Goal: Task Accomplishment & Management: Manage account settings

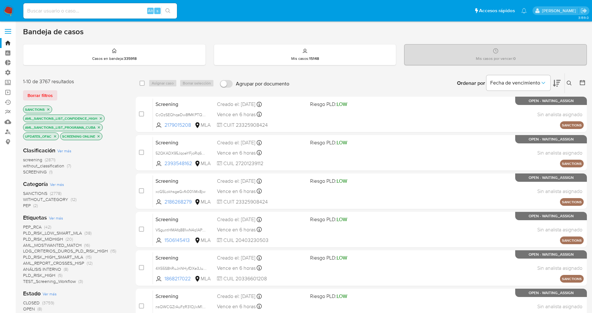
scroll to position [71, 0]
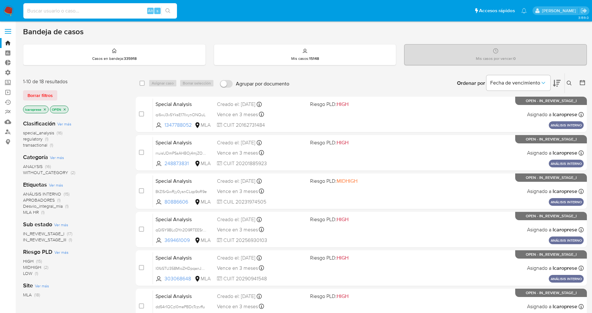
click at [87, 7] on input at bounding box center [100, 11] width 154 height 8
paste input "1868217022"
type input "1868217022"
drag, startPoint x: 87, startPoint y: 5, endPoint x: 14, endPoint y: 10, distance: 73.4
click at [14, 10] on nav "Pausado Ver notificaciones 1868217022 Alt s Accesos rápidos Presiona las siguie…" at bounding box center [296, 10] width 592 height 21
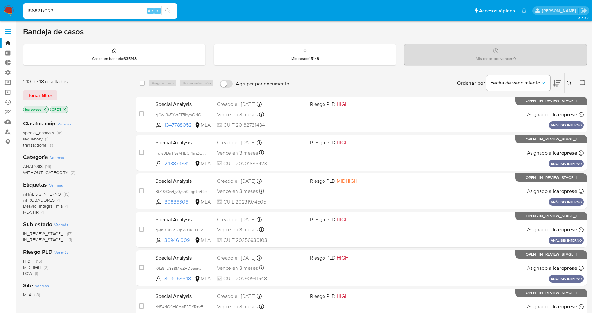
click at [47, 10] on input "1868217022" at bounding box center [100, 11] width 154 height 8
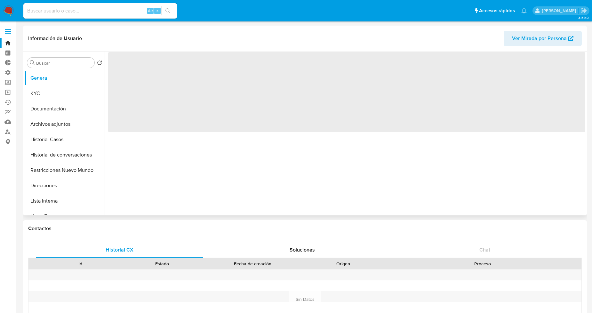
select select "10"
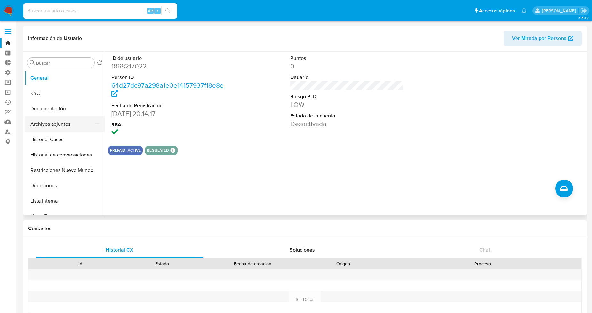
click at [58, 130] on button "Archivos adjuntos" at bounding box center [62, 123] width 75 height 15
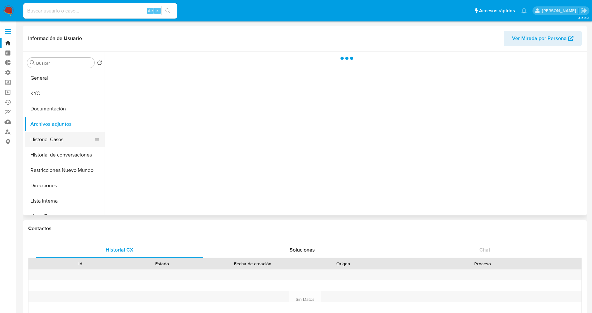
click at [65, 138] on button "Historial Casos" at bounding box center [62, 139] width 75 height 15
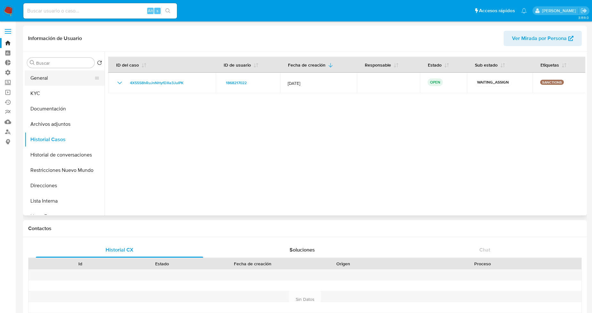
click at [42, 79] on button "General" at bounding box center [62, 77] width 75 height 15
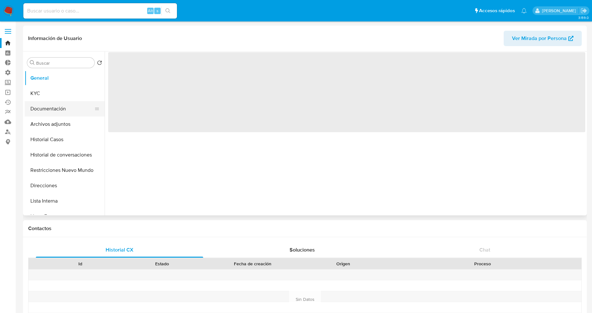
click at [52, 108] on button "Documentación" at bounding box center [62, 108] width 75 height 15
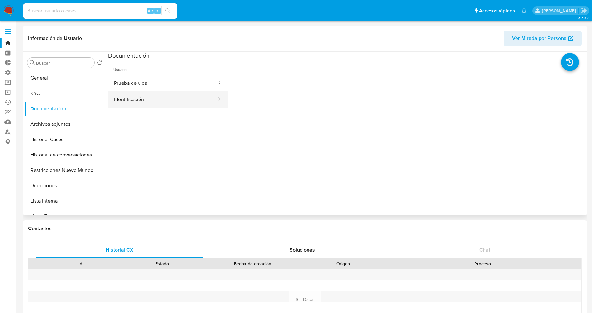
click at [130, 96] on button "Identificación" at bounding box center [162, 99] width 109 height 16
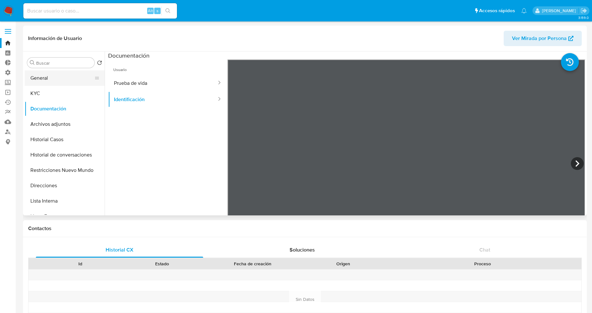
click at [52, 75] on button "General" at bounding box center [62, 77] width 75 height 15
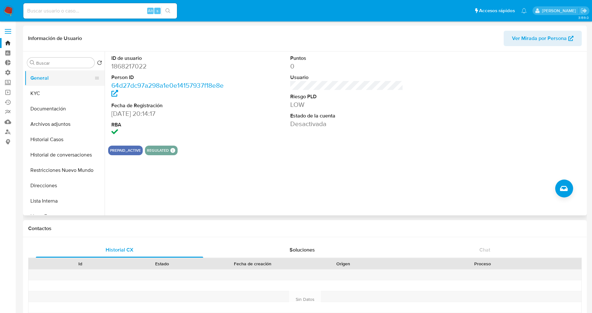
click at [49, 82] on button "General" at bounding box center [62, 77] width 75 height 15
click at [51, 92] on button "KYC" at bounding box center [62, 93] width 75 height 15
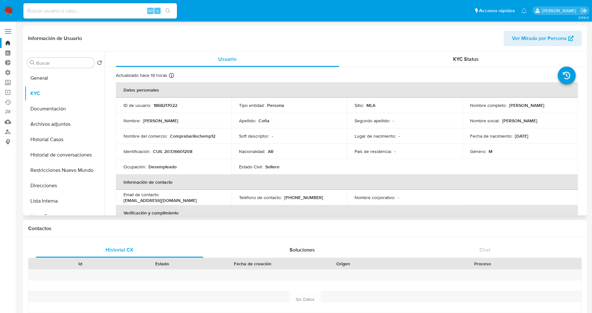
click at [410, 50] on div "Información de Usuario Ver Mirada por Persona" at bounding box center [305, 39] width 564 height 26
click at [412, 53] on div "KYC Status" at bounding box center [466, 59] width 223 height 15
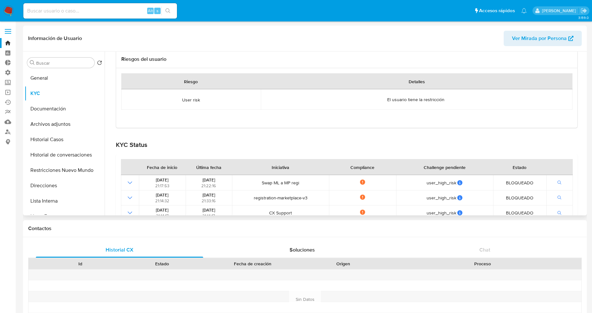
scroll to position [86, 0]
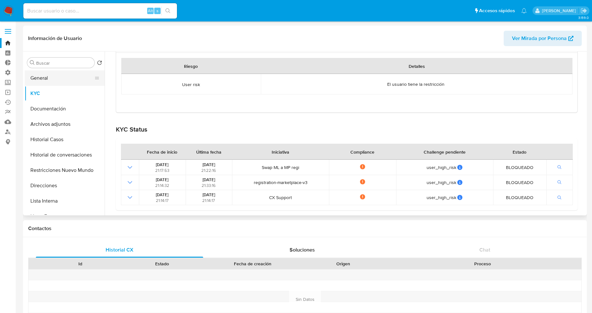
click at [43, 81] on button "General" at bounding box center [62, 77] width 75 height 15
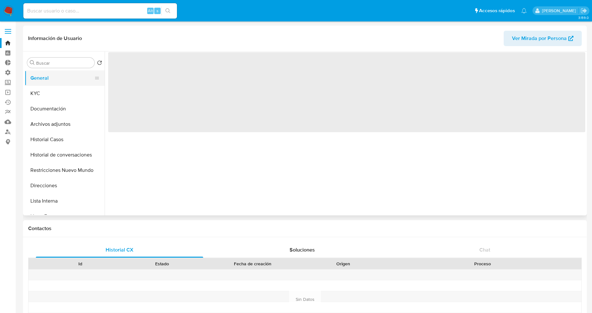
scroll to position [0, 0]
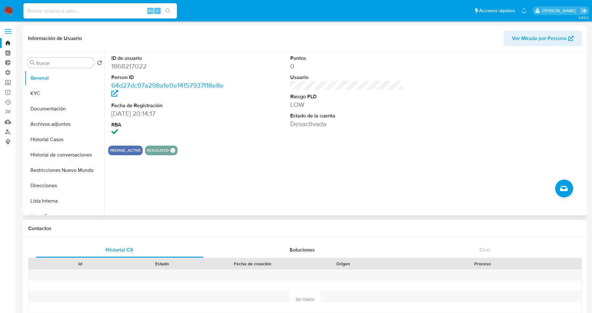
click at [319, 172] on div "ID de usuario 1868217022 Person ID 64d27dc97a298a1e0e14157937f18e8e Fecha de Re…" at bounding box center [345, 134] width 481 height 164
click at [63, 108] on button "Documentación" at bounding box center [62, 108] width 75 height 15
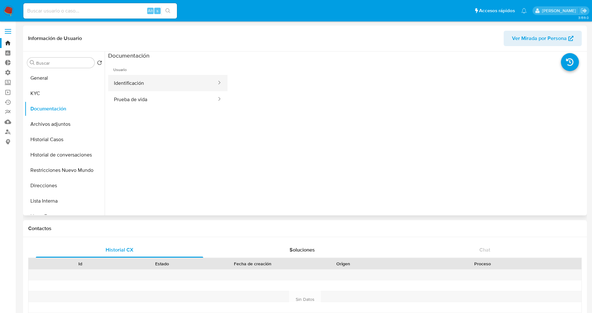
click at [161, 84] on button "Identificación" at bounding box center [162, 83] width 109 height 16
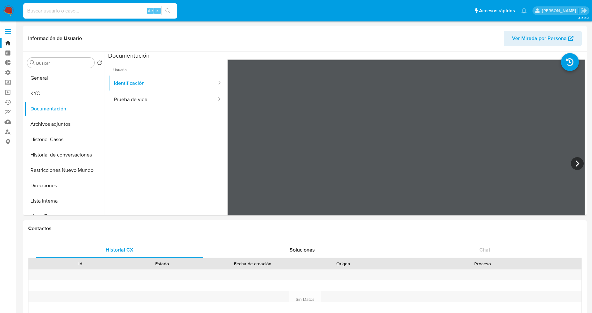
click at [71, 11] on input at bounding box center [100, 11] width 154 height 8
paste input "2393548162"
type input "2393548162"
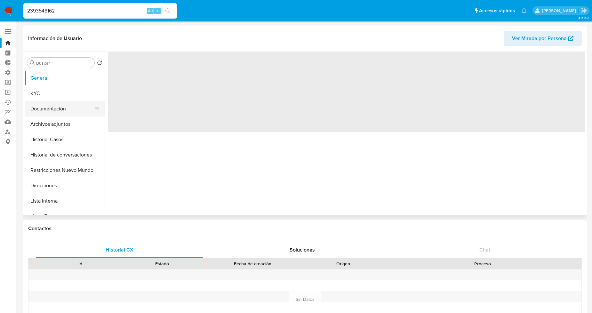
click at [56, 108] on button "Documentación" at bounding box center [62, 108] width 75 height 15
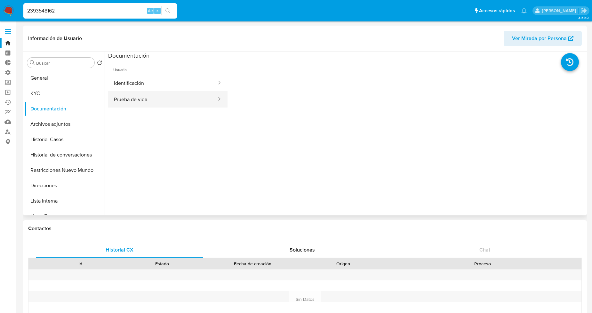
select select "10"
click at [146, 86] on button "Identificación" at bounding box center [162, 83] width 109 height 16
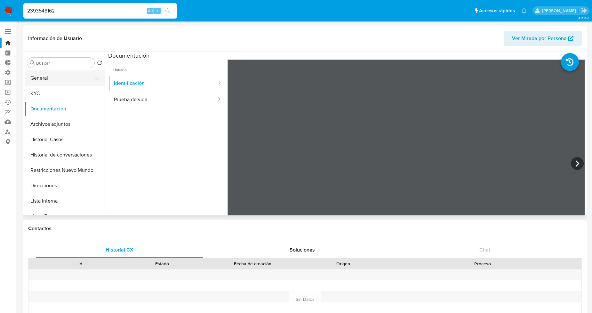
click at [37, 81] on button "General" at bounding box center [62, 77] width 75 height 15
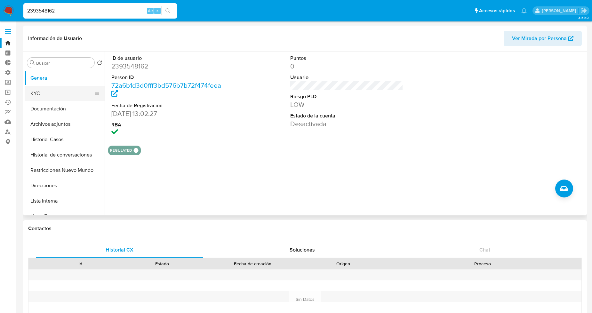
click at [58, 95] on button "KYC" at bounding box center [62, 93] width 75 height 15
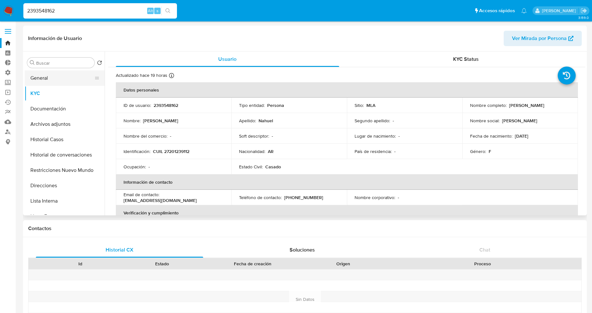
click at [56, 79] on button "General" at bounding box center [62, 77] width 75 height 15
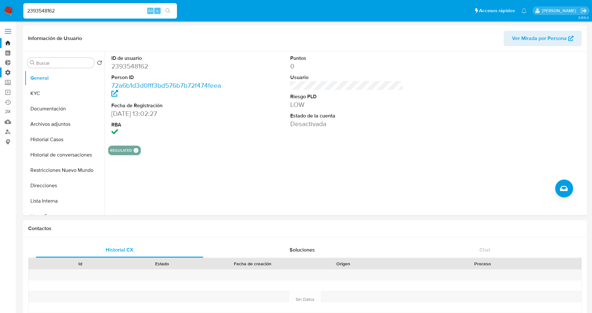
click at [8, 74] on label "Administración" at bounding box center [38, 73] width 76 height 10
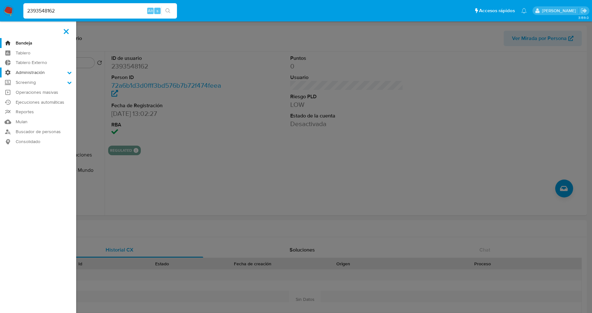
click at [0, 0] on input "Administración" at bounding box center [0, 0] width 0 height 0
click at [10, 72] on label "Administración" at bounding box center [38, 73] width 76 height 10
click at [0, 0] on input "Administración" at bounding box center [0, 0] width 0 height 0
click at [71, 69] on label "Administración" at bounding box center [38, 73] width 76 height 10
click at [0, 0] on input "Administración" at bounding box center [0, 0] width 0 height 0
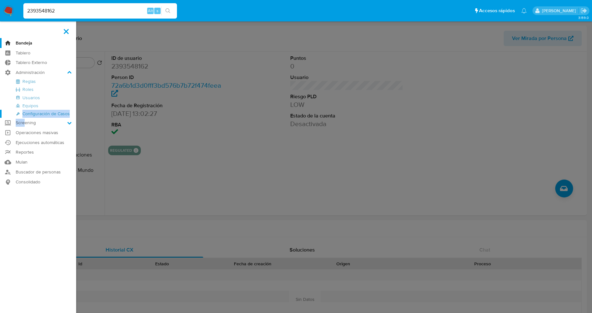
click at [24, 117] on ul "Bandeja Tablero Tablero Externo Administración Reglas Roles Usuarios Equipos Co…" at bounding box center [38, 112] width 76 height 149
click at [27, 121] on label "Screening" at bounding box center [38, 123] width 76 height 10
click at [0, 0] on input "Screening" at bounding box center [0, 0] width 0 height 0
click at [26, 116] on link "Watchlist" at bounding box center [38, 116] width 76 height 8
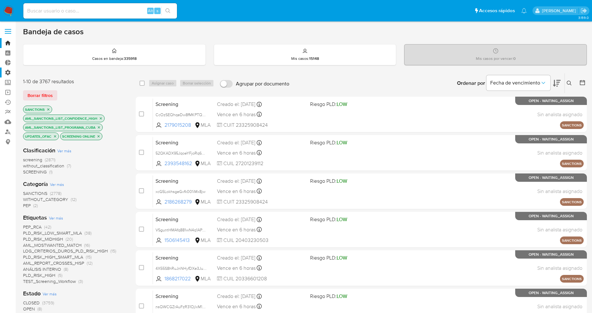
click at [8, 73] on label "Administración" at bounding box center [38, 73] width 76 height 10
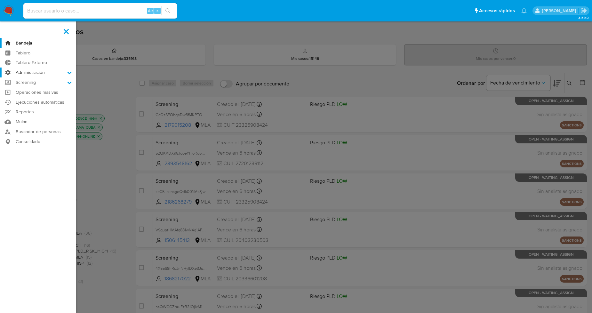
click at [0, 0] on input "Administración" at bounding box center [0, 0] width 0 height 0
click at [18, 73] on label "Administración" at bounding box center [38, 73] width 76 height 10
click at [0, 0] on input "Administración" at bounding box center [0, 0] width 0 height 0
click at [67, 73] on icon at bounding box center [69, 72] width 4 height 4
click at [0, 0] on input "Administración" at bounding box center [0, 0] width 0 height 0
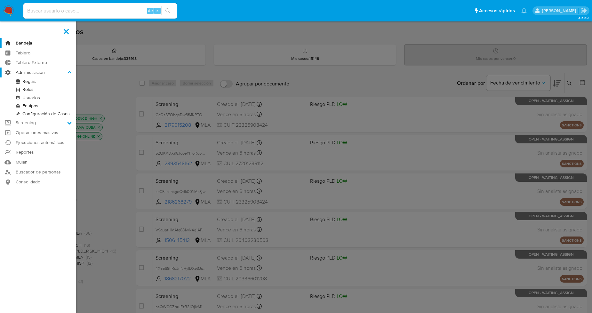
click at [70, 71] on icon at bounding box center [69, 72] width 4 height 4
click at [0, 0] on input "Administración" at bounding box center [0, 0] width 0 height 0
click at [23, 120] on label "Screening" at bounding box center [38, 123] width 76 height 10
click at [0, 0] on input "Screening" at bounding box center [0, 0] width 0 height 0
click at [25, 115] on link "Watchlist" at bounding box center [38, 116] width 76 height 8
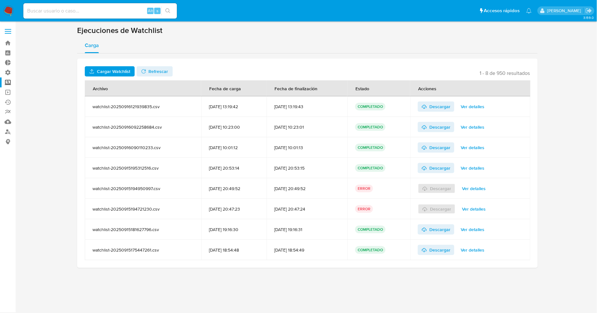
click at [514, 70] on span "1 - 8 de 950 resultados" at bounding box center [505, 73] width 50 height 6
drag, startPoint x: 492, startPoint y: 72, endPoint x: 478, endPoint y: 71, distance: 13.8
click at [491, 72] on span "1 - 8 de 950 resultados" at bounding box center [505, 73] width 50 height 6
click at [478, 71] on header "Cargar Watchlist No tiene permisos para realizar esta acción Refrescar 1 - 8 de…" at bounding box center [307, 71] width 445 height 10
click at [149, 70] on span "Refrescar" at bounding box center [159, 71] width 20 height 10
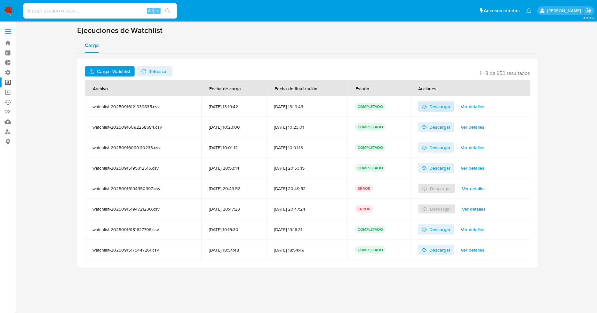
click at [427, 106] on icon at bounding box center [424, 106] width 5 height 5
click at [484, 251] on span "Ver detalles" at bounding box center [473, 249] width 24 height 9
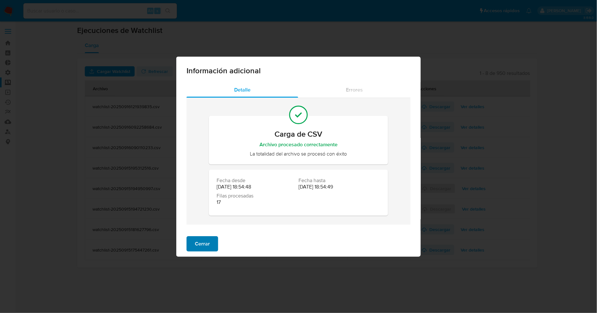
click at [206, 248] on span "Cerrar" at bounding box center [202, 244] width 15 height 14
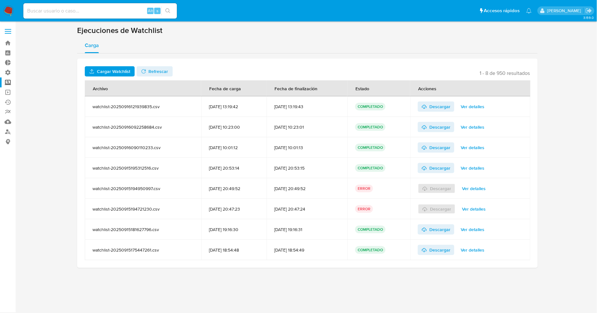
click at [482, 229] on span "Ver detalles" at bounding box center [473, 229] width 24 height 9
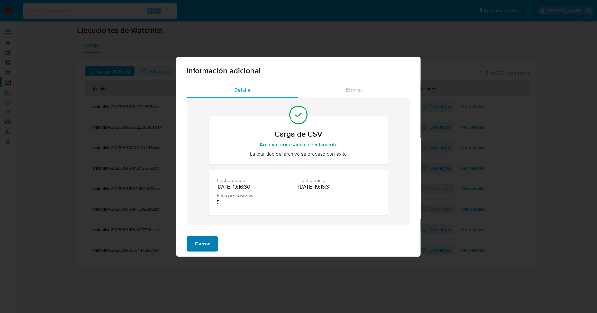
click at [208, 242] on span "Cerrar" at bounding box center [202, 244] width 15 height 14
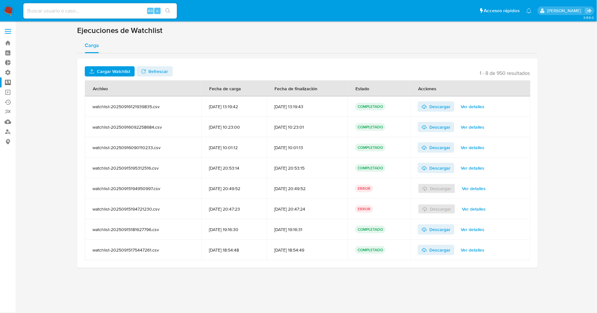
click at [481, 187] on span "Ver detalles" at bounding box center [474, 188] width 24 height 9
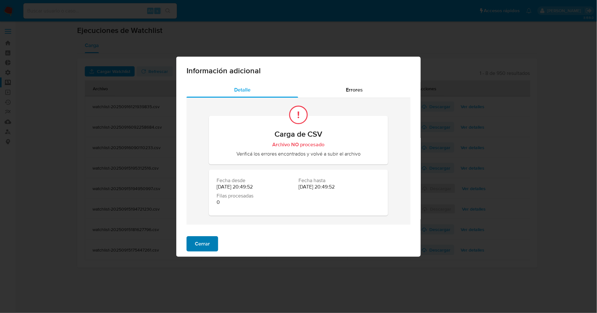
click at [208, 247] on span "Cerrar" at bounding box center [202, 244] width 15 height 14
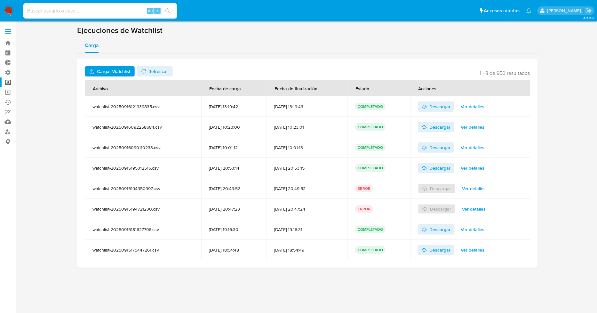
click at [478, 169] on span "Ver detalles" at bounding box center [473, 167] width 24 height 9
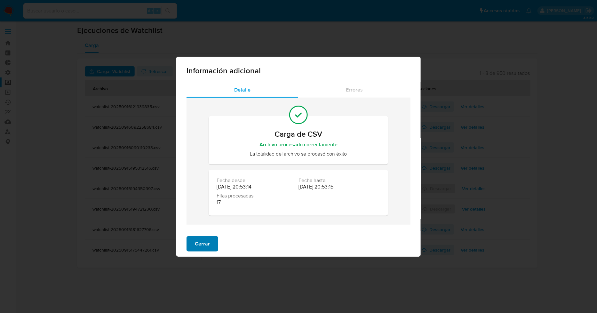
drag, startPoint x: 189, startPoint y: 244, endPoint x: 354, endPoint y: 194, distance: 172.7
click at [189, 244] on button "Cerrar" at bounding box center [203, 243] width 32 height 15
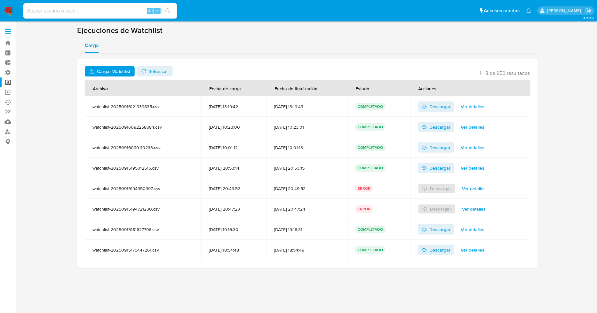
click at [477, 141] on div "Descargar Ver detalles" at bounding box center [470, 147] width 105 height 20
click at [477, 145] on span "Ver detalles" at bounding box center [473, 147] width 24 height 9
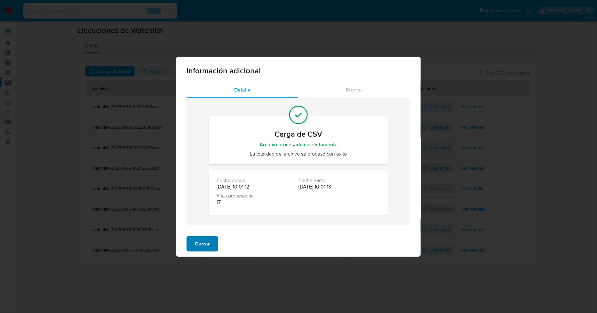
click at [212, 241] on button "Cerrar" at bounding box center [203, 243] width 32 height 15
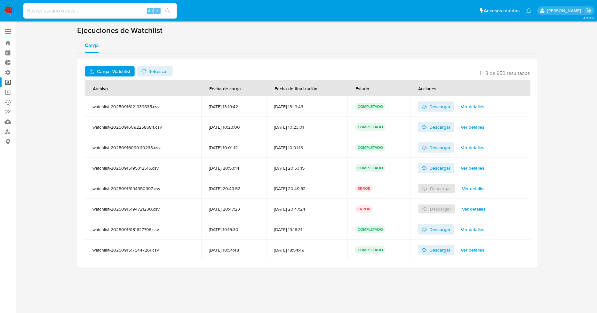
click at [480, 123] on span "Ver detalles" at bounding box center [473, 127] width 24 height 9
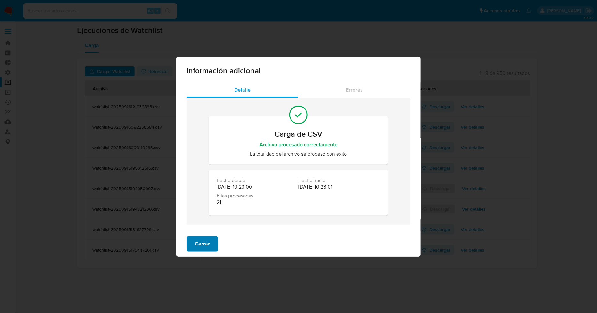
click at [190, 245] on button "Cerrar" at bounding box center [203, 243] width 32 height 15
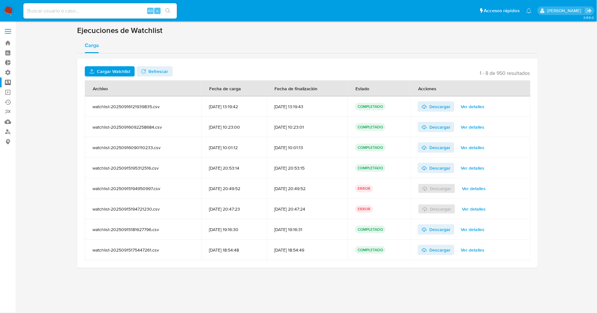
click at [477, 108] on span "Ver detalles" at bounding box center [473, 106] width 24 height 9
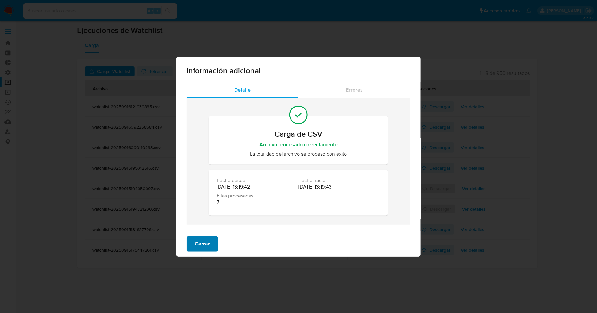
click at [198, 244] on span "Cerrar" at bounding box center [202, 244] width 15 height 14
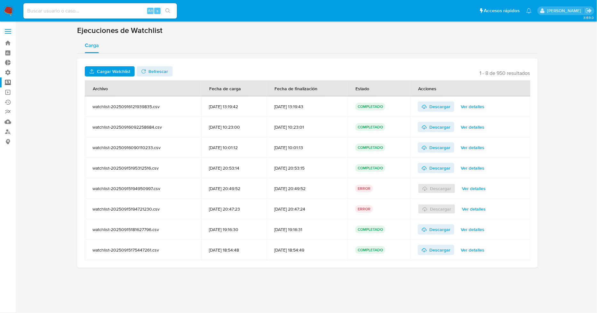
click at [478, 127] on span "Ver detalles" at bounding box center [473, 127] width 24 height 9
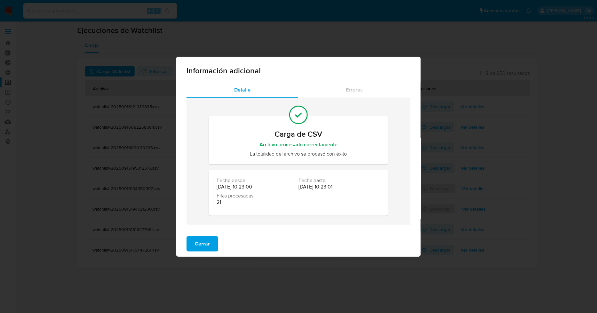
click at [204, 249] on span "Cerrar" at bounding box center [202, 244] width 15 height 14
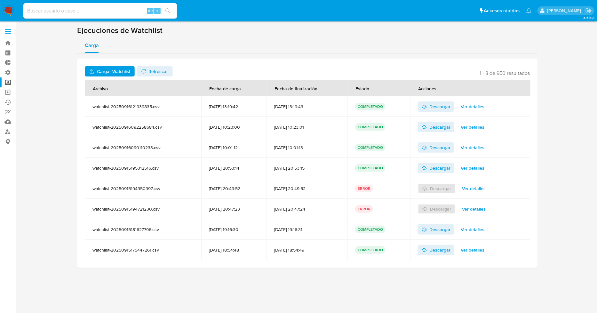
click at [478, 126] on span "Ver detalles" at bounding box center [473, 127] width 24 height 9
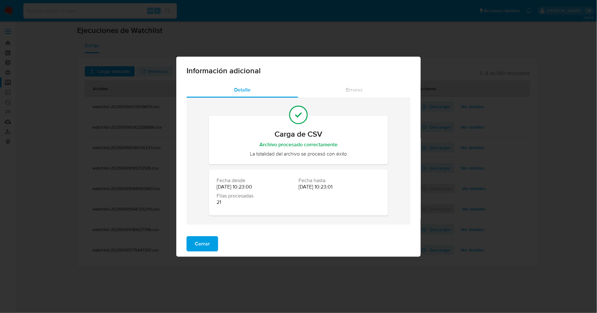
drag, startPoint x: 195, startPoint y: 247, endPoint x: 354, endPoint y: 196, distance: 166.7
click at [196, 247] on span "Cerrar" at bounding box center [202, 244] width 15 height 14
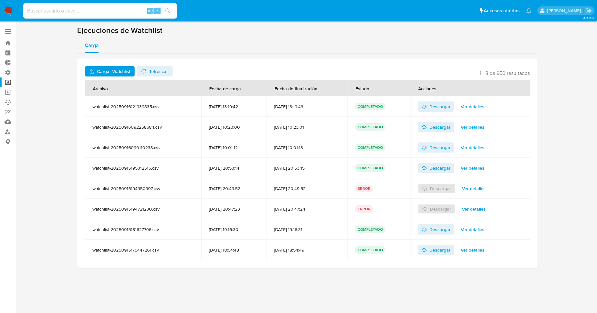
click at [489, 106] on button "Ver detalles" at bounding box center [472, 106] width 33 height 10
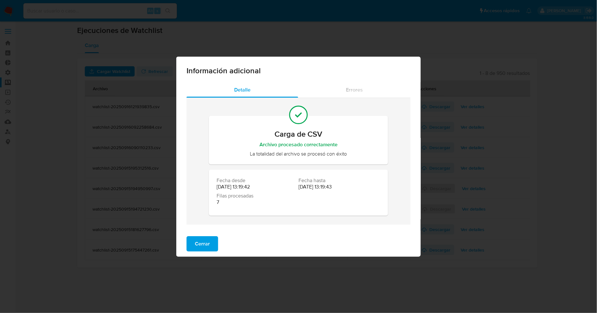
drag, startPoint x: 200, startPoint y: 247, endPoint x: 246, endPoint y: 241, distance: 46.2
click at [200, 248] on span "Cerrar" at bounding box center [202, 244] width 15 height 14
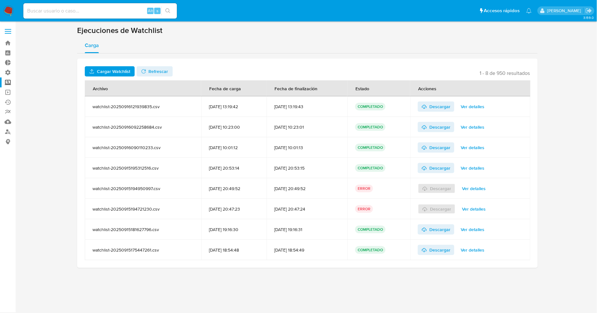
click at [479, 146] on span "Ver detalles" at bounding box center [473, 147] width 24 height 9
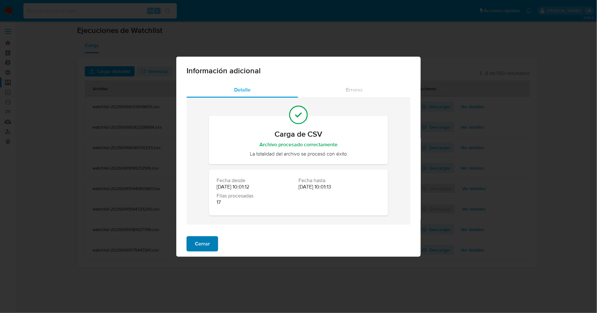
click at [196, 242] on span "Cerrar" at bounding box center [202, 244] width 15 height 14
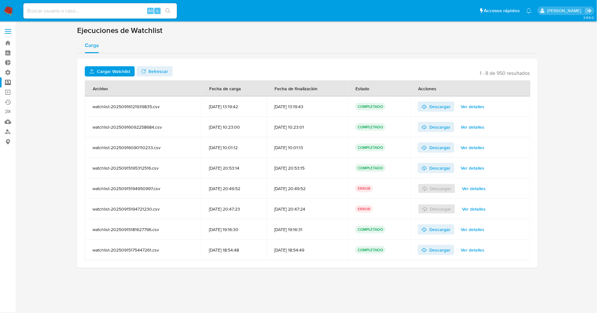
click at [484, 170] on span "Ver detalles" at bounding box center [473, 167] width 24 height 9
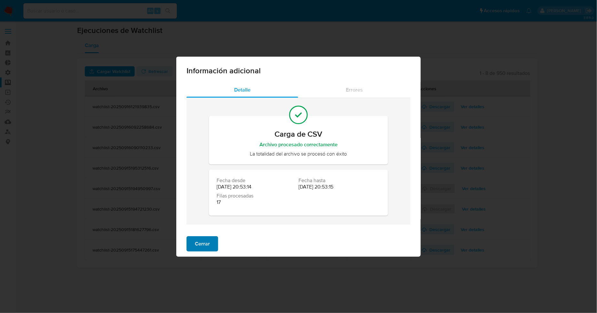
drag, startPoint x: 200, startPoint y: 238, endPoint x: 317, endPoint y: 232, distance: 117.3
click at [201, 238] on span "Cerrar" at bounding box center [202, 244] width 15 height 14
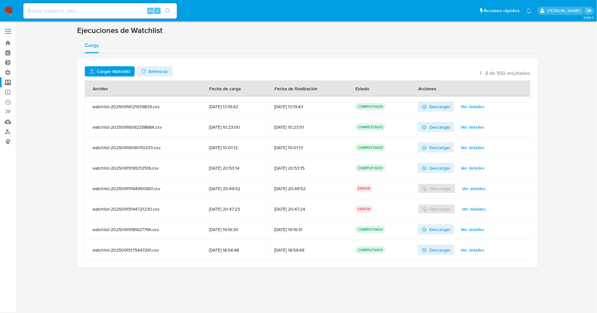
click at [478, 228] on span "Ver detalles" at bounding box center [473, 229] width 24 height 9
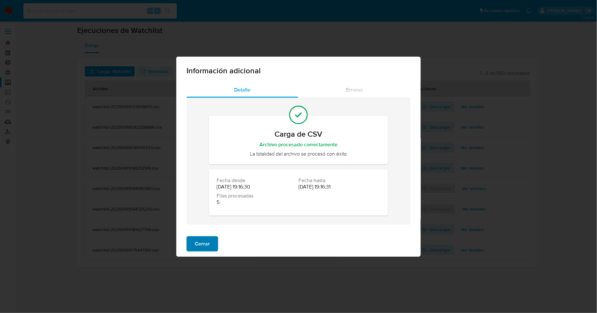
click at [202, 246] on span "Cerrar" at bounding box center [202, 244] width 15 height 14
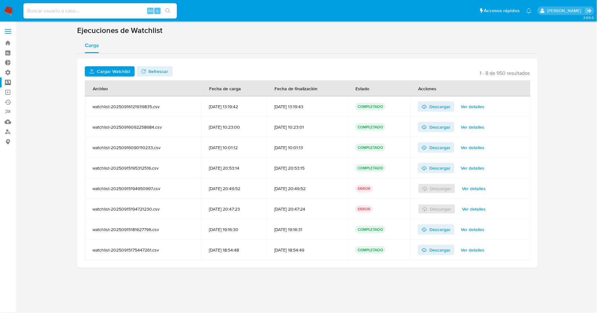
click at [481, 255] on div "Descargar Ver detalles" at bounding box center [470, 250] width 105 height 20
click at [477, 251] on span "Ver detalles" at bounding box center [473, 249] width 24 height 9
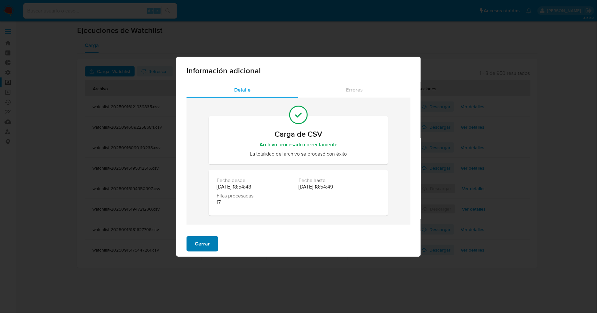
click at [199, 241] on span "Cerrar" at bounding box center [202, 244] width 15 height 14
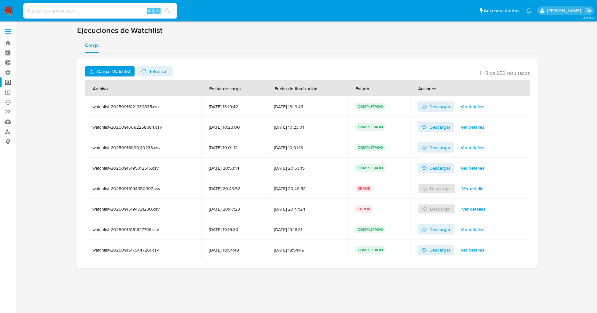
click at [472, 249] on span "Ver detalles" at bounding box center [473, 249] width 24 height 9
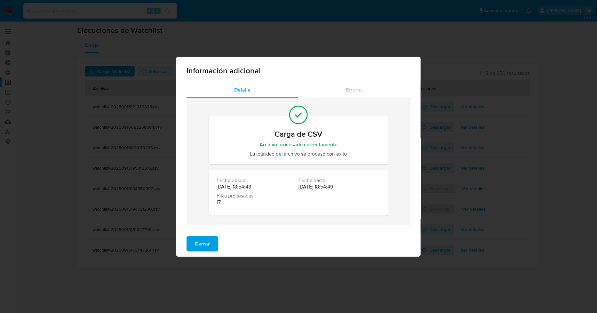
click at [191, 238] on button "Cerrar" at bounding box center [203, 243] width 32 height 15
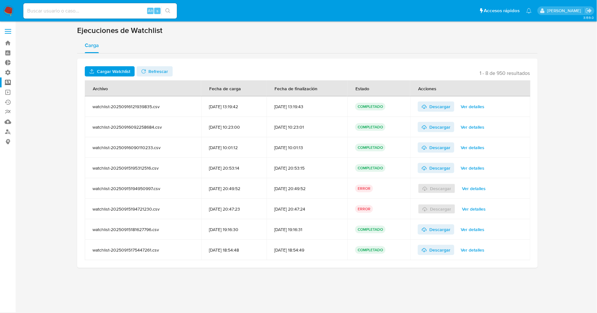
click at [473, 225] on span "Ver detalles" at bounding box center [473, 229] width 24 height 9
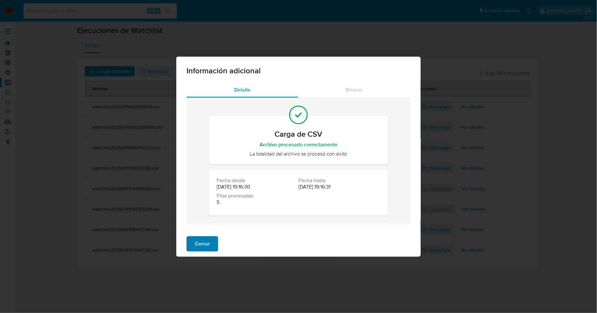
click at [203, 243] on span "Cerrar" at bounding box center [202, 244] width 15 height 14
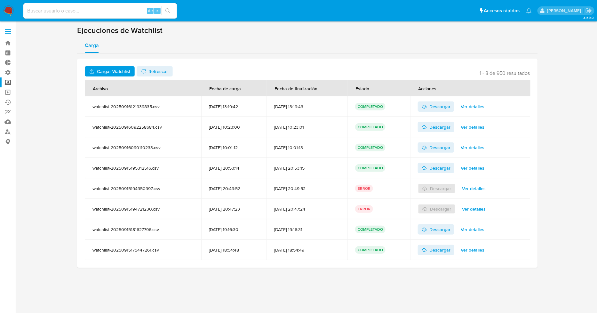
click at [482, 166] on span "Ver detalles" at bounding box center [473, 167] width 24 height 9
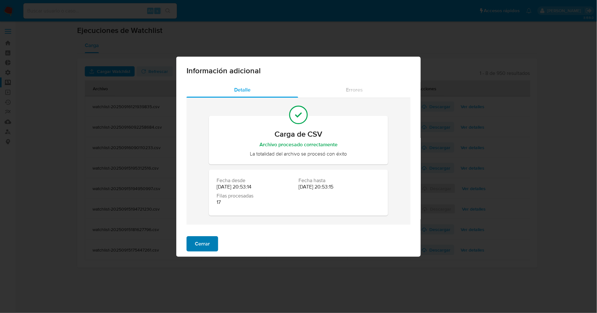
click at [200, 247] on span "Cerrar" at bounding box center [202, 244] width 15 height 14
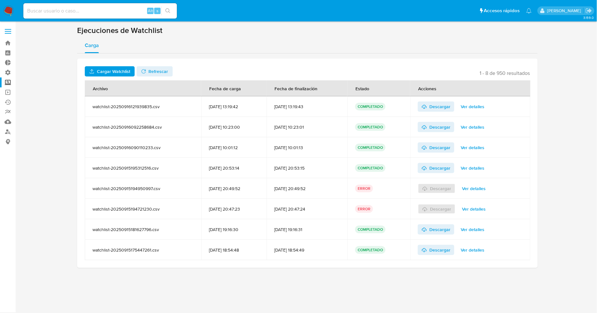
click at [474, 149] on span "Ver detalles" at bounding box center [473, 147] width 24 height 9
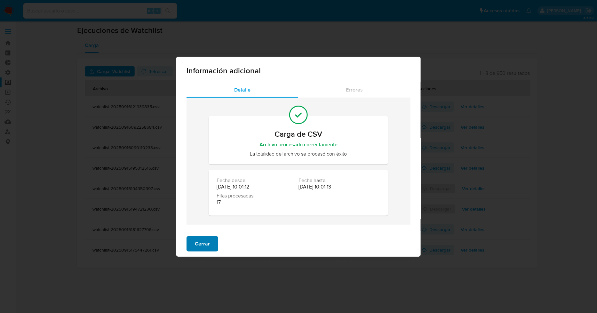
click at [208, 244] on span "Cerrar" at bounding box center [202, 244] width 15 height 14
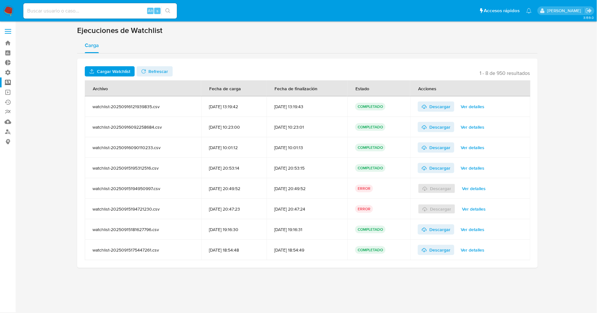
click at [479, 104] on span "Ver detalles" at bounding box center [473, 106] width 24 height 9
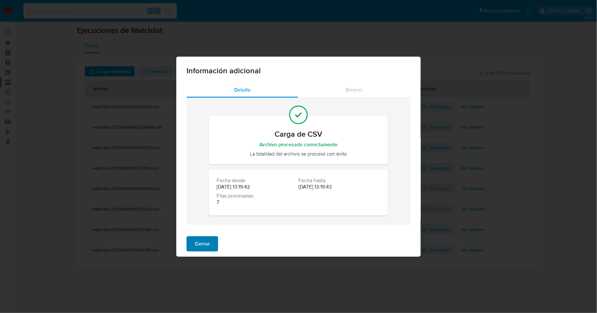
click at [208, 243] on span "Cerrar" at bounding box center [202, 244] width 15 height 14
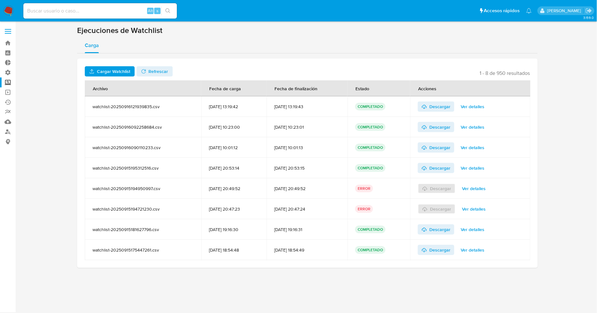
click at [475, 230] on span "Ver detalles" at bounding box center [473, 229] width 24 height 9
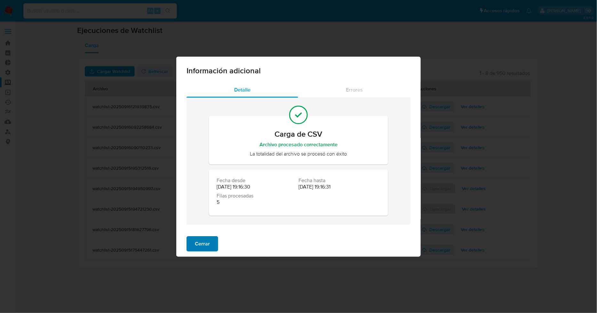
click at [207, 243] on span "Cerrar" at bounding box center [202, 244] width 15 height 14
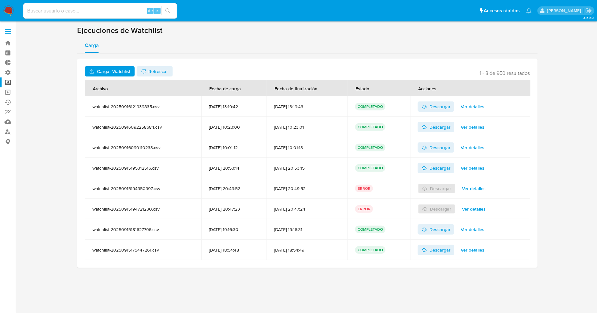
click at [535, 72] on div "Cargar Watchlist No tiene permisos para realizar esta acción Refrescar 1 - 8 de…" at bounding box center [307, 163] width 461 height 209
click at [524, 83] on th "Acciones" at bounding box center [470, 88] width 120 height 16
drag, startPoint x: 523, startPoint y: 88, endPoint x: 520, endPoint y: 88, distance: 3.2
click at [522, 88] on th "Acciones" at bounding box center [470, 88] width 120 height 16
drag, startPoint x: 519, startPoint y: 88, endPoint x: 508, endPoint y: 89, distance: 10.9
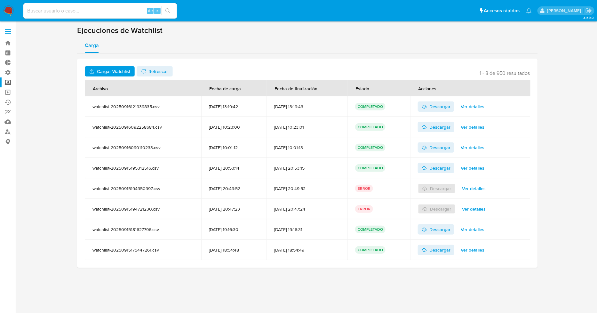
click at [509, 89] on th "Acciones" at bounding box center [470, 88] width 120 height 16
drag, startPoint x: 508, startPoint y: 89, endPoint x: 507, endPoint y: 85, distance: 4.0
click at [508, 89] on th "Acciones" at bounding box center [470, 88] width 120 height 16
click at [213, 67] on header "Cargar Watchlist No tiene permisos para realizar esta acción Refrescar 1 - 8 de…" at bounding box center [307, 71] width 445 height 10
click at [88, 45] on span "Carga" at bounding box center [92, 45] width 14 height 7
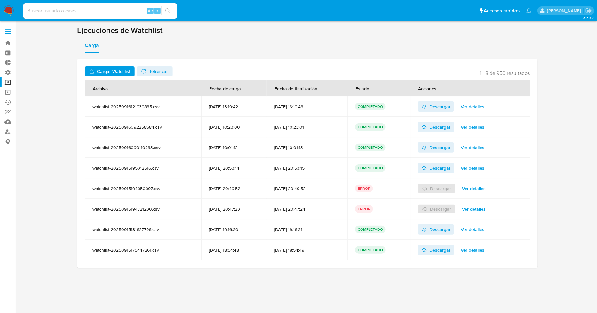
drag, startPoint x: 87, startPoint y: 50, endPoint x: 143, endPoint y: 52, distance: 55.4
click at [141, 52] on div "Carga" at bounding box center [307, 45] width 461 height 15
click at [175, 46] on div "Carga" at bounding box center [307, 45] width 461 height 15
click at [533, 75] on div "Cargar Watchlist No tiene permisos para realizar esta acción Refrescar 1 - 8 de…" at bounding box center [307, 163] width 461 height 209
click at [528, 75] on span "1 - 8 de 950 resultados" at bounding box center [505, 73] width 50 height 6
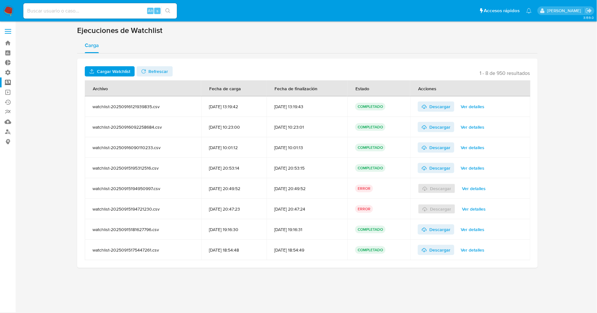
drag, startPoint x: 491, startPoint y: 295, endPoint x: 401, endPoint y: 281, distance: 91.4
click at [484, 296] on div "3.159.0" at bounding box center [307, 167] width 569 height 283
drag, startPoint x: 399, startPoint y: 281, endPoint x: 388, endPoint y: 276, distance: 12.5
click at [399, 281] on div "3.159.0" at bounding box center [307, 167] width 569 height 283
click at [342, 267] on div "Cargar Watchlist No tiene permisos para realizar esta acción Refrescar 1 - 8 de…" at bounding box center [307, 163] width 461 height 209
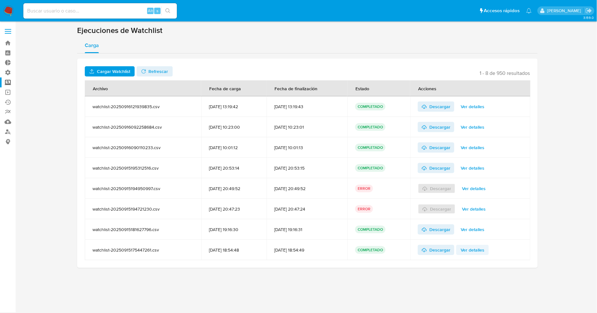
click at [481, 247] on span "Ver detalles" at bounding box center [473, 249] width 24 height 9
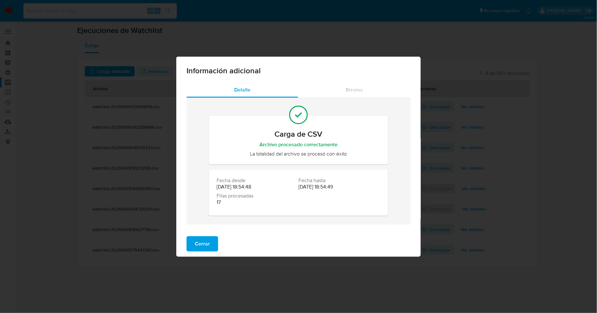
drag, startPoint x: 216, startPoint y: 202, endPoint x: 223, endPoint y: 200, distance: 6.8
click at [223, 200] on div "Filas procesadas 17" at bounding box center [258, 199] width 82 height 13
click at [210, 239] on button "Cerrar" at bounding box center [203, 243] width 32 height 15
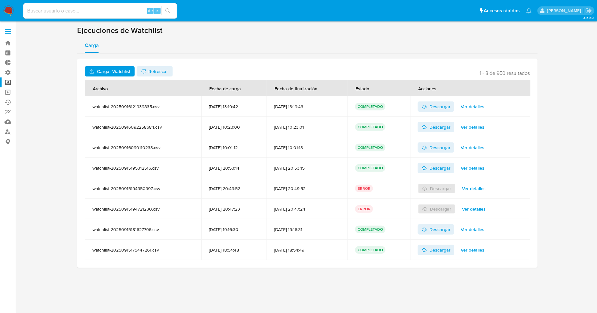
click at [539, 283] on div "3.159.0" at bounding box center [307, 167] width 569 height 283
click at [542, 282] on div "3.159.0" at bounding box center [307, 167] width 569 height 283
click at [544, 283] on div "3.159.0" at bounding box center [307, 167] width 569 height 283
click at [545, 283] on div "3.159.0" at bounding box center [307, 167] width 569 height 283
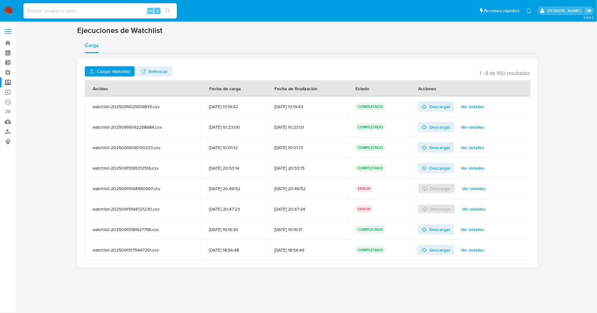
click at [531, 290] on div "3.159.0" at bounding box center [307, 167] width 569 height 283
click at [478, 228] on span "Ver detalles" at bounding box center [473, 229] width 24 height 9
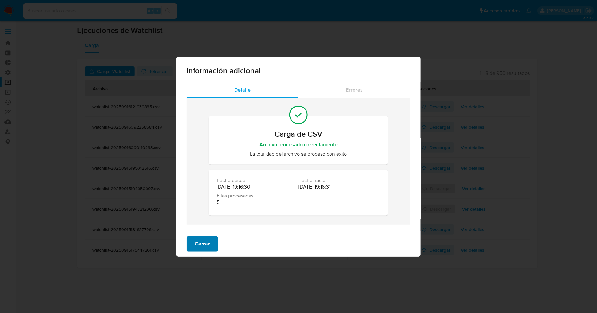
click at [190, 241] on button "Cerrar" at bounding box center [203, 243] width 32 height 15
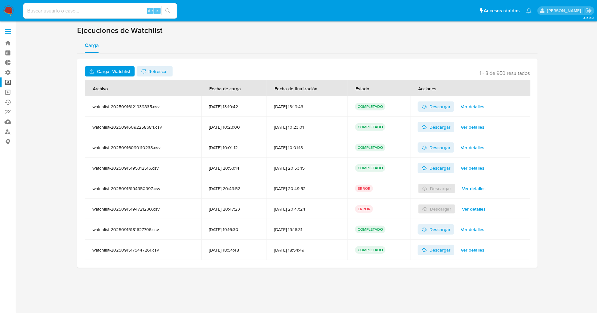
click at [475, 250] on span "Ver detalles" at bounding box center [473, 249] width 24 height 9
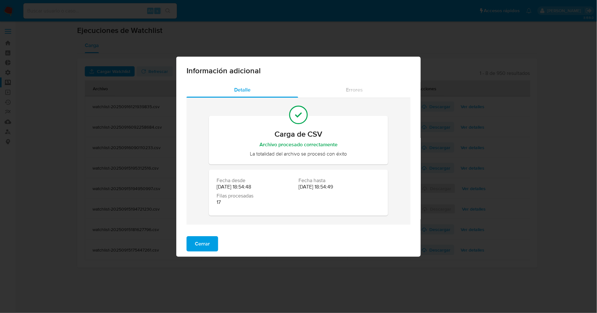
click at [201, 238] on span "Cerrar" at bounding box center [202, 244] width 15 height 14
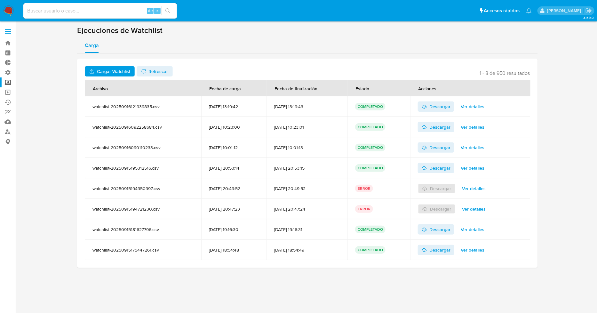
click at [479, 229] on span "Ver detalles" at bounding box center [473, 229] width 24 height 9
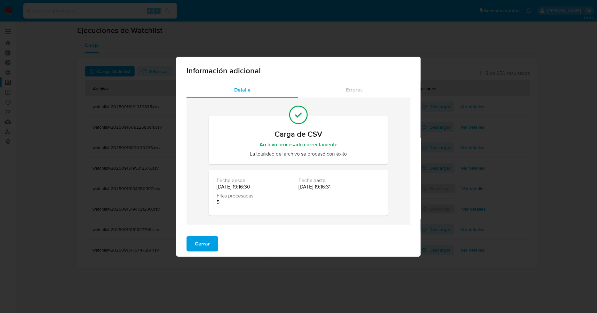
drag, startPoint x: 223, startPoint y: 202, endPoint x: 210, endPoint y: 203, distance: 13.1
click at [210, 203] on div "Fecha desde [DATE] 19:16:30 Fecha hasta [DATE] 19:16:31 Filas procesadas 5" at bounding box center [298, 193] width 179 height 46
click at [257, 214] on div "Fecha desde [DATE] 19:16:30 Fecha hasta [DATE] 19:16:31 Filas procesadas 5" at bounding box center [298, 193] width 179 height 46
click at [200, 245] on span "Cerrar" at bounding box center [202, 244] width 15 height 14
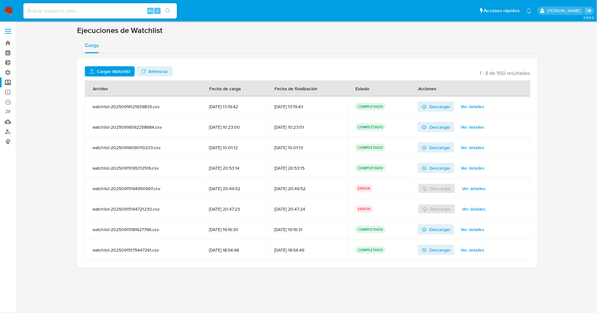
click at [480, 229] on span "Ver detalles" at bounding box center [473, 229] width 24 height 9
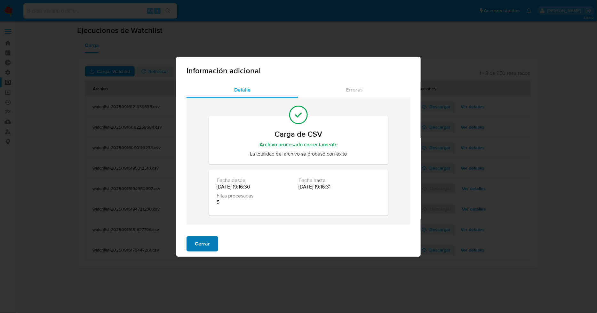
click at [215, 241] on button "Cerrar" at bounding box center [203, 243] width 32 height 15
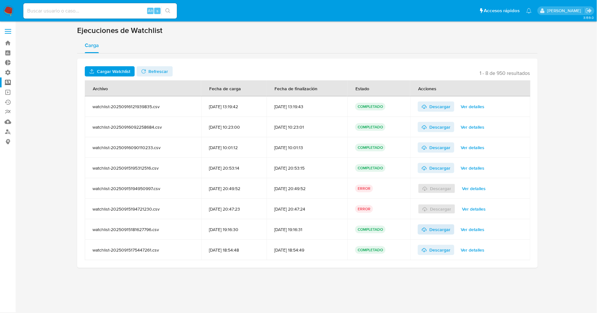
click at [436, 228] on span "Descargar" at bounding box center [439, 229] width 21 height 10
click at [472, 168] on span "Ver detalles" at bounding box center [473, 167] width 24 height 9
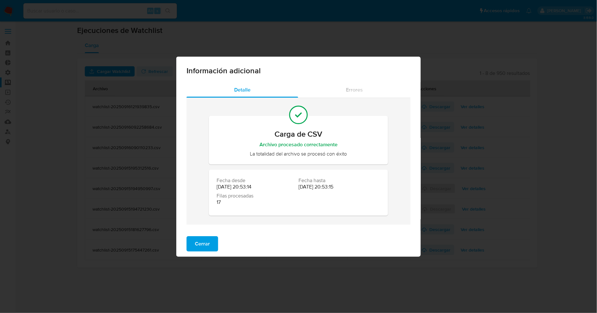
drag, startPoint x: 202, startPoint y: 243, endPoint x: 203, endPoint y: 236, distance: 7.6
click at [202, 243] on span "Cerrar" at bounding box center [202, 244] width 15 height 14
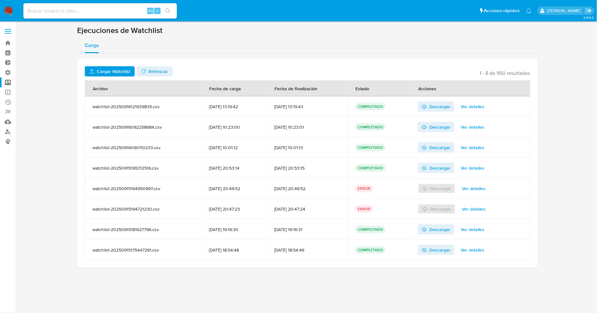
click at [477, 248] on span "Ver detalles" at bounding box center [473, 249] width 24 height 9
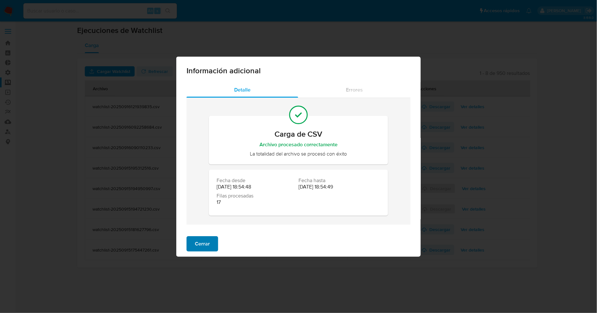
click at [197, 243] on span "Cerrar" at bounding box center [202, 244] width 15 height 14
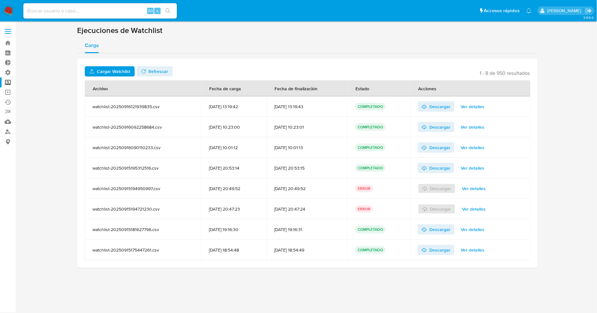
click at [481, 165] on span "Ver detalles" at bounding box center [473, 167] width 24 height 9
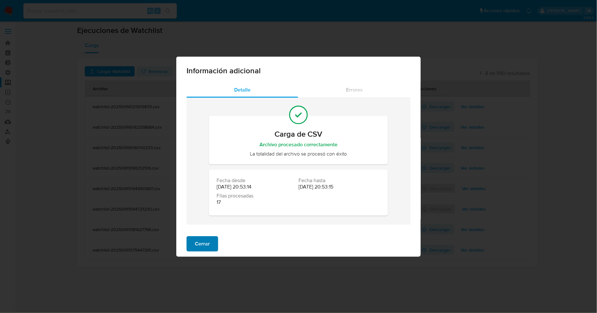
click at [204, 241] on span "Cerrar" at bounding box center [202, 244] width 15 height 14
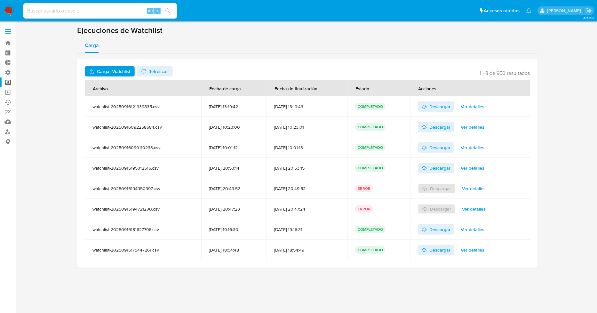
click at [471, 146] on span "Ver detalles" at bounding box center [473, 147] width 24 height 9
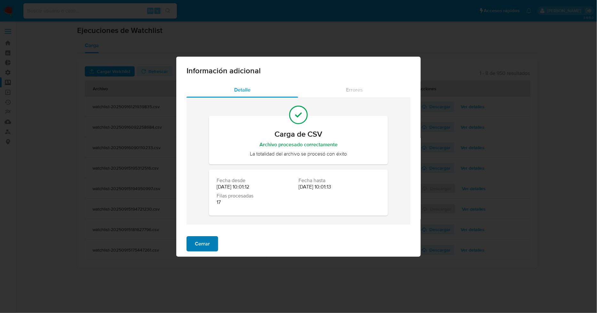
click at [196, 245] on span "Cerrar" at bounding box center [202, 244] width 15 height 14
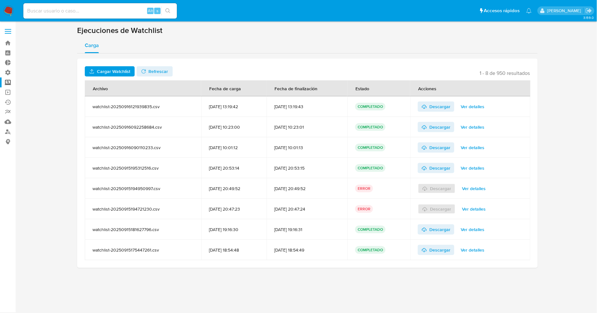
click at [482, 127] on span "Ver detalles" at bounding box center [473, 127] width 24 height 9
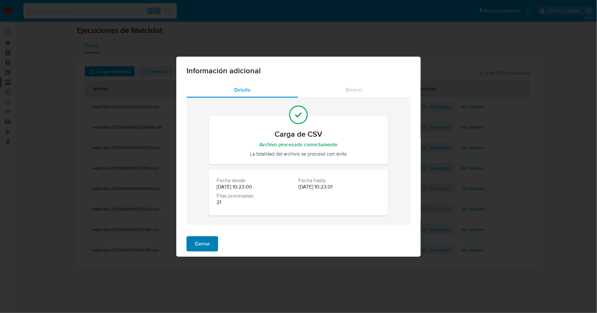
click at [197, 243] on span "Cerrar" at bounding box center [202, 244] width 15 height 14
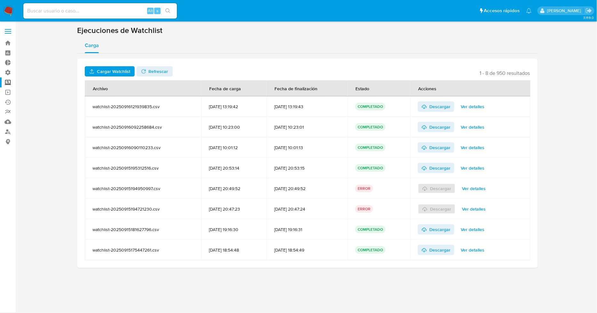
click at [476, 104] on span "Ver detalles" at bounding box center [473, 106] width 24 height 9
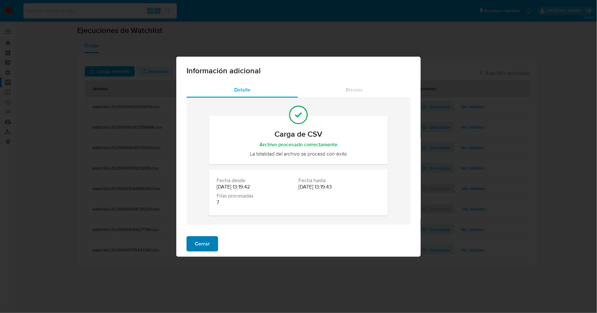
click at [207, 247] on span "Cerrar" at bounding box center [202, 244] width 15 height 14
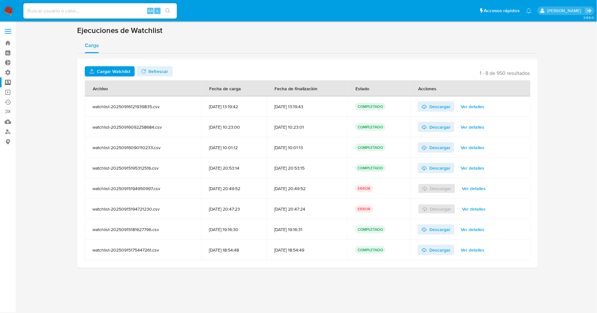
click at [481, 227] on span "Ver detalles" at bounding box center [473, 229] width 24 height 9
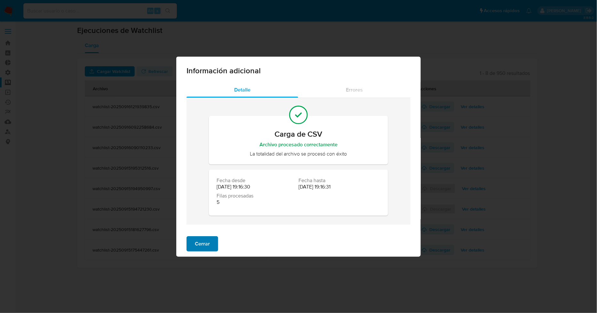
click at [207, 244] on span "Cerrar" at bounding box center [202, 244] width 15 height 14
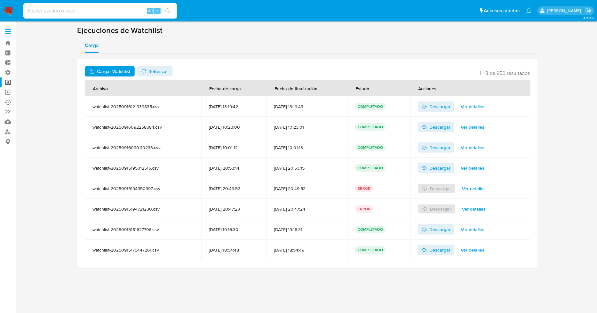
click at [484, 229] on span "Ver detalles" at bounding box center [473, 229] width 24 height 9
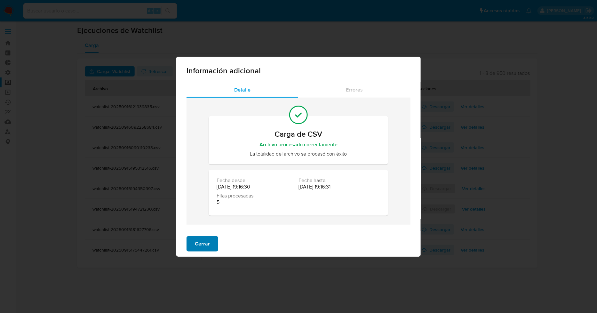
click at [203, 241] on span "Cerrar" at bounding box center [202, 244] width 15 height 14
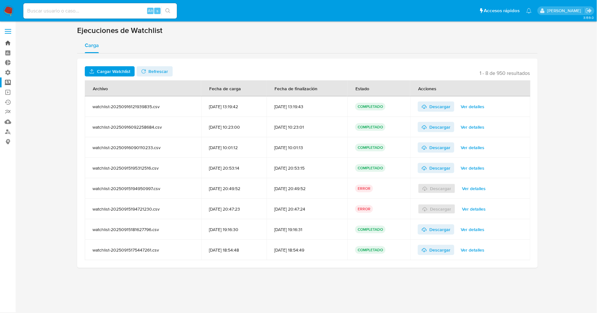
click at [8, 42] on link "Bandeja" at bounding box center [38, 43] width 76 height 10
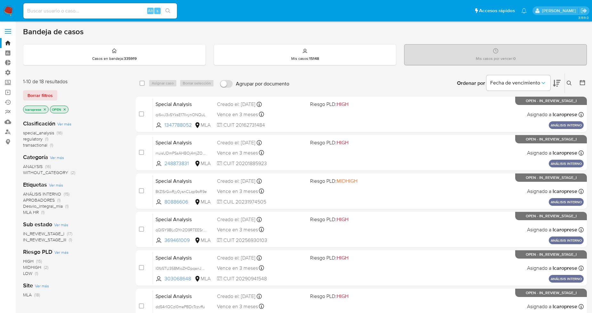
click at [99, 14] on input at bounding box center [100, 11] width 154 height 8
paste input "1307256064"
type input "1307256064"
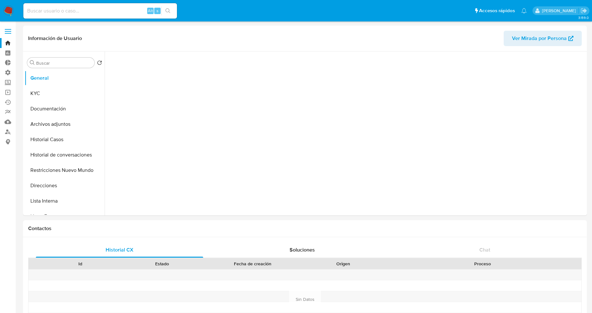
select select "10"
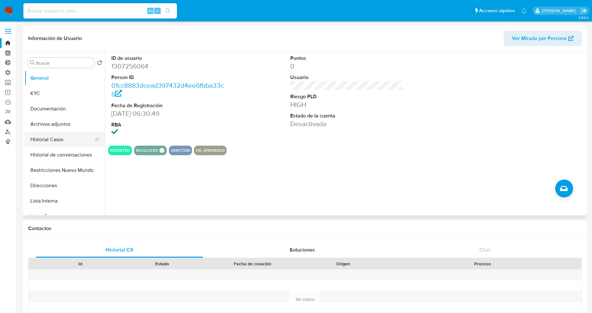
click at [66, 141] on button "Historial Casos" at bounding box center [62, 139] width 75 height 15
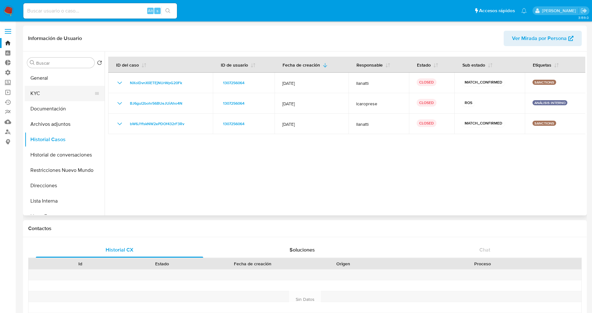
click at [46, 94] on button "KYC" at bounding box center [62, 93] width 75 height 15
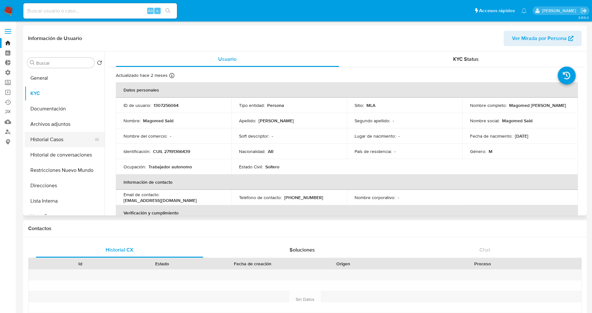
click at [61, 142] on button "Historial Casos" at bounding box center [62, 139] width 75 height 15
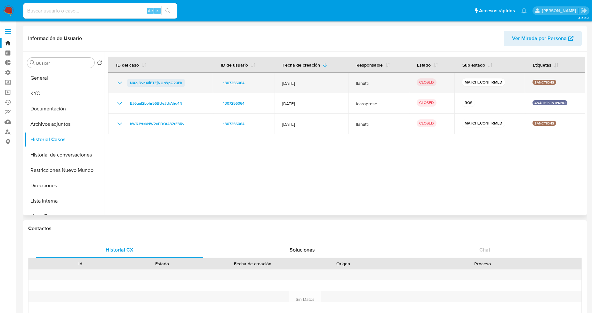
click at [154, 84] on span "NXolDvnXIiETEjNUrWpG20Fk" at bounding box center [156, 83] width 52 height 8
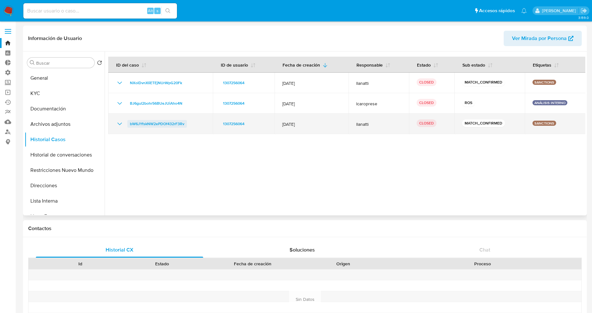
click at [164, 125] on span "bW6JYfskNW2ePDOf432rF3Rv" at bounding box center [157, 124] width 54 height 8
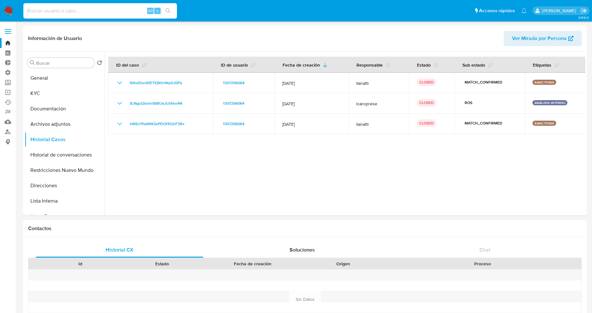
click at [99, 11] on input at bounding box center [100, 11] width 154 height 8
paste input "434277475"
type input "434277475"
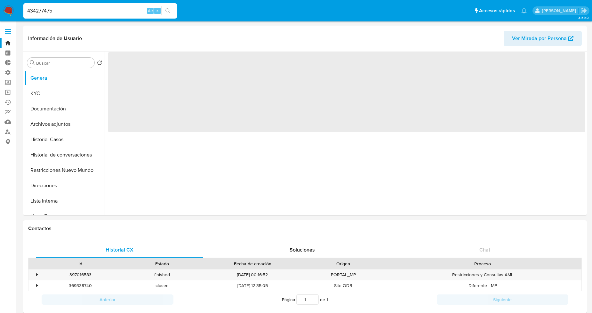
select select "10"
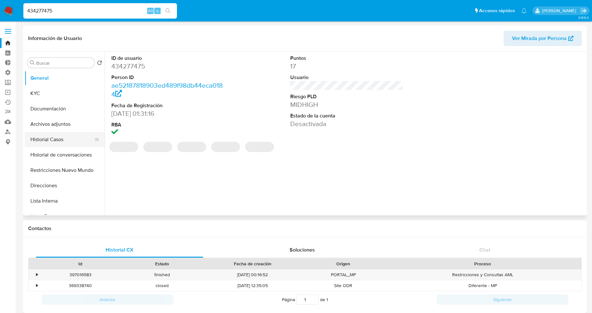
click at [55, 143] on button "Historial Casos" at bounding box center [62, 139] width 75 height 15
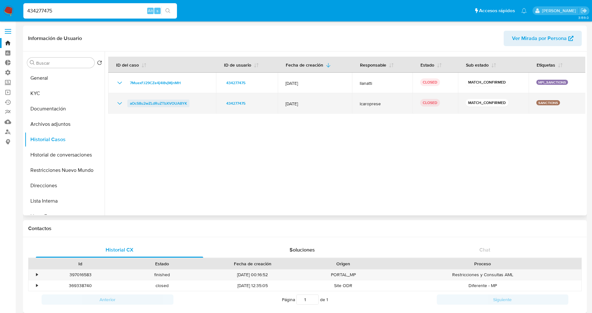
click at [146, 102] on span "aOcS8u2wZLdRuZTbXVOUA8YK" at bounding box center [158, 104] width 57 height 8
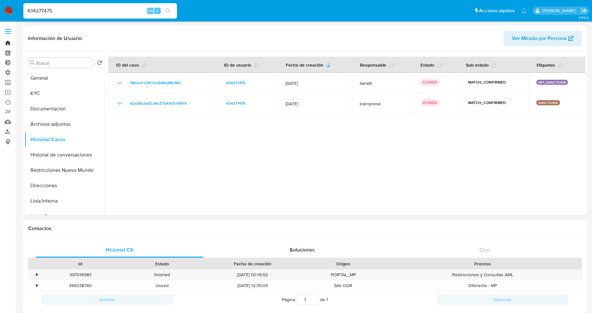
click at [7, 45] on link "Bandeja" at bounding box center [38, 43] width 76 height 10
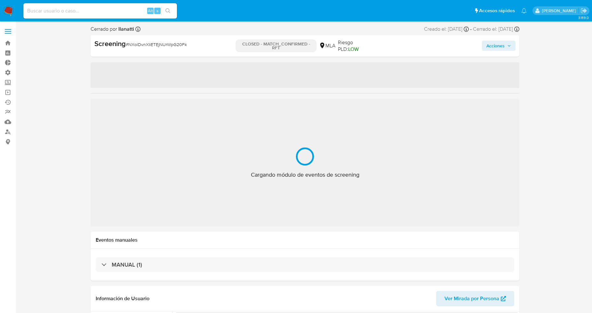
select select "10"
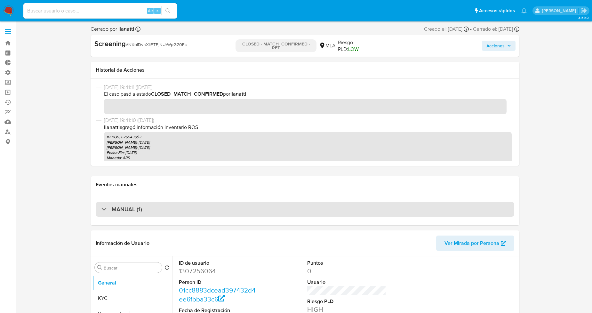
click at [171, 207] on div "MANUAL (1)" at bounding box center [305, 209] width 419 height 15
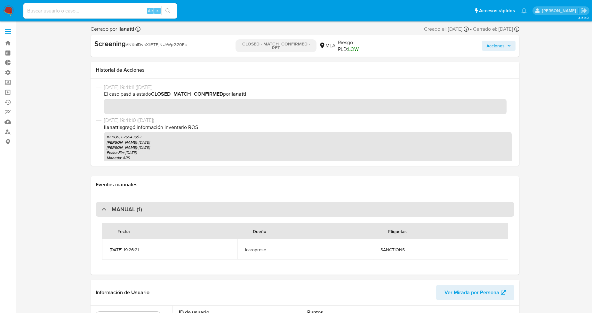
click at [171, 212] on div "MANUAL (1)" at bounding box center [305, 209] width 419 height 15
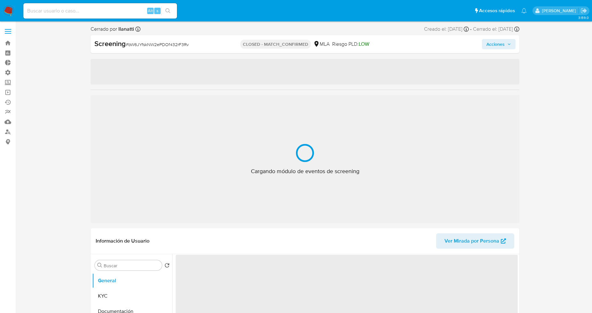
select select "10"
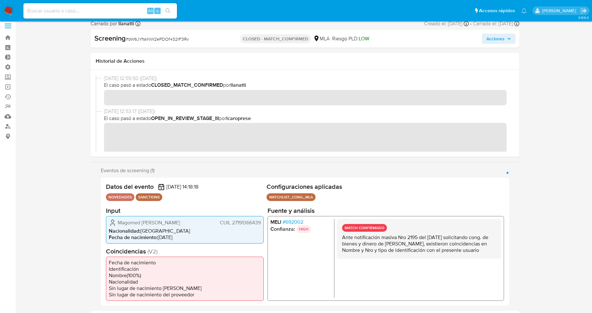
scroll to position [71, 0]
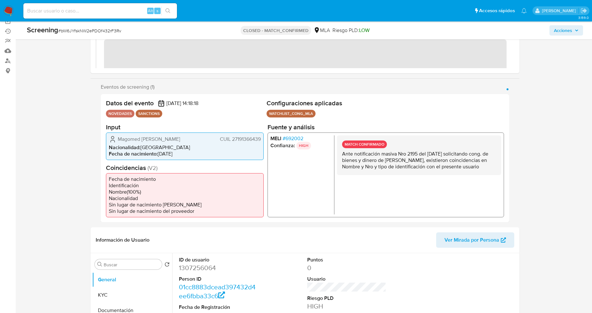
click at [391, 170] on p "Ante notificación masiva Nro 2195 del [DATE] solicitando cong. de bienes y dine…" at bounding box center [419, 159] width 154 height 19
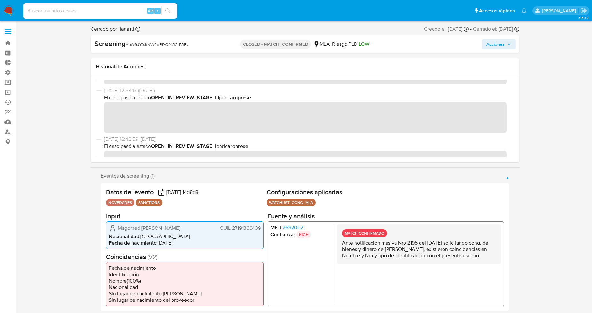
scroll to position [0, 0]
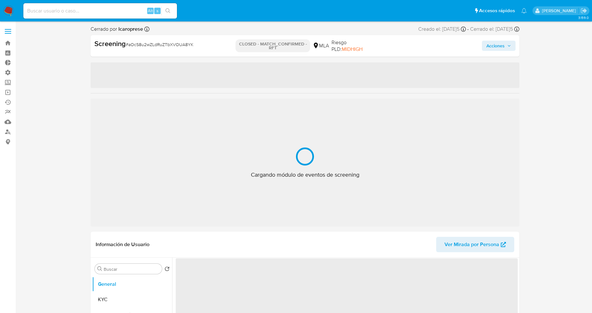
select select "10"
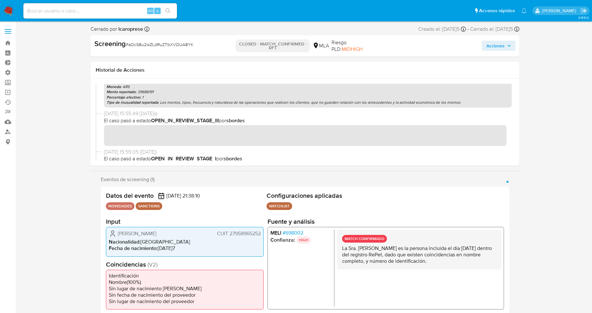
scroll to position [67, 0]
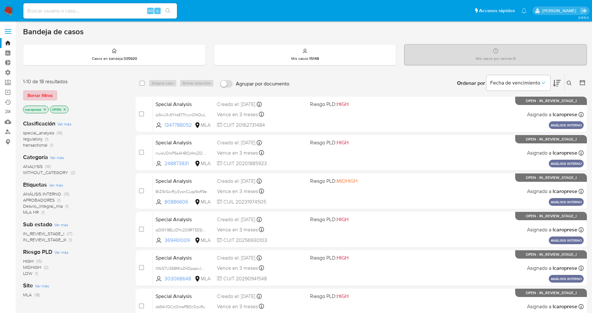
click at [45, 98] on span "Borrar filtros" at bounding box center [40, 95] width 25 height 9
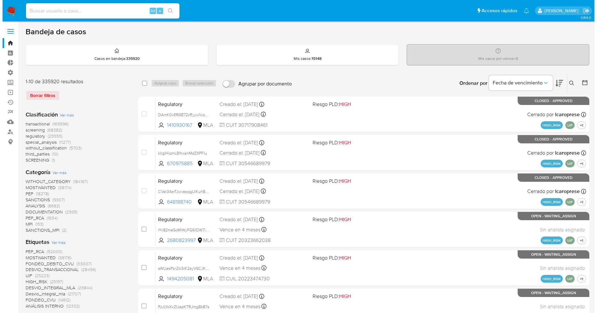
scroll to position [36, 0]
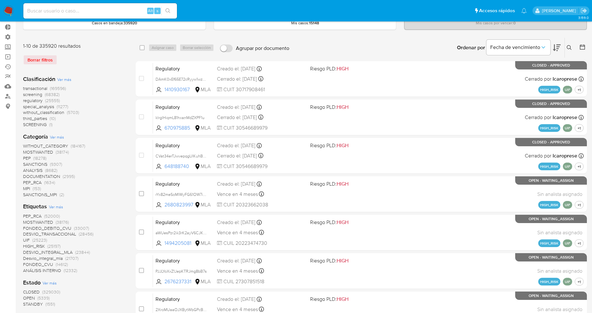
click at [62, 78] on span "Ver más" at bounding box center [64, 79] width 14 height 6
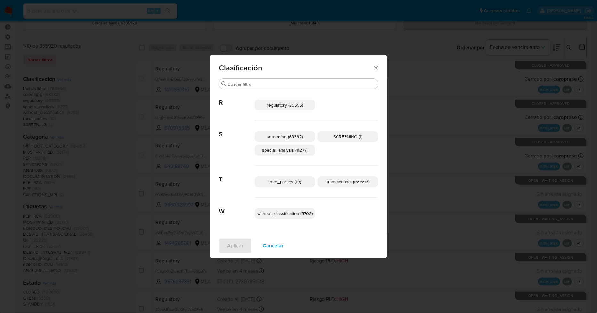
click at [272, 244] on span "Cancelar" at bounding box center [273, 246] width 21 height 14
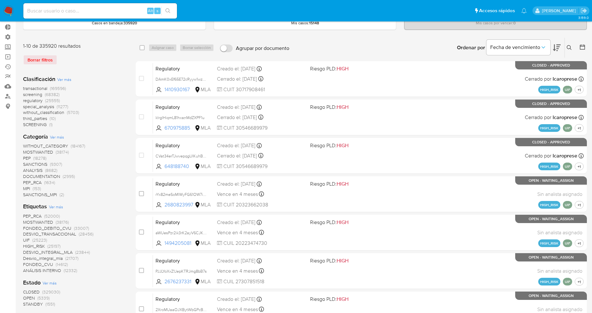
click at [57, 137] on span "Ver más" at bounding box center [57, 137] width 14 height 6
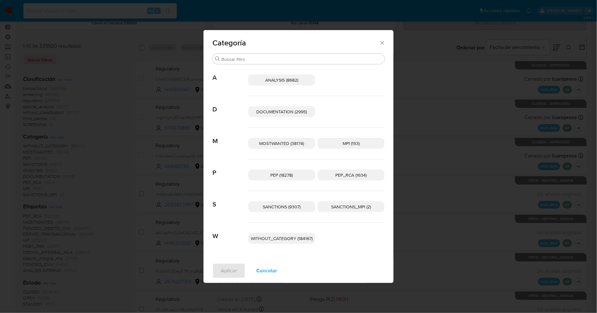
click at [284, 208] on span "SANCTIONS (9307)" at bounding box center [282, 206] width 38 height 6
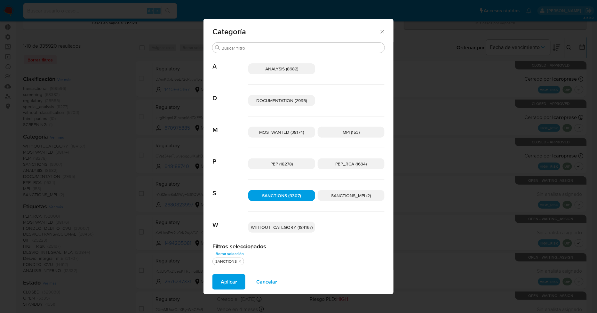
click at [232, 285] on span "Aplicar" at bounding box center [229, 282] width 16 height 14
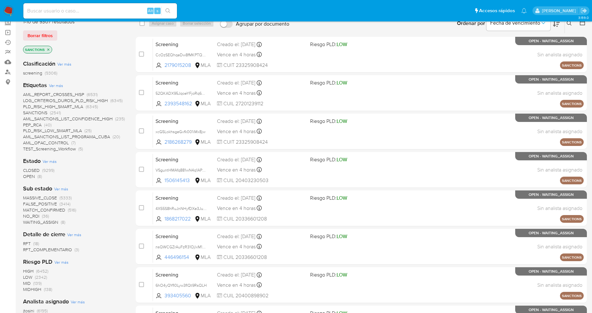
scroll to position [71, 0]
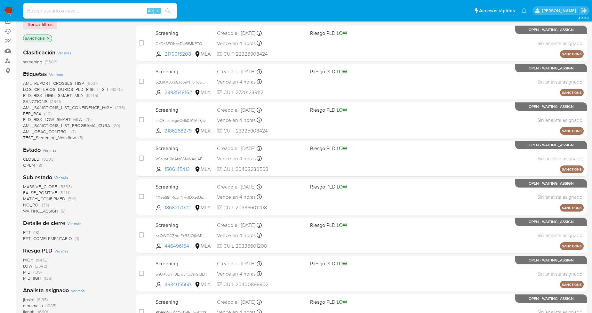
click at [30, 205] on span "NO_ROI" at bounding box center [31, 205] width 16 height 6
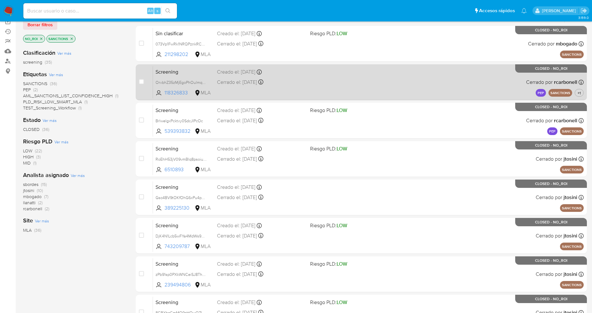
scroll to position [71, 0]
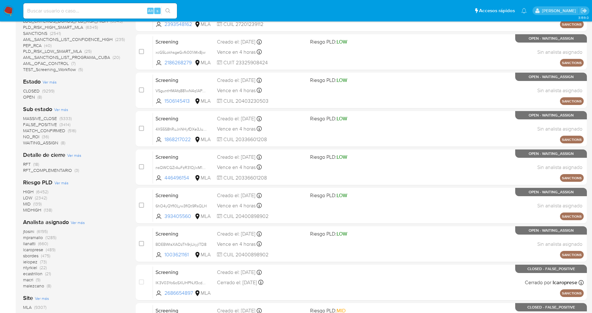
scroll to position [142, 0]
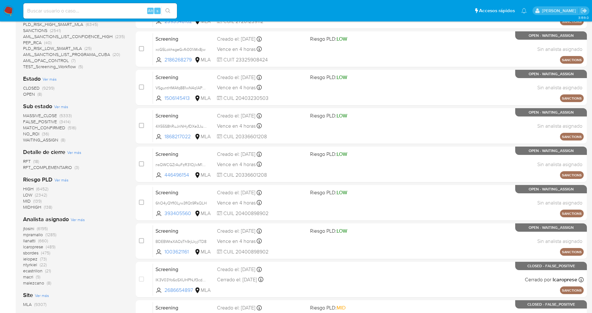
click at [29, 229] on span "jtosini" at bounding box center [28, 228] width 11 height 6
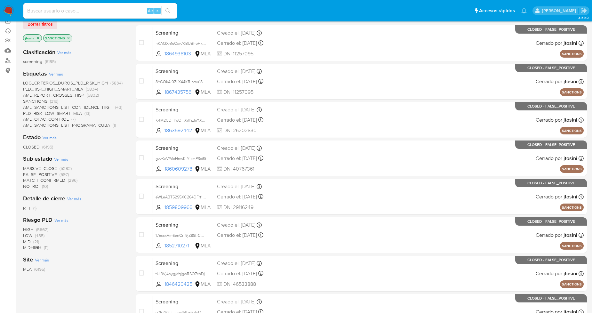
scroll to position [71, 0]
click at [30, 187] on span "NO_ROI" at bounding box center [31, 186] width 16 height 6
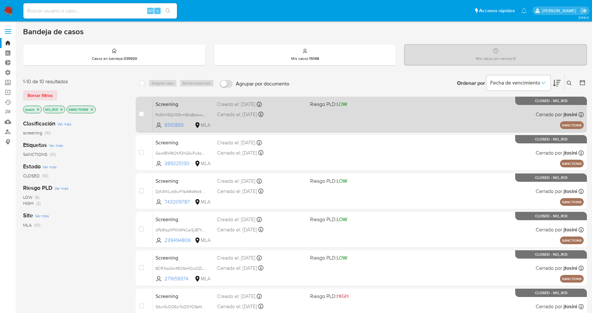
click at [202, 103] on span "Screening" at bounding box center [183, 104] width 56 height 8
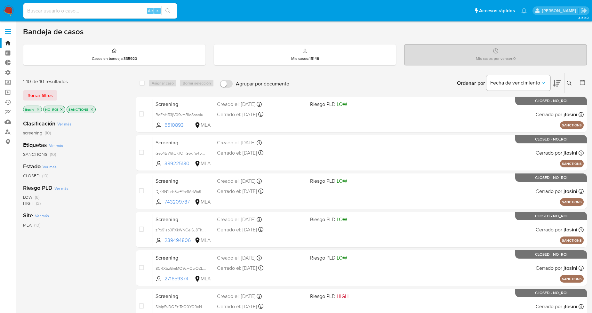
click at [61, 109] on icon "close-filter" at bounding box center [62, 110] width 4 height 4
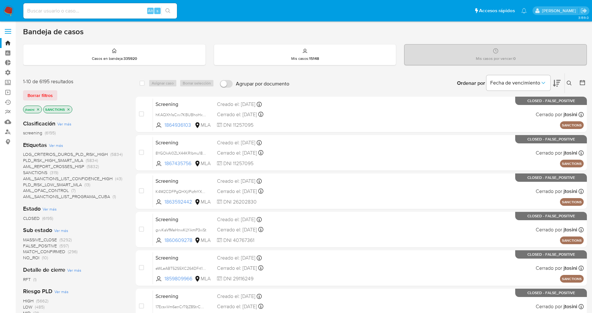
click at [55, 251] on span "MATCH_CONFIRMED" at bounding box center [44, 251] width 42 height 6
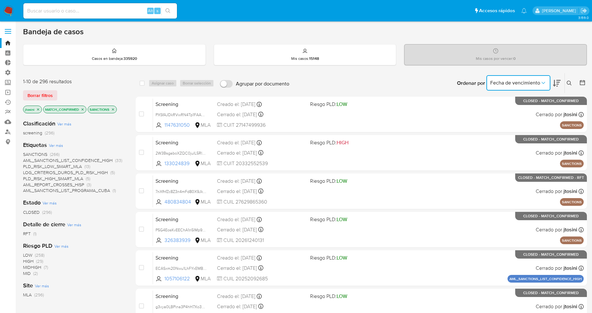
click at [546, 80] on icon "Ordenar por" at bounding box center [543, 83] width 6 height 6
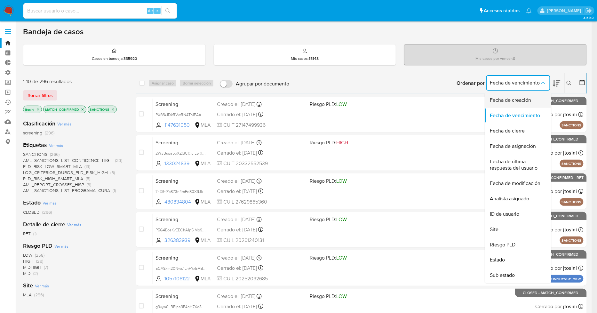
click at [538, 98] on div "Fecha de creación" at bounding box center [516, 99] width 52 height 15
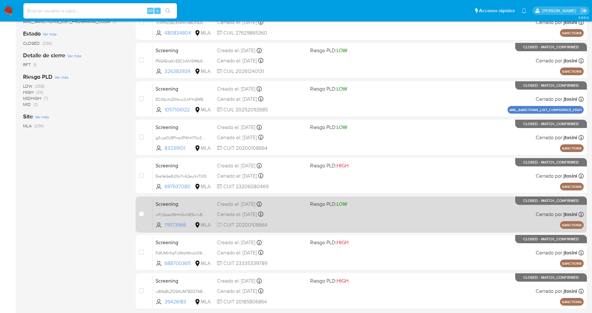
scroll to position [215, 0]
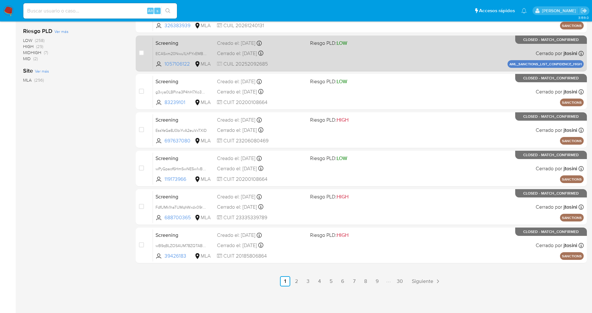
click at [297, 284] on link "2" at bounding box center [296, 281] width 10 height 10
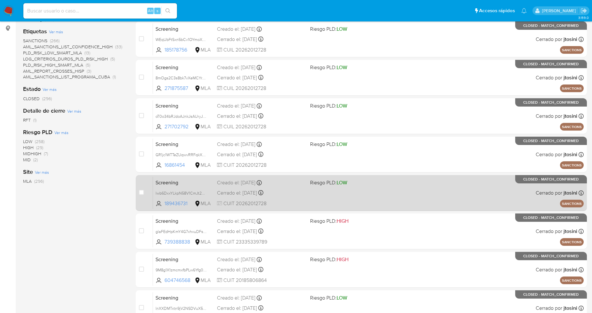
scroll to position [213, 0]
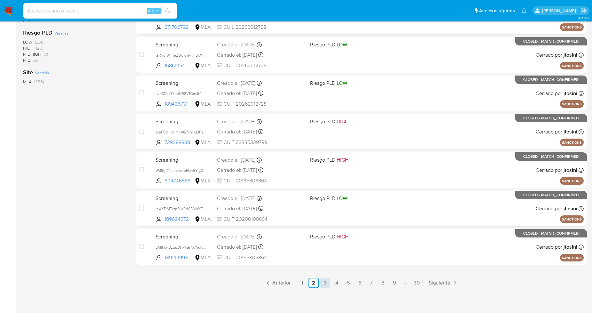
click at [325, 283] on link "3" at bounding box center [325, 283] width 10 height 10
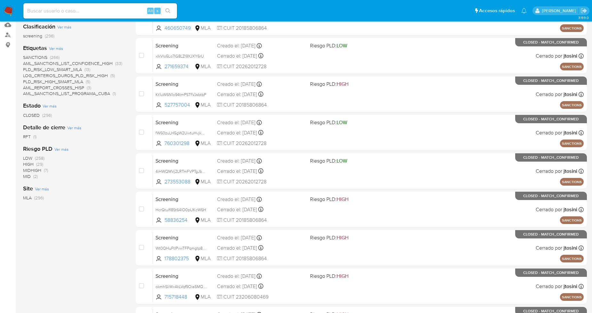
scroll to position [215, 0]
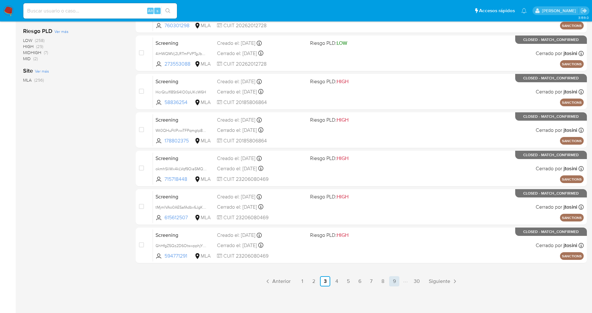
click at [398, 283] on link "9" at bounding box center [394, 281] width 10 height 10
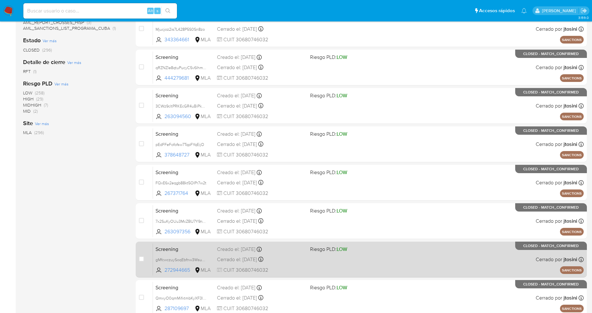
scroll to position [215, 0]
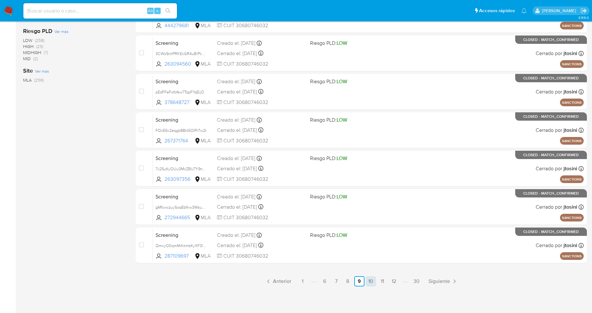
click at [369, 283] on link "10" at bounding box center [371, 281] width 10 height 10
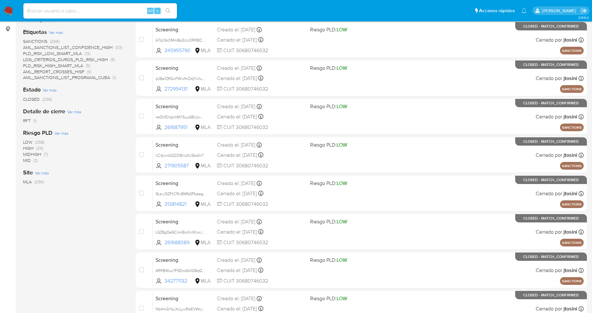
scroll to position [213, 0]
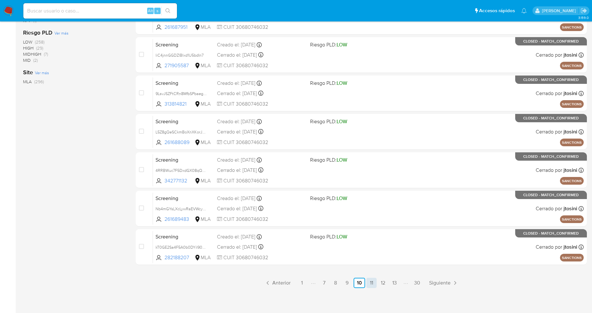
click at [371, 283] on link "11" at bounding box center [371, 283] width 10 height 10
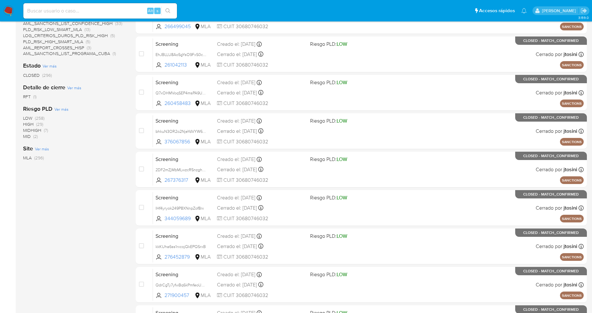
scroll to position [215, 0]
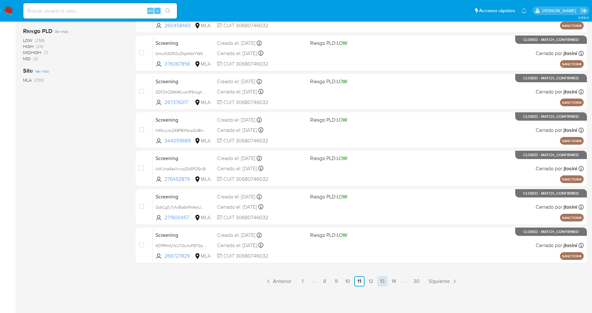
click at [385, 282] on link "13" at bounding box center [382, 281] width 10 height 10
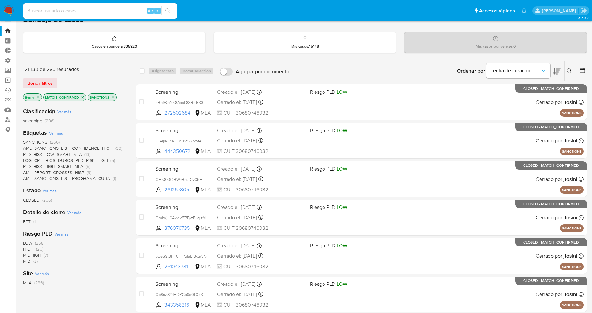
scroll to position [213, 0]
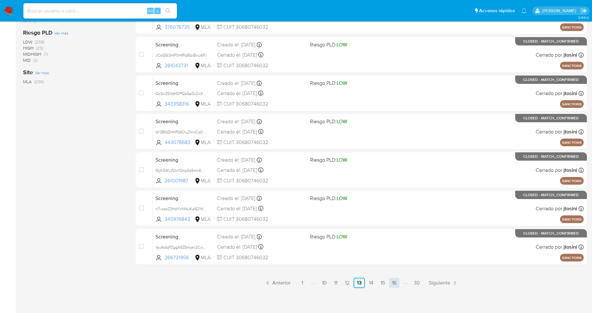
click at [395, 284] on link "16" at bounding box center [394, 283] width 10 height 10
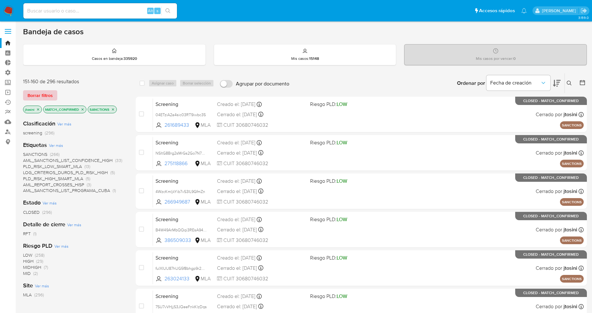
click at [48, 93] on span "Borrar filtros" at bounding box center [40, 95] width 25 height 9
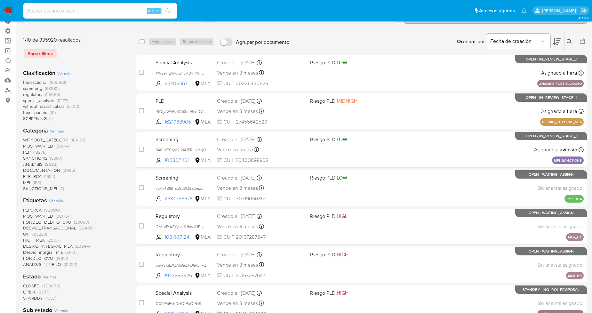
scroll to position [142, 0]
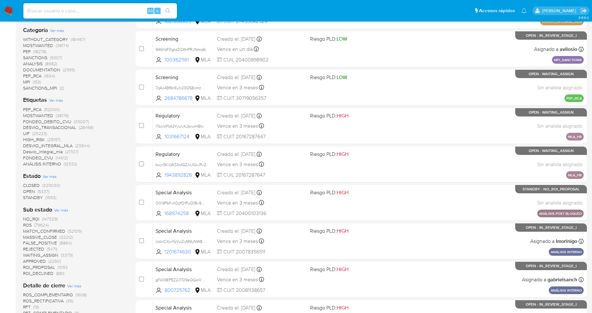
click at [60, 100] on span "Ver más" at bounding box center [56, 100] width 14 height 6
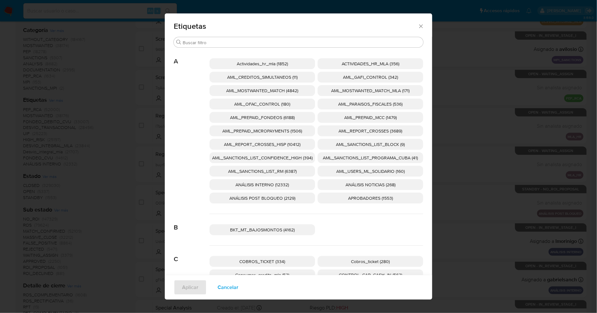
click at [225, 288] on span "Cancelar" at bounding box center [228, 287] width 21 height 14
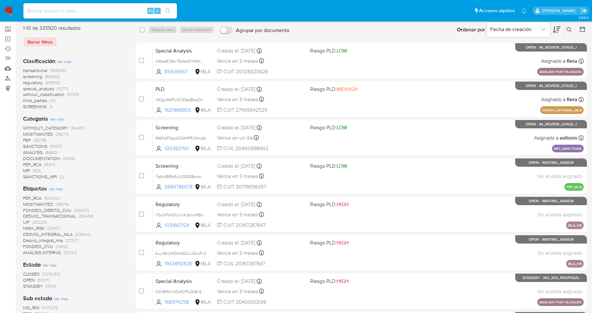
scroll to position [0, 0]
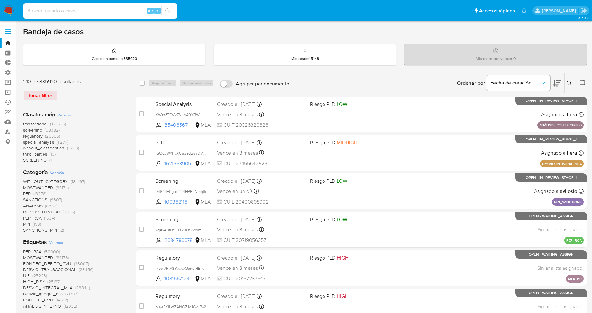
click at [129, 10] on input at bounding box center [100, 11] width 154 height 8
paste input "2186268279"
type input "2186268279"
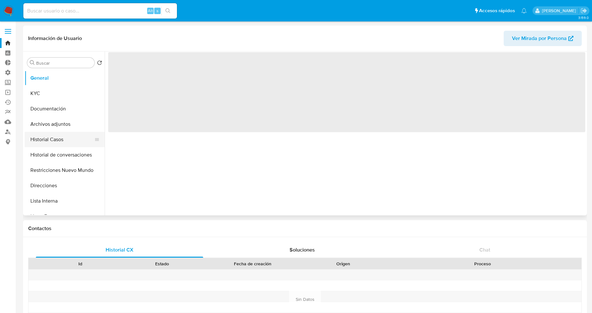
click at [47, 138] on button "Historial Casos" at bounding box center [62, 139] width 75 height 15
select select "10"
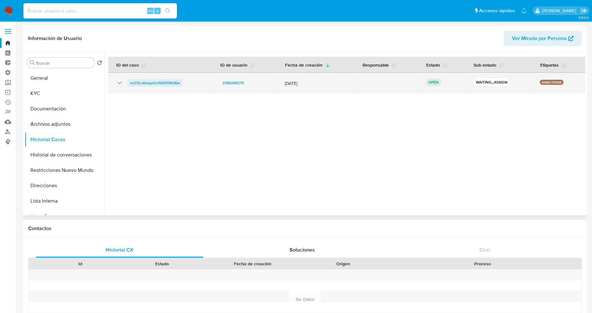
click at [155, 84] on span "xcG5LokhsgeGvfk001iMx8jw" at bounding box center [155, 83] width 50 height 8
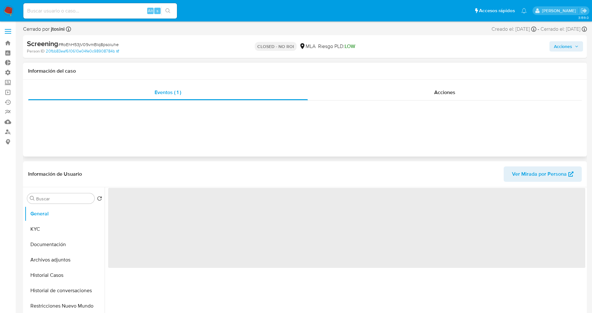
select select "10"
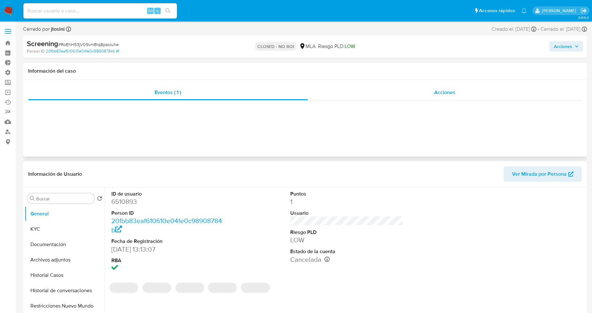
click at [371, 94] on div "Acciones" at bounding box center [445, 92] width 274 height 15
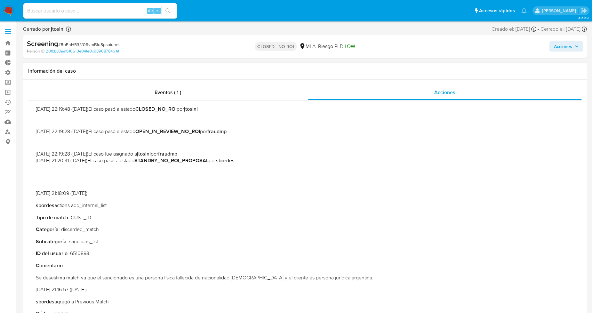
scroll to position [107, 0]
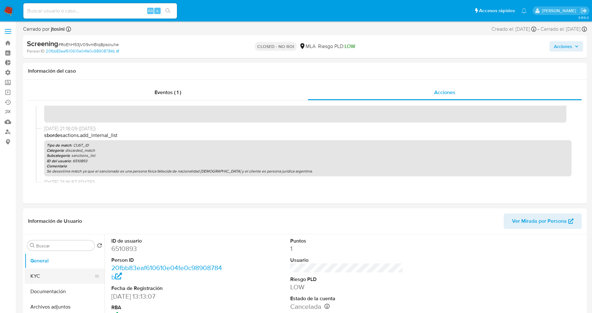
click at [59, 274] on button "KYC" at bounding box center [62, 275] width 75 height 15
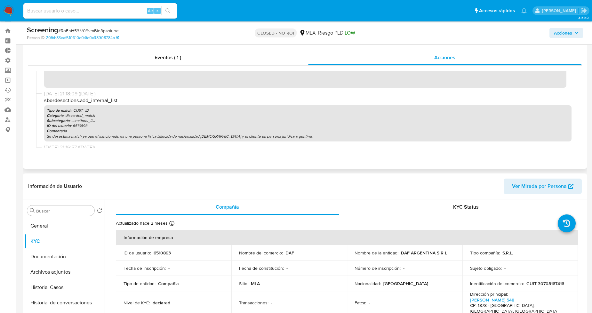
scroll to position [0, 0]
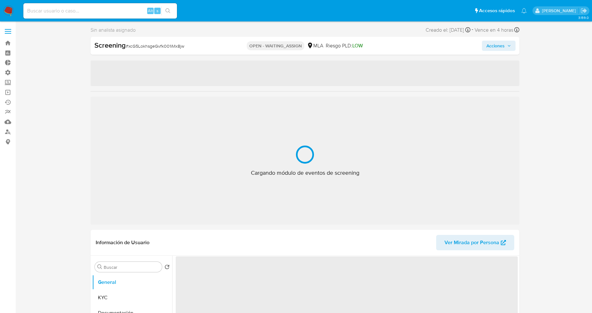
select select "10"
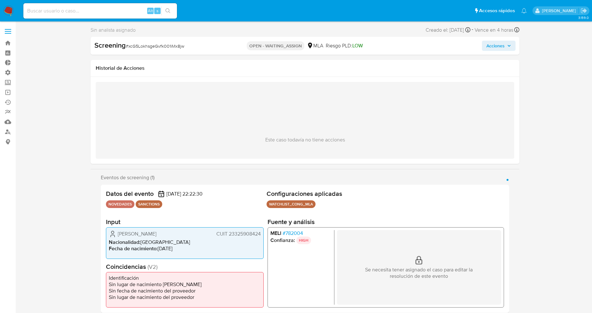
click at [293, 235] on span "# 782004" at bounding box center [293, 233] width 20 height 6
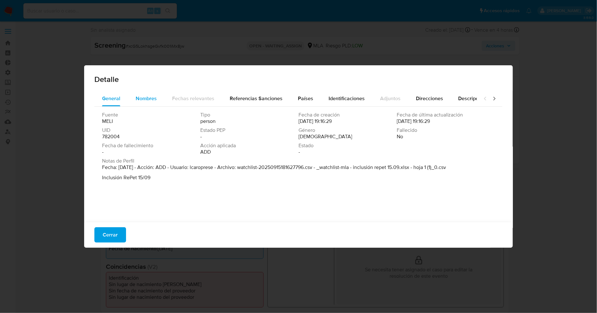
click at [144, 97] on span "Nombres" at bounding box center [146, 98] width 21 height 7
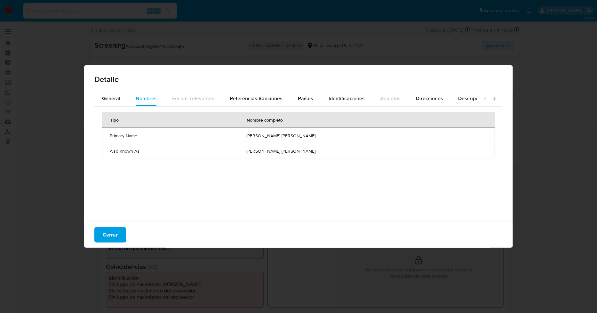
click at [133, 234] on div "Cerrar" at bounding box center [298, 235] width 429 height 26
click at [116, 237] on span "Cerrar" at bounding box center [110, 235] width 15 height 14
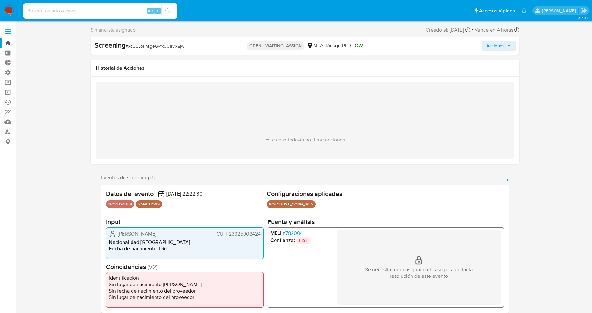
click at [8, 44] on link "Bandeja" at bounding box center [38, 43] width 76 height 10
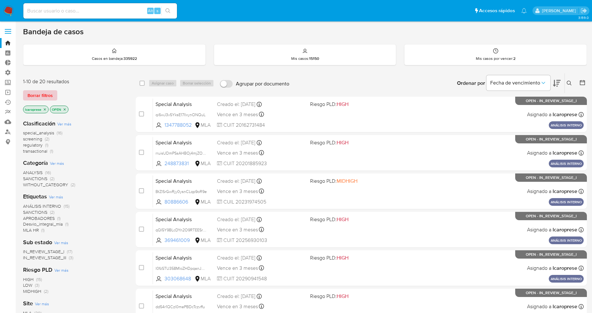
click at [46, 96] on span "Borrar filtros" at bounding box center [40, 95] width 25 height 9
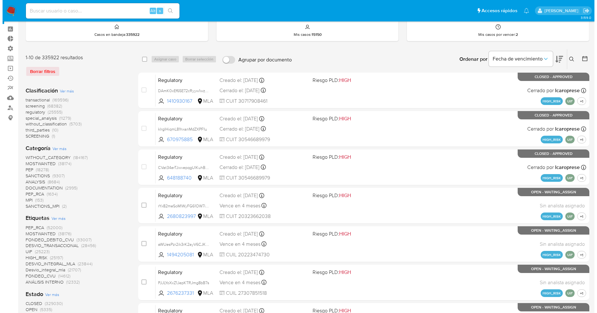
scroll to position [36, 0]
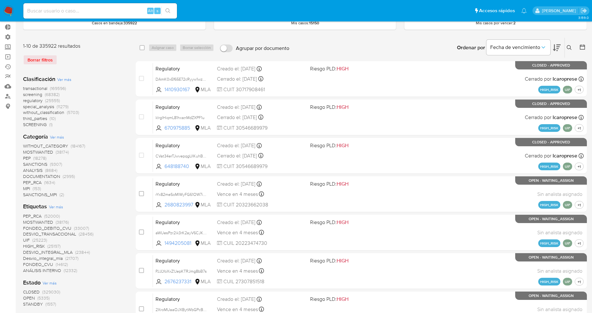
click at [57, 208] on span "Ver más" at bounding box center [56, 207] width 14 height 6
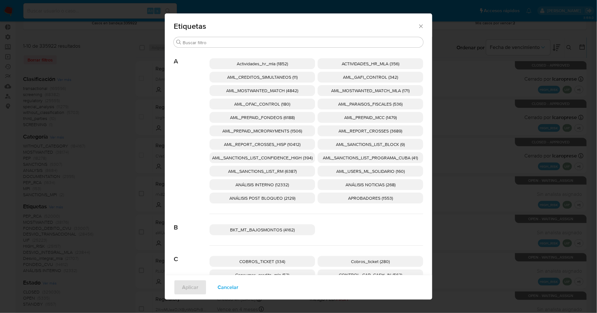
click at [310, 155] on span "AML_SANCTIONS_LIST_CONFIDENCE_HIGH (394)" at bounding box center [262, 158] width 100 height 6
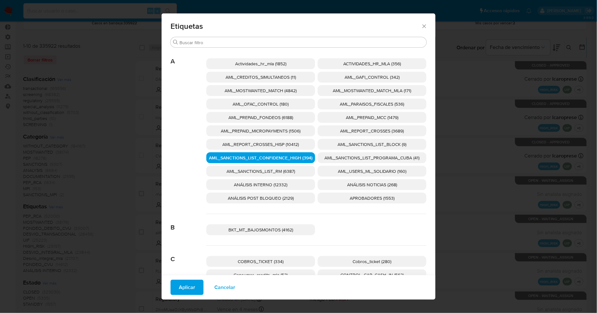
click at [329, 156] on span "AML_SANCTIONS_LIST_PROGRAMA_CUBA (41)" at bounding box center [372, 158] width 95 height 6
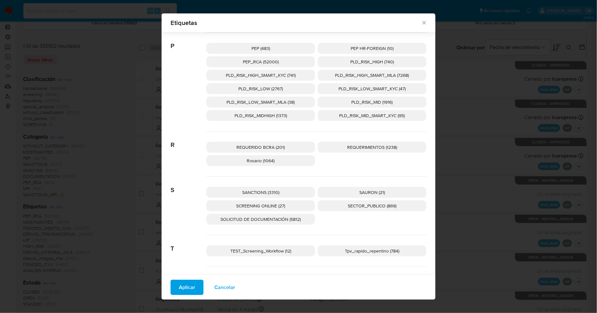
scroll to position [966, 0]
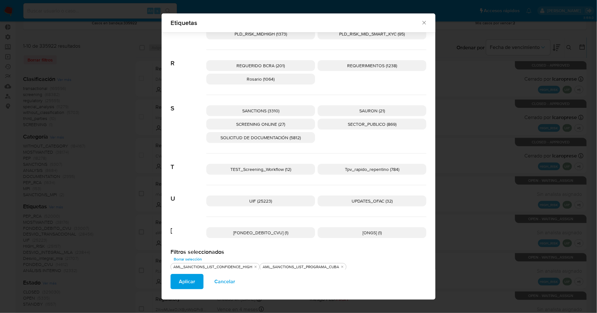
click at [366, 203] on span "UPDATES_OFAC (32)" at bounding box center [372, 201] width 41 height 6
click at [271, 123] on span "SCREENING ONLINE (27)" at bounding box center [260, 124] width 49 height 6
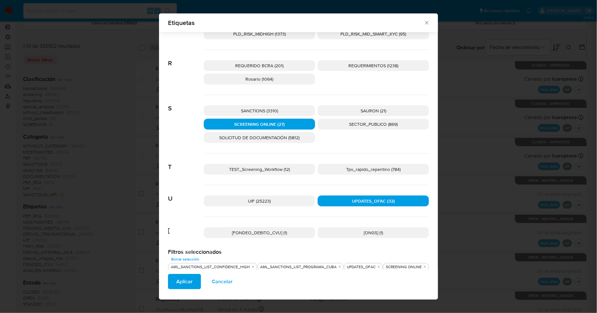
click at [277, 111] on p "SANCTIONS (3310)" at bounding box center [259, 110] width 111 height 11
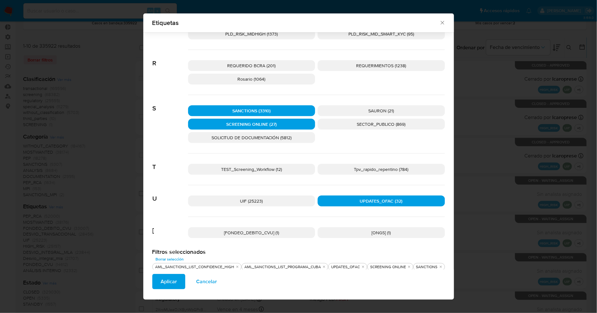
click at [172, 280] on span "Aplicar" at bounding box center [169, 282] width 16 height 14
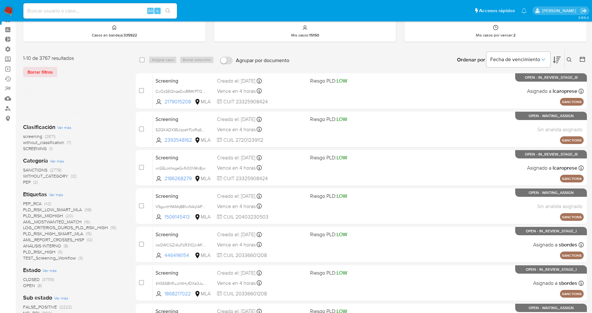
scroll to position [71, 0]
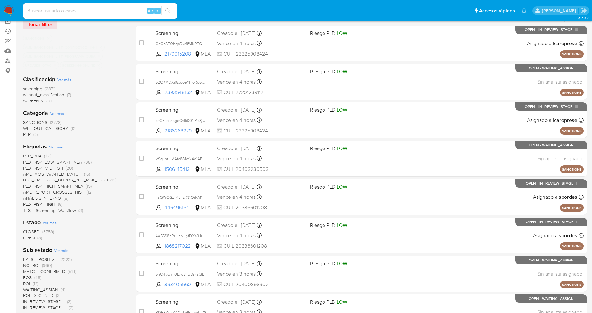
click at [30, 239] on span "OPEN" at bounding box center [29, 238] width 12 height 6
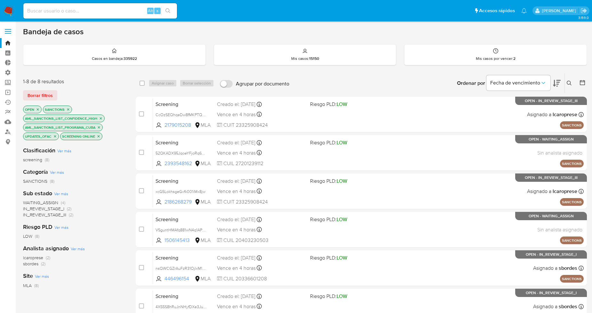
click at [229, 83] on input "Agrupar por documento" at bounding box center [226, 84] width 13 height 8
checkbox input "true"
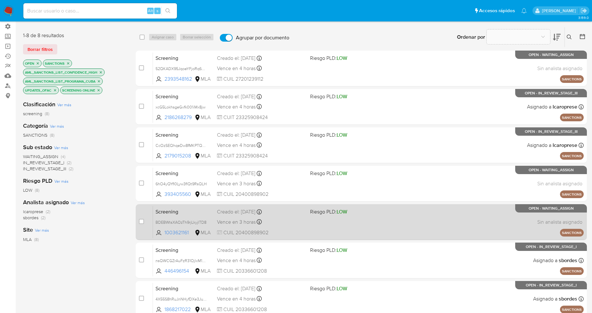
scroll to position [31, 0]
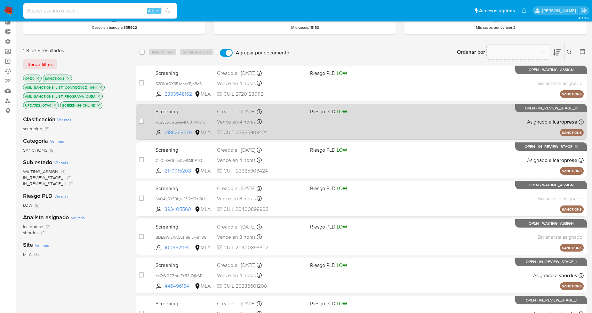
click at [299, 124] on div "Vence en 4 horas Vence el 16/09/2025 19:22:30" at bounding box center [261, 121] width 88 height 9
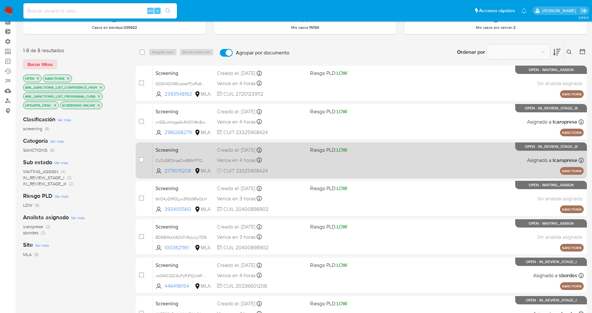
click at [292, 162] on div "Vence en 4 horas Vence el 16/09/2025 19:22:32" at bounding box center [261, 160] width 88 height 9
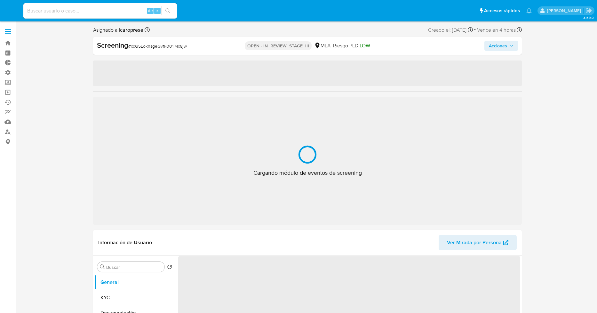
select select "10"
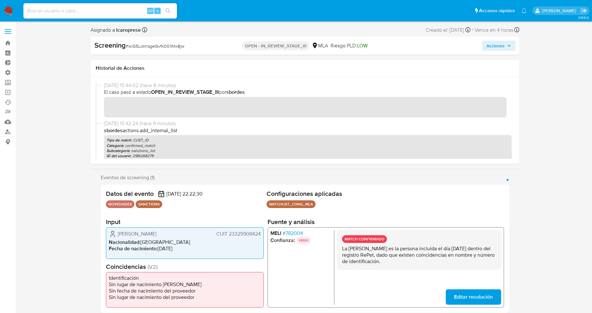
click at [506, 44] on span "Acciones" at bounding box center [498, 45] width 25 height 9
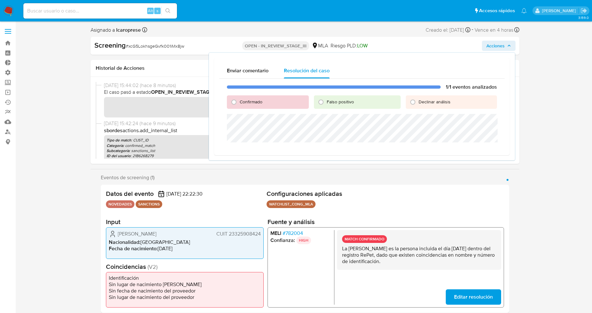
click at [253, 103] on span "Confirmado" at bounding box center [251, 102] width 23 height 6
click at [239, 103] on input "Confirmado" at bounding box center [234, 102] width 10 height 10
radio input "true"
click at [466, 151] on span "Cerrar Caso" at bounding box center [474, 150] width 31 height 9
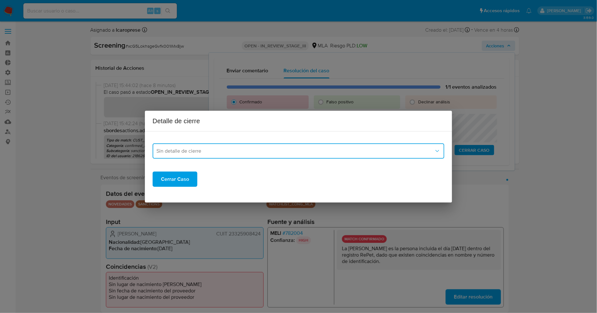
click at [246, 147] on button "Sin detalle de cierre" at bounding box center [299, 150] width 292 height 15
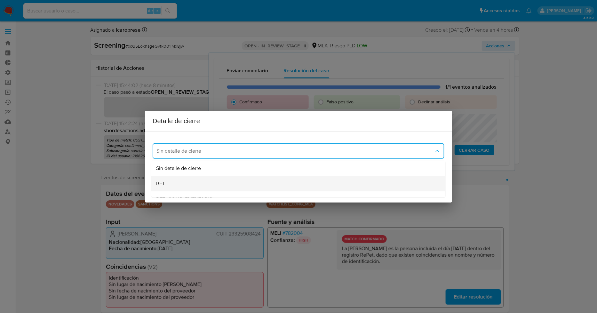
click at [233, 182] on div "RFT" at bounding box center [298, 183] width 284 height 15
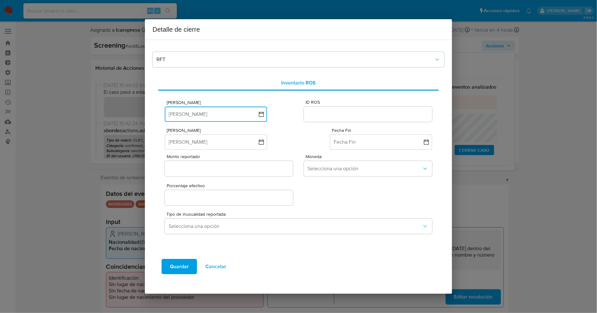
click at [257, 113] on button "[PERSON_NAME]" at bounding box center [216, 114] width 102 height 15
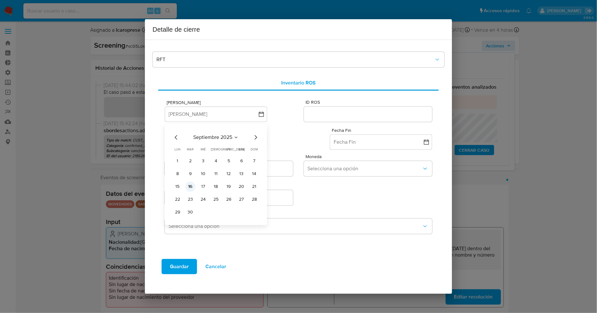
click at [190, 185] on button "16" at bounding box center [190, 186] width 10 height 10
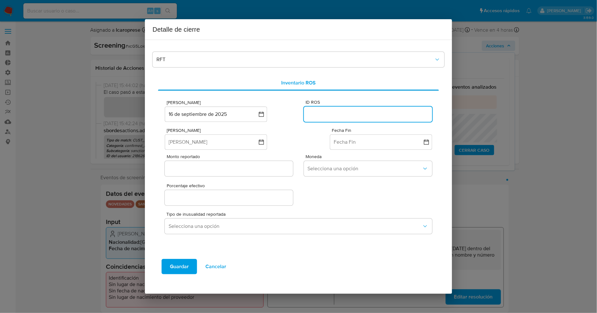
click at [329, 114] on input "ID ROS" at bounding box center [368, 114] width 128 height 8
paste input "643207403"
type input "643207403"
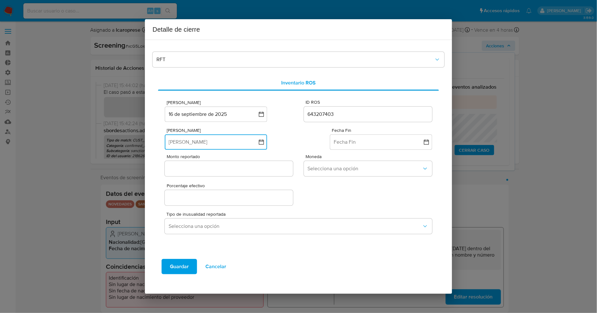
click at [257, 143] on button "[PERSON_NAME]" at bounding box center [216, 141] width 102 height 15
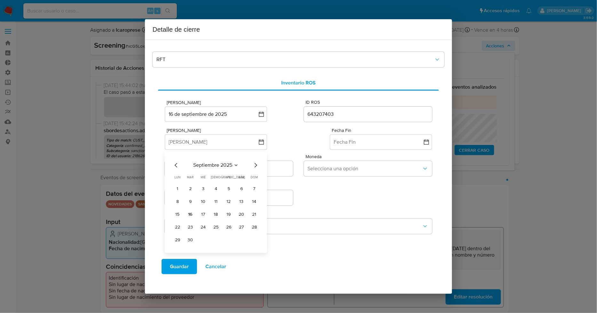
click at [176, 167] on icon "Mes anterior" at bounding box center [176, 165] width 3 height 4
click at [176, 166] on icon "Mes anterior" at bounding box center [176, 165] width 3 height 4
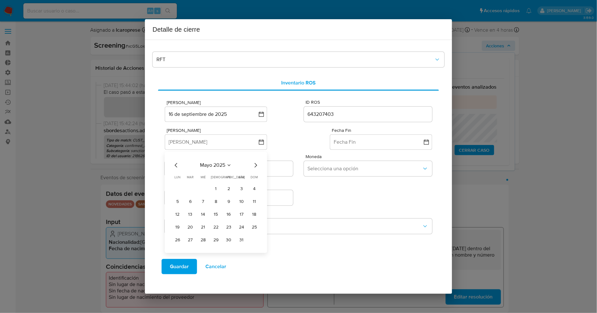
click at [176, 166] on icon "Mes anterior" at bounding box center [176, 165] width 3 height 4
click at [189, 253] on button "31" at bounding box center [190, 253] width 10 height 10
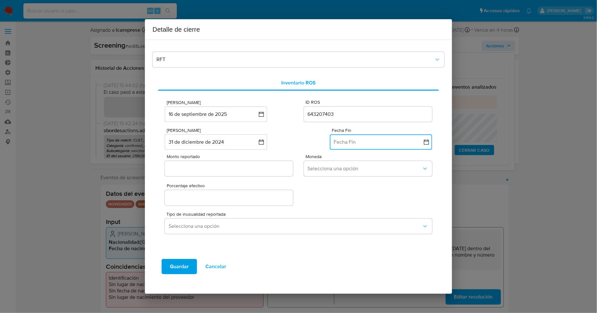
click at [353, 143] on button "Fecha Fin" at bounding box center [381, 141] width 102 height 15
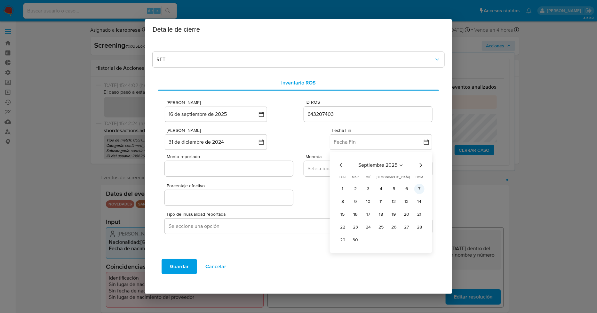
click at [420, 191] on button "7" at bounding box center [419, 189] width 10 height 10
click at [388, 194] on div "Porcentaje efectivo" at bounding box center [298, 193] width 267 height 28
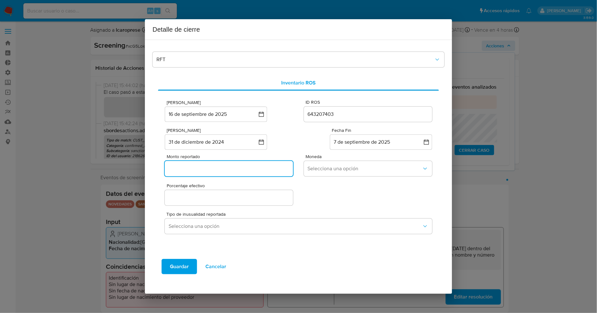
click at [235, 169] on input "Monto reportado" at bounding box center [229, 168] width 128 height 8
paste input "544000"
type input "544000"
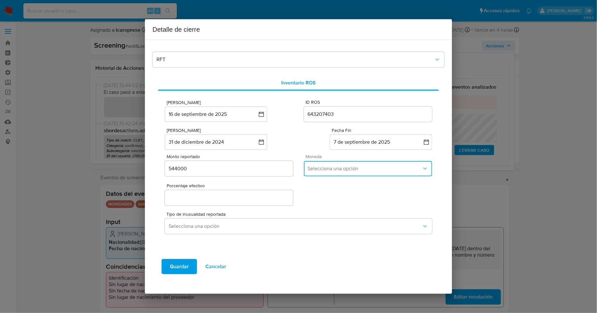
click at [354, 164] on button "Selecciona una opción" at bounding box center [368, 168] width 128 height 15
click at [338, 215] on div "ARS" at bounding box center [368, 217] width 121 height 15
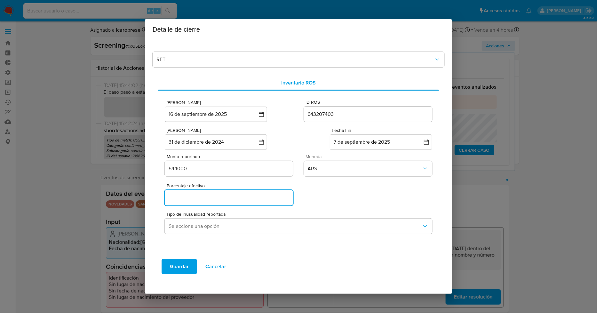
click at [249, 196] on input "Porcentaje efectivo" at bounding box center [229, 198] width 128 height 8
click at [340, 198] on div "Porcentaje efectivo 0%" at bounding box center [298, 193] width 267 height 28
click at [279, 197] on input "0%" at bounding box center [229, 198] width 128 height 8
click at [326, 194] on div "Porcentaje efectivo 0%" at bounding box center [298, 193] width 267 height 28
click at [250, 194] on input "0%" at bounding box center [229, 198] width 128 height 8
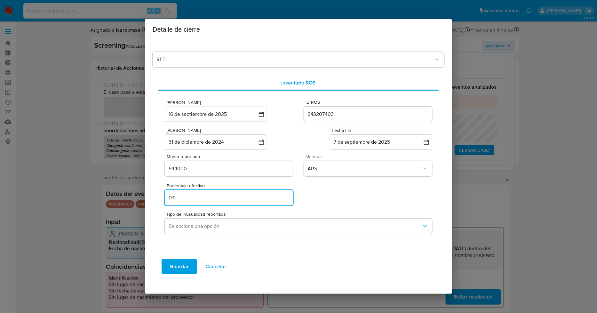
drag, startPoint x: 206, startPoint y: 199, endPoint x: 159, endPoint y: 206, distance: 47.2
click at [159, 206] on div "Fecha ROS [DATE] [DATE] ID ROS 643207403 Fecha Inicio [DATE] [DATE] Fecha Fin […" at bounding box center [298, 170] width 281 height 159
type input "0%"
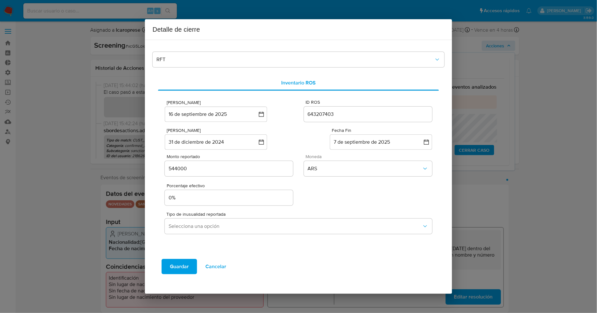
click at [317, 191] on div "Porcentaje efectivo 0%" at bounding box center [298, 193] width 267 height 28
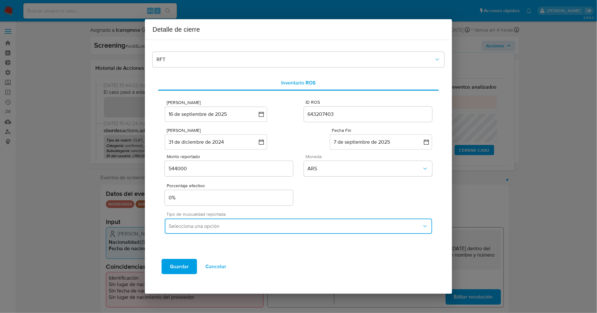
click at [297, 230] on button "Selecciona una opción" at bounding box center [298, 226] width 267 height 15
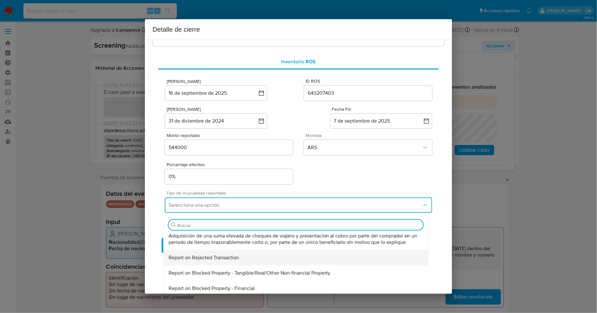
scroll to position [54, 0]
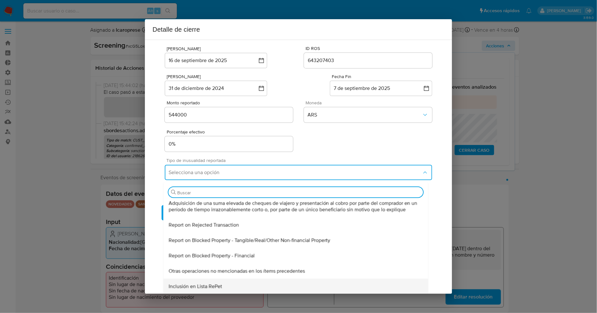
click at [243, 283] on div "Inclusión en Lista RePet" at bounding box center [295, 285] width 255 height 15
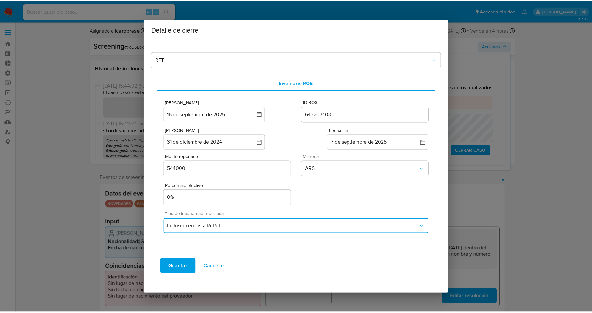
scroll to position [0, 0]
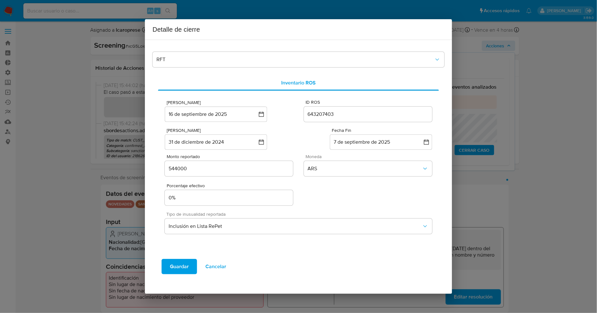
click at [176, 266] on span "Guardar" at bounding box center [179, 266] width 19 height 14
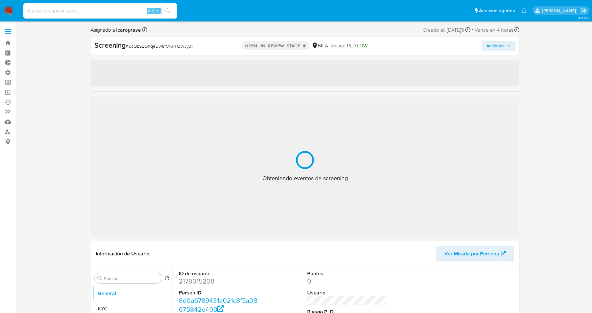
select select "10"
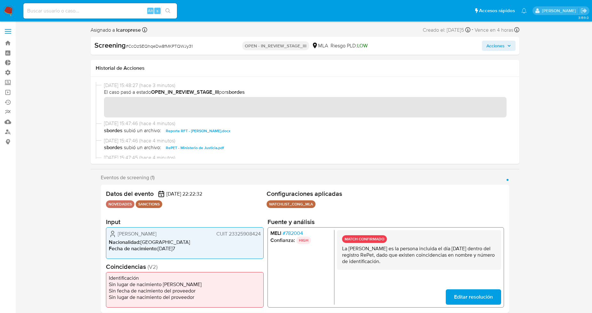
click at [511, 44] on icon "button" at bounding box center [509, 46] width 4 height 4
click at [499, 45] on span "Acciones" at bounding box center [495, 46] width 18 height 10
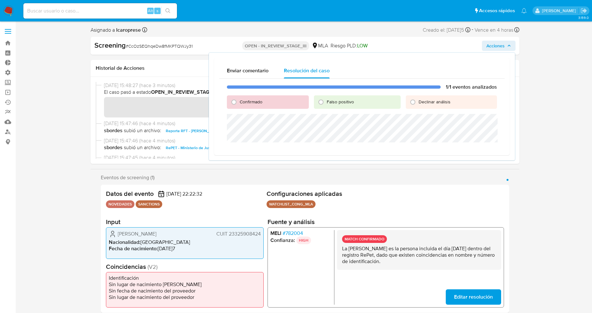
click at [250, 104] on span "Confirmado" at bounding box center [251, 102] width 23 height 6
click at [239, 104] on input "Confirmado" at bounding box center [234, 102] width 10 height 10
radio input "true"
click at [464, 151] on span "Cerrar Caso" at bounding box center [474, 150] width 31 height 9
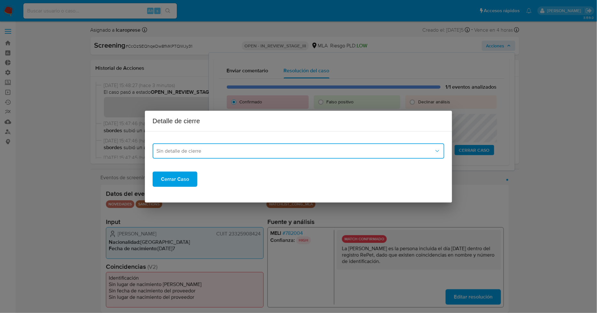
click at [234, 153] on span "Sin detalle de cierre" at bounding box center [295, 151] width 278 height 6
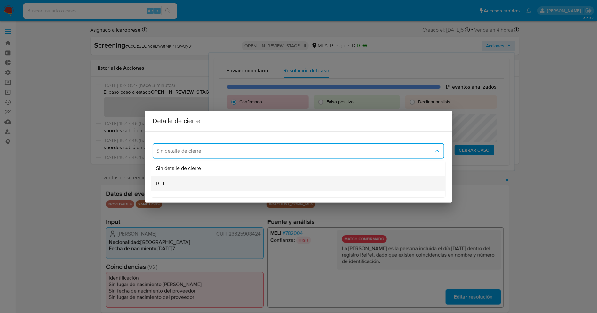
click at [229, 179] on div "RFT" at bounding box center [298, 183] width 284 height 15
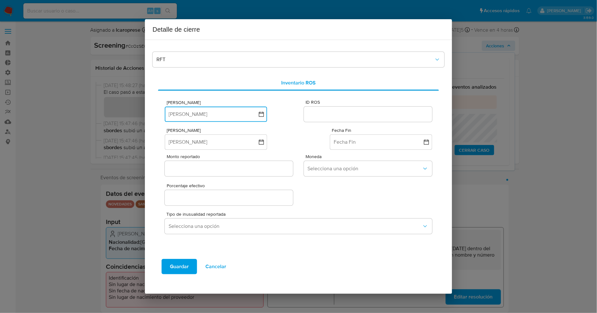
click at [259, 113] on icon "button" at bounding box center [261, 114] width 6 height 6
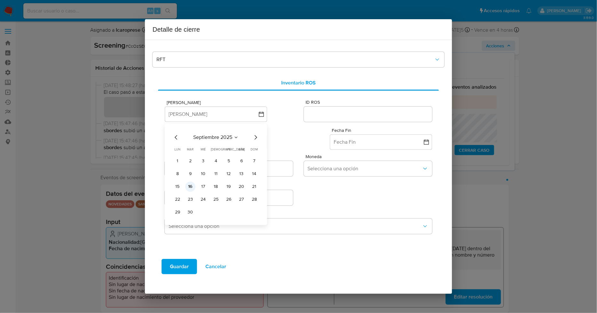
click at [191, 187] on button "16" at bounding box center [190, 186] width 10 height 10
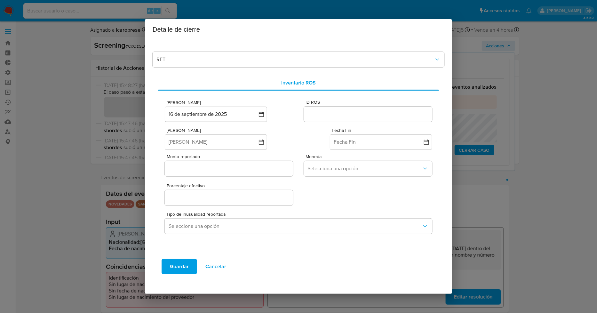
click at [337, 116] on input "ID ROS" at bounding box center [368, 114] width 128 height 8
click at [328, 116] on input "ID ROS" at bounding box center [368, 114] width 128 height 8
paste input "643207403"
type input "643207403"
click at [231, 142] on button "[PERSON_NAME]" at bounding box center [216, 141] width 102 height 15
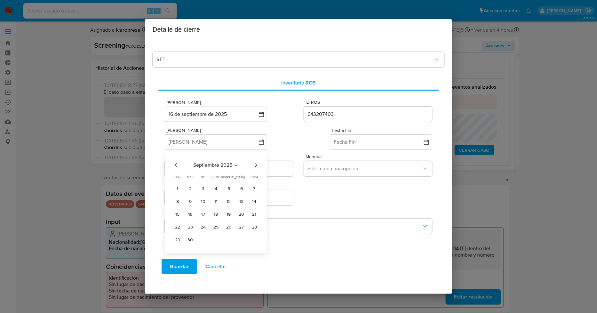
click at [176, 166] on icon "Mes anterior" at bounding box center [176, 165] width 3 height 4
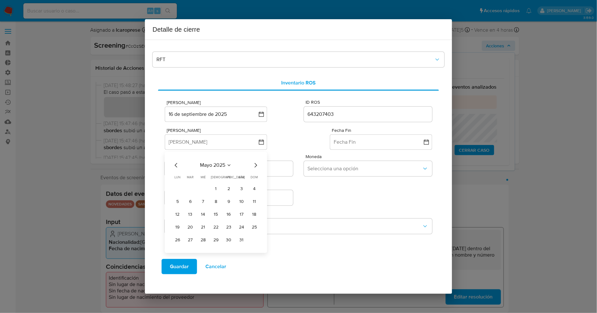
click at [176, 166] on icon "Mes anterior" at bounding box center [176, 165] width 3 height 4
click at [191, 253] on button "31" at bounding box center [190, 253] width 10 height 10
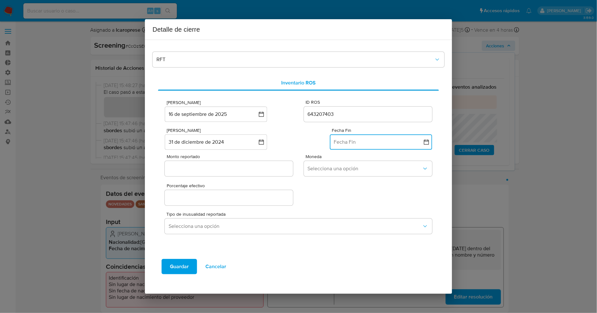
click at [360, 144] on button "Fecha Fin" at bounding box center [381, 141] width 102 height 15
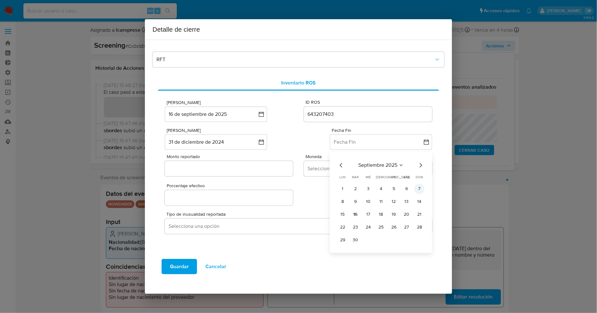
click at [418, 187] on button "7" at bounding box center [419, 189] width 10 height 10
click at [386, 194] on div "Porcentaje efectivo" at bounding box center [298, 193] width 267 height 28
click at [247, 169] on input "Monto reportado" at bounding box center [229, 168] width 128 height 8
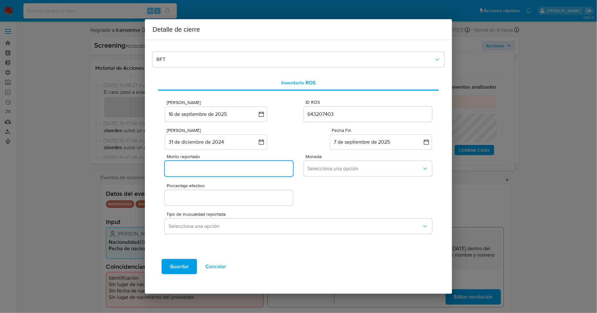
paste input "544000"
type input "544000"
click at [330, 165] on span "Selecciona una opción" at bounding box center [365, 168] width 114 height 6
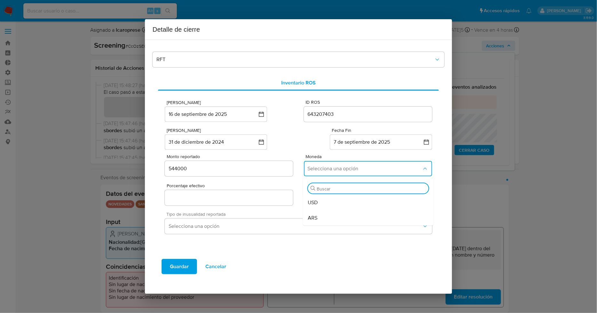
click at [339, 217] on div "ARS" at bounding box center [368, 217] width 121 height 15
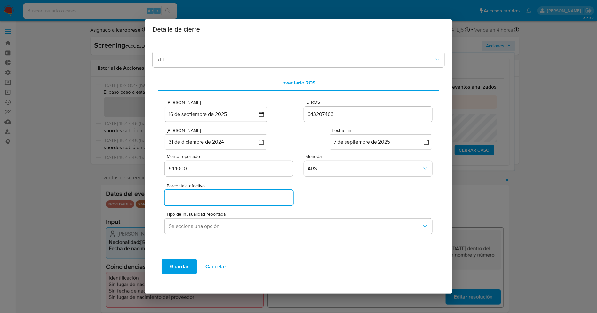
click at [274, 197] on input "Porcentaje efectivo" at bounding box center [229, 198] width 128 height 8
type input "0%"
click at [330, 202] on div "Porcentaje efectivo 0%" at bounding box center [298, 193] width 267 height 28
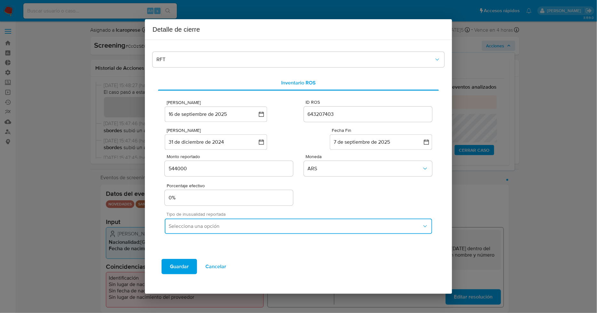
click at [324, 226] on span "Selecciona una opción" at bounding box center [295, 226] width 253 height 6
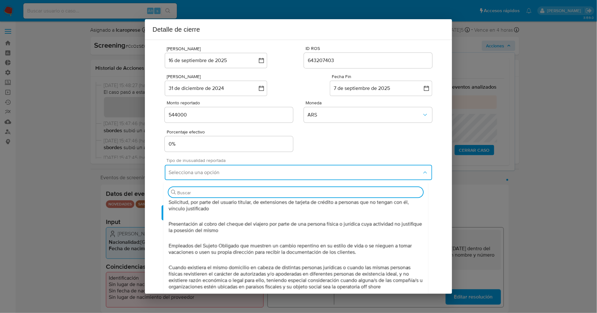
scroll to position [212, 0]
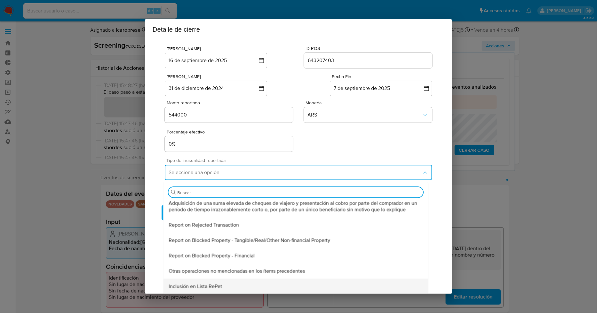
click at [270, 283] on div "Inclusión en Lista RePet" at bounding box center [295, 285] width 255 height 15
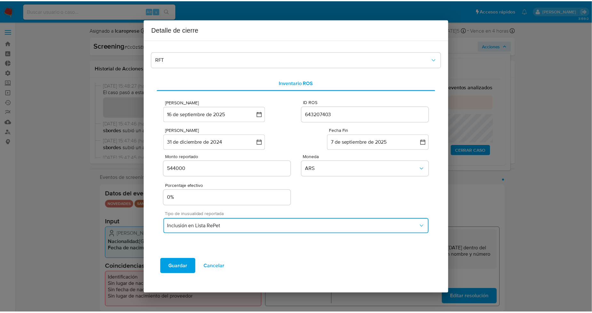
scroll to position [0, 0]
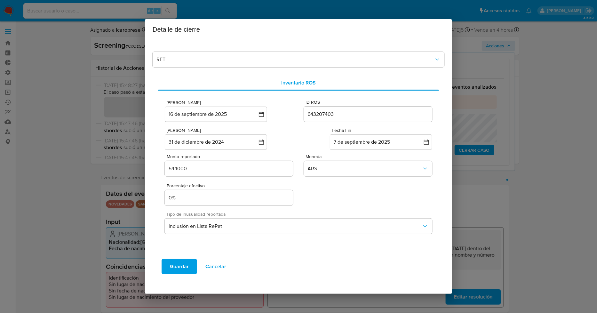
click at [271, 249] on div "Fecha ROS 16 de septiembre de 2025 16-09-2025 ID ROS 643207403 Fecha Inicio 31 …" at bounding box center [298, 170] width 281 height 159
click at [180, 264] on span "Guardar" at bounding box center [179, 266] width 19 height 14
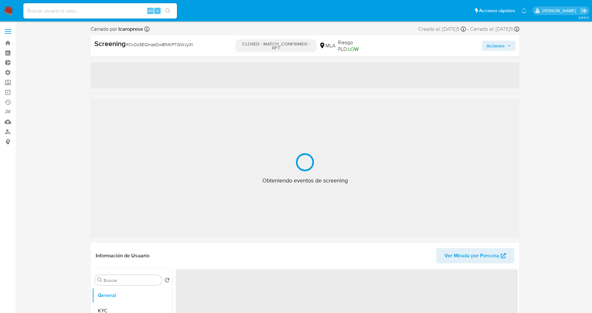
select select "10"
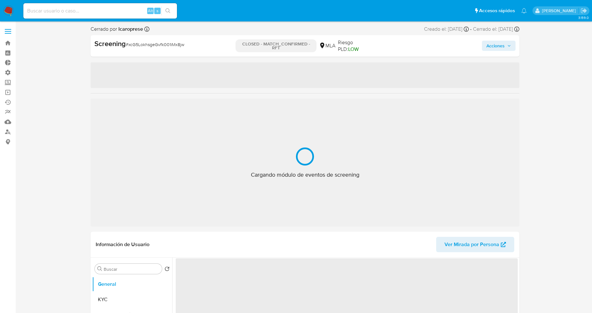
select select "10"
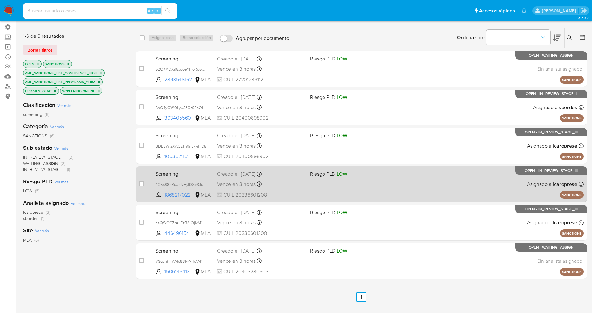
scroll to position [32, 0]
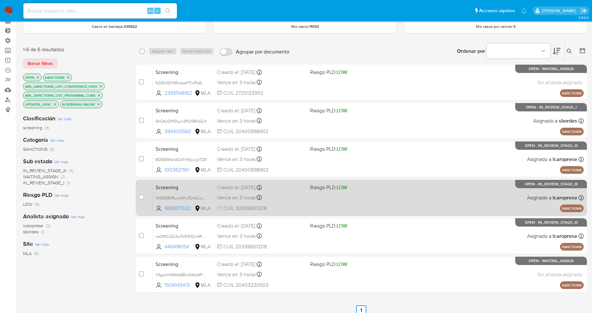
click at [293, 201] on div "Vence en 3 horas Vence el 16/09/2025 19:22:30" at bounding box center [261, 197] width 88 height 9
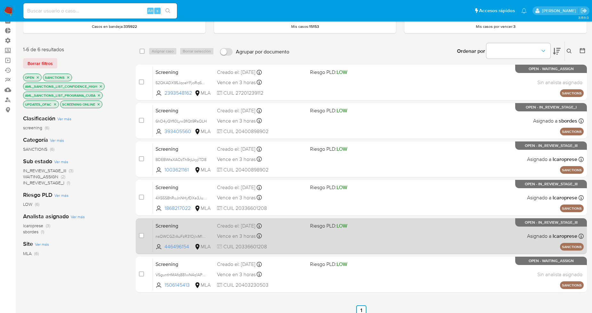
click at [296, 233] on div "Vence en 3 horas Vence el 16/09/2025 19:22:30" at bounding box center [261, 236] width 88 height 9
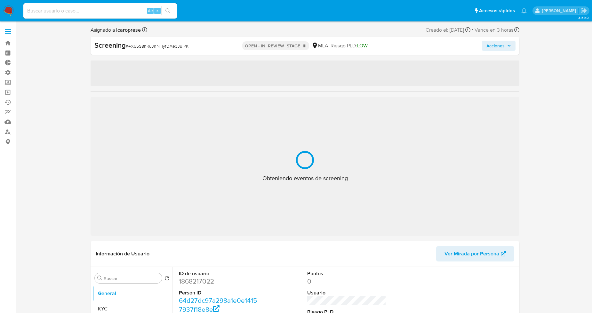
select select "10"
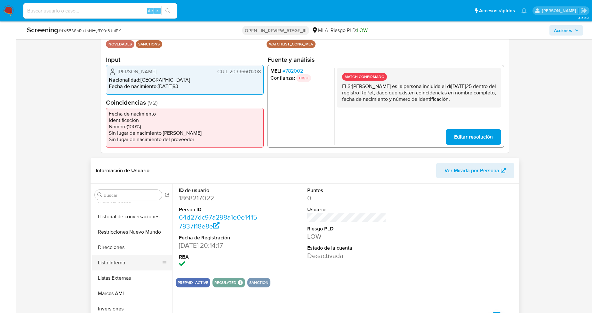
scroll to position [71, 0]
click at [126, 260] on button "Lista Interna" at bounding box center [129, 261] width 75 height 15
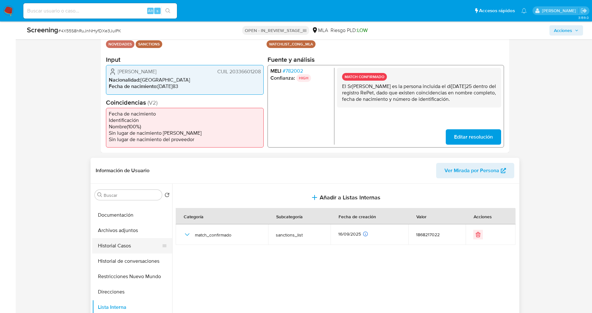
scroll to position [0, 0]
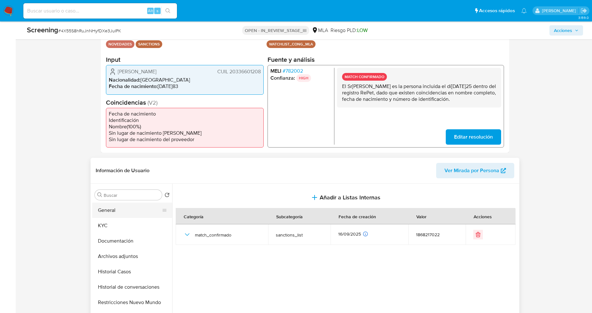
click at [132, 209] on button "General" at bounding box center [129, 210] width 75 height 15
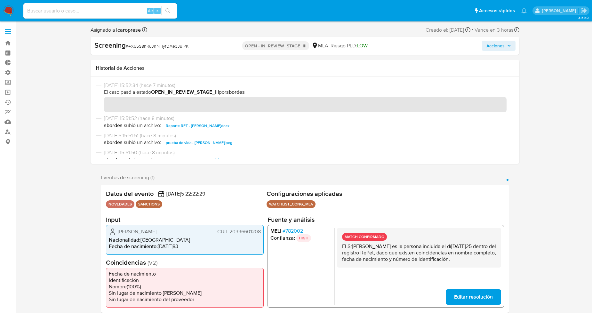
click at [503, 44] on span "Acciones" at bounding box center [495, 46] width 18 height 10
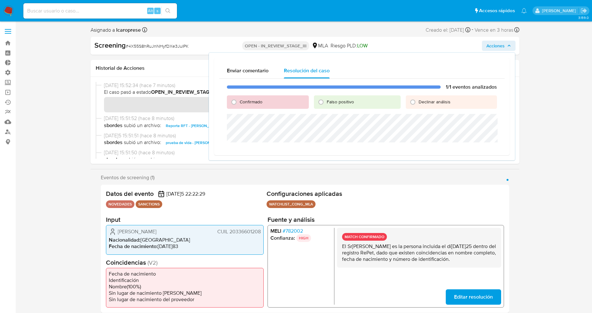
click at [255, 102] on span "Confirmado" at bounding box center [251, 102] width 23 height 6
click at [239, 102] on input "Confirmado" at bounding box center [234, 102] width 10 height 10
radio input "true"
click at [463, 152] on span "Cerrar Caso" at bounding box center [474, 150] width 31 height 9
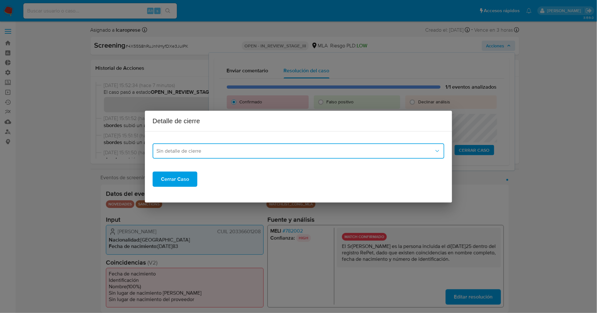
click at [250, 155] on button "Sin detalle de cierre" at bounding box center [299, 150] width 292 height 15
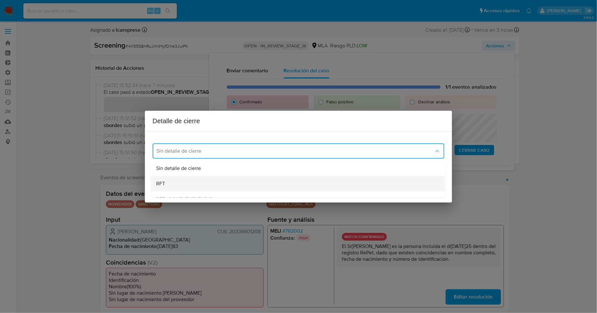
click at [210, 182] on div "RFT" at bounding box center [298, 183] width 284 height 15
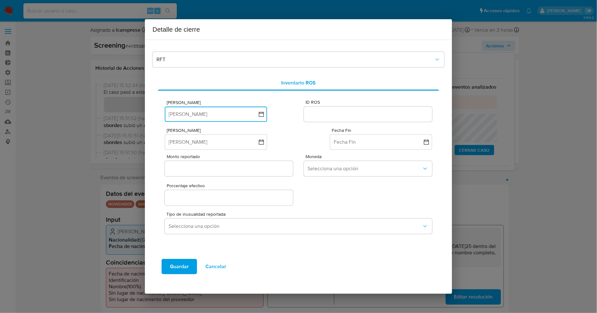
click at [260, 113] on icon "button" at bounding box center [261, 114] width 6 height 6
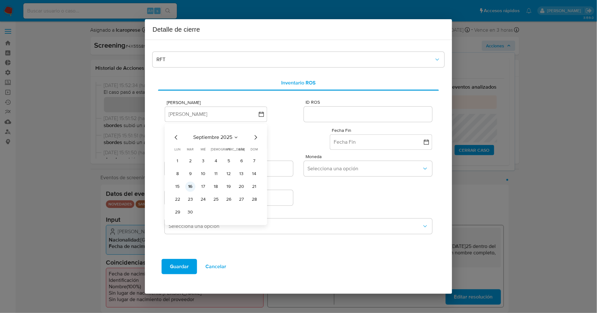
click at [193, 187] on button "16" at bounding box center [190, 186] width 10 height 10
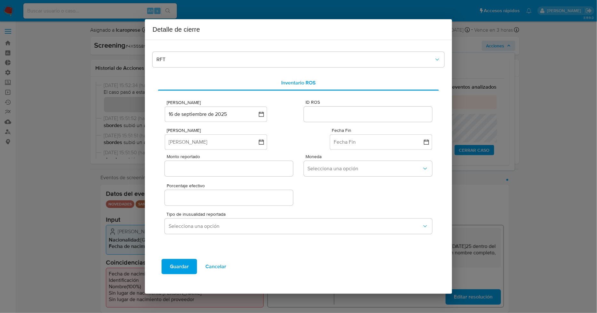
click at [321, 111] on input "ID ROS" at bounding box center [368, 114] width 128 height 8
paste input "643216067"
type input "643216067"
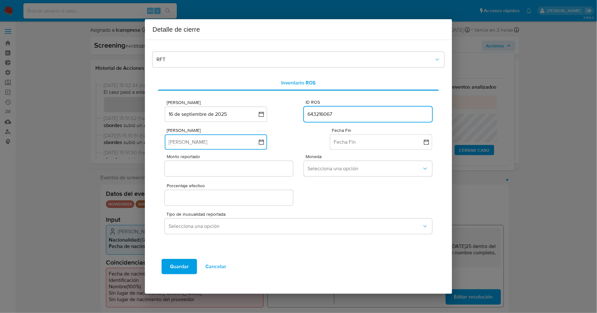
click at [242, 143] on button "Fecha Inicio" at bounding box center [216, 141] width 102 height 15
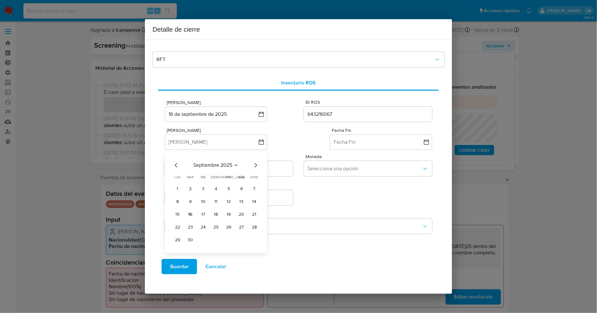
click at [177, 167] on icon "Mes anterior" at bounding box center [176, 165] width 3 height 4
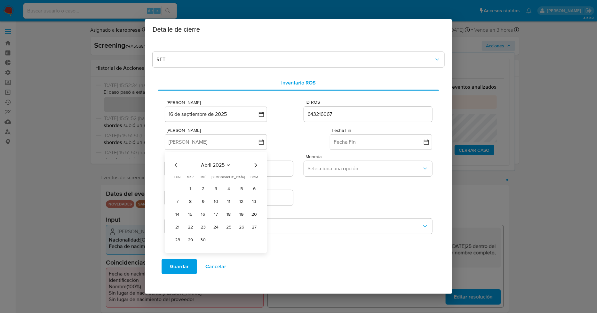
click at [177, 167] on icon "Mes anterior" at bounding box center [176, 165] width 3 height 4
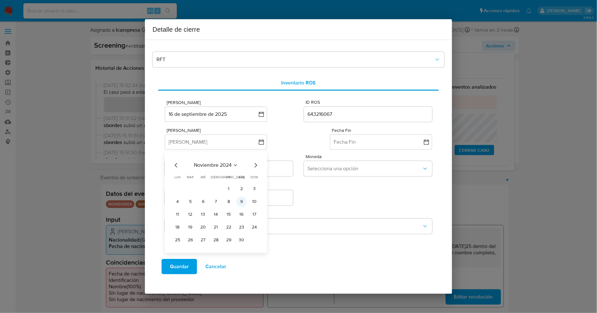
click at [242, 203] on button "9" at bounding box center [241, 201] width 10 height 10
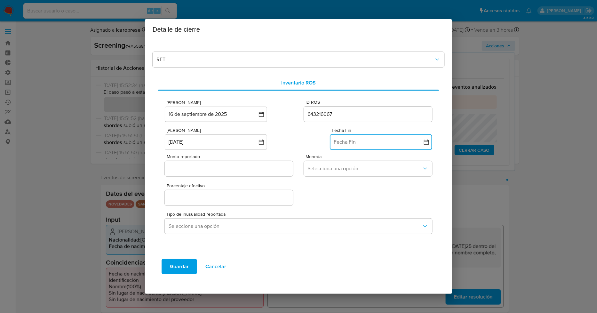
click at [363, 139] on button "Fecha Fin" at bounding box center [381, 141] width 102 height 15
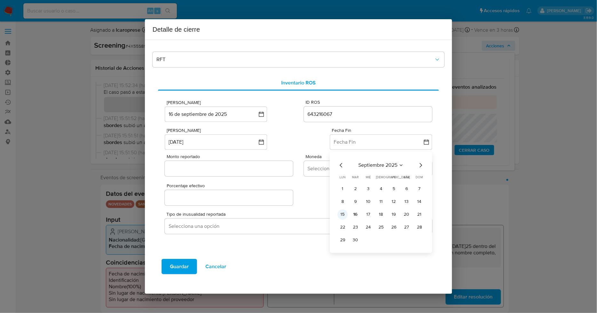
click at [341, 217] on button "15" at bounding box center [343, 214] width 10 height 10
click at [330, 200] on div "Porcentaje efectivo" at bounding box center [298, 193] width 267 height 28
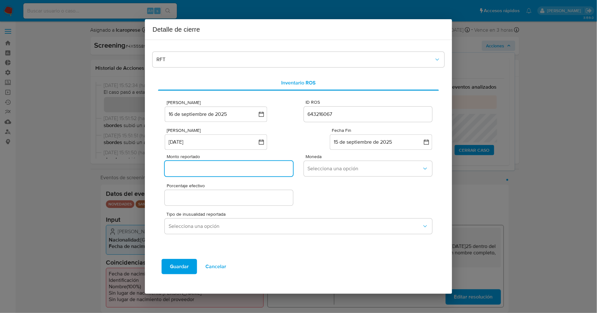
click at [245, 169] on input "Monto reportado" at bounding box center [229, 168] width 128 height 8
paste input "2167961"
type input "2167961"
click at [315, 165] on span "Selecciona una opción" at bounding box center [365, 168] width 114 height 6
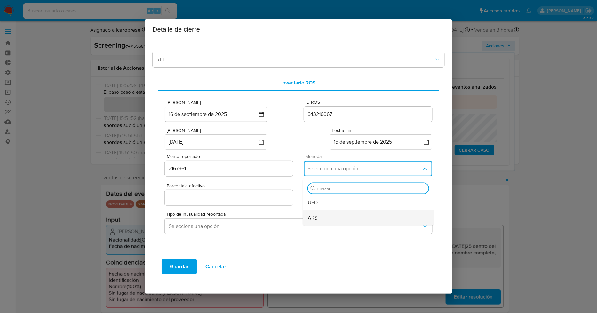
click at [312, 218] on span "ARS" at bounding box center [313, 217] width 10 height 6
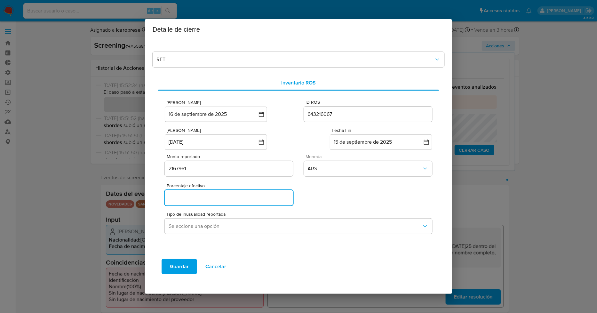
click at [259, 198] on input "Porcentaje efectivo" at bounding box center [229, 198] width 128 height 8
type input "0%"
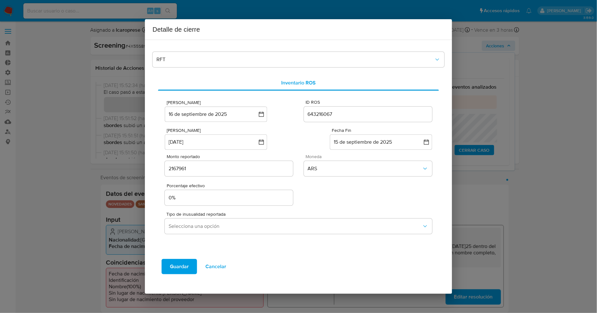
click at [331, 201] on div "Porcentaje efectivo 0%" at bounding box center [298, 193] width 267 height 28
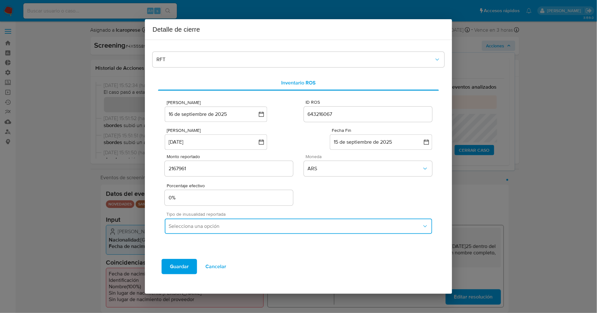
click at [317, 227] on span "Selecciona una opción" at bounding box center [295, 226] width 253 height 6
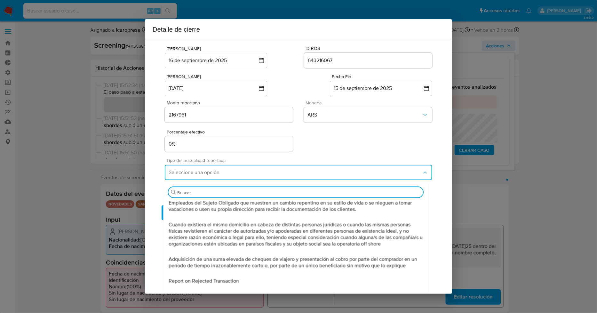
scroll to position [212, 0]
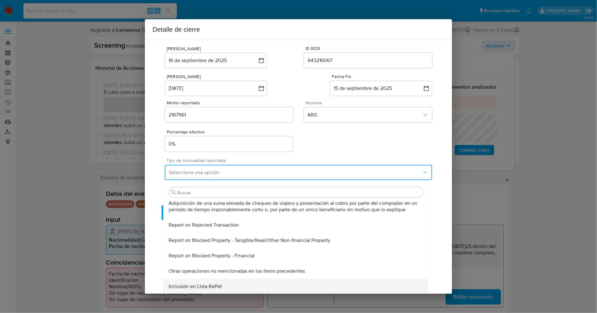
click at [235, 285] on div "Inclusión en Lista RePet" at bounding box center [295, 285] width 255 height 15
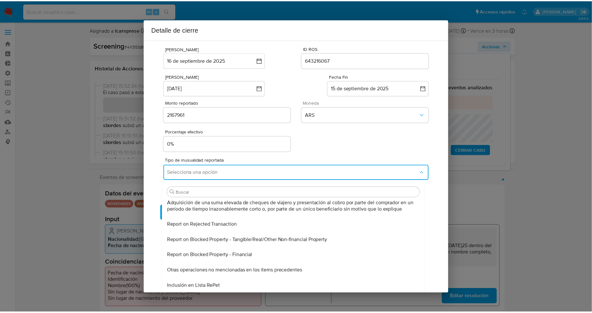
scroll to position [0, 0]
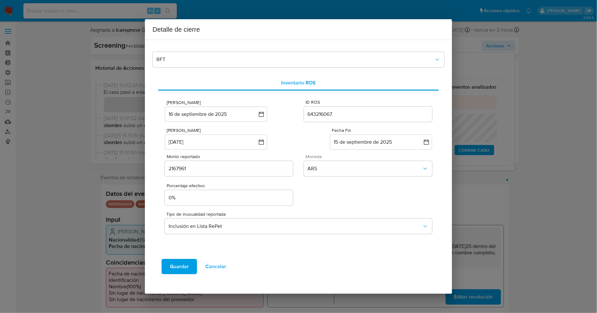
click at [181, 266] on span "Guardar" at bounding box center [179, 266] width 19 height 14
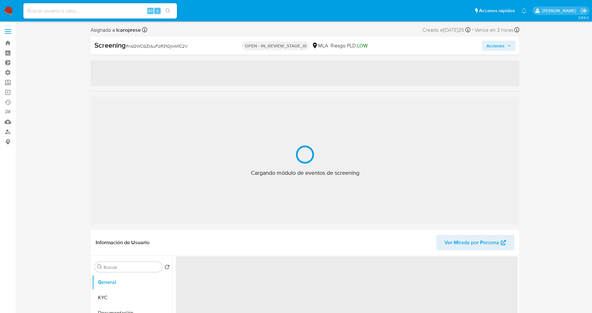
select select "10"
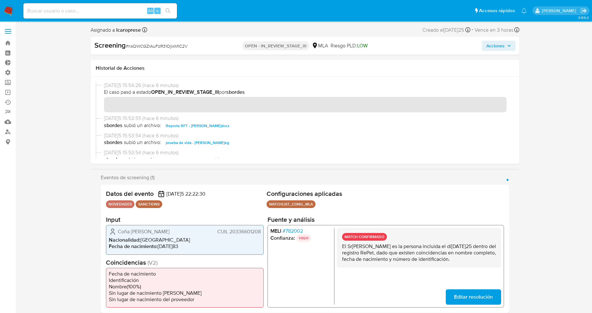
click at [490, 47] on span "Acciones" at bounding box center [495, 46] width 18 height 10
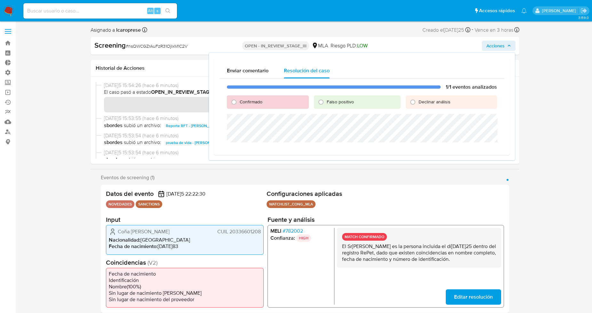
click at [243, 102] on span "Confirmado" at bounding box center [251, 102] width 23 height 6
click at [239, 102] on input "Confirmado" at bounding box center [234, 102] width 10 height 10
radio input "true"
click at [475, 148] on span "Cerrar Caso" at bounding box center [474, 150] width 31 height 9
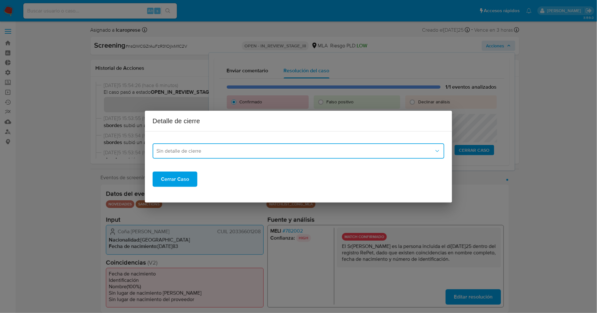
click at [240, 148] on span "Sin detalle de cierre" at bounding box center [295, 151] width 278 height 6
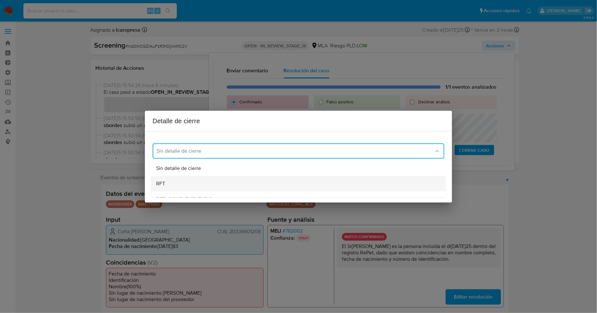
click at [210, 184] on div "RFT" at bounding box center [298, 183] width 284 height 15
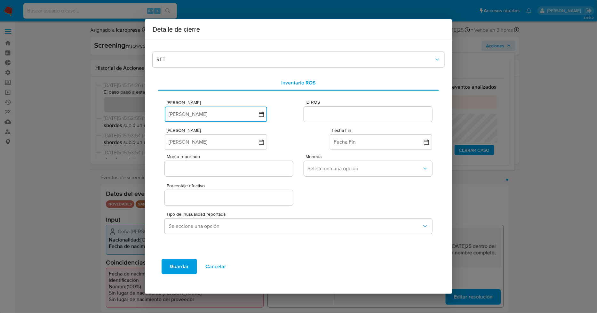
click at [261, 114] on icon "button" at bounding box center [261, 114] width 6 height 6
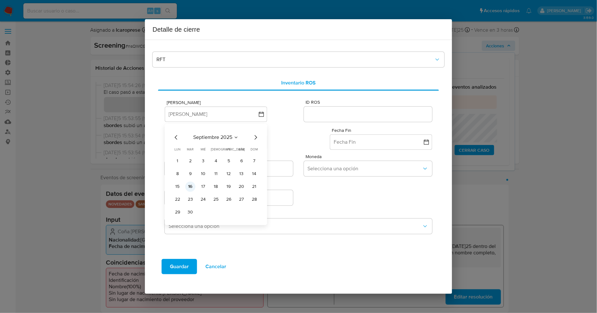
click at [191, 185] on button "16" at bounding box center [190, 186] width 10 height 10
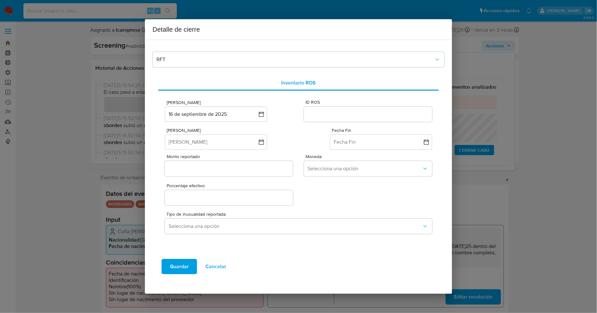
click at [325, 116] on input "ID ROS" at bounding box center [368, 114] width 128 height 8
paste input "643216067"
type input "643216067"
click at [301, 135] on div "Fecha Inicio Fecha Inicio Fecha Fin Fecha Fin" at bounding box center [298, 136] width 267 height 27
click at [240, 139] on button "[PERSON_NAME]" at bounding box center [216, 141] width 102 height 15
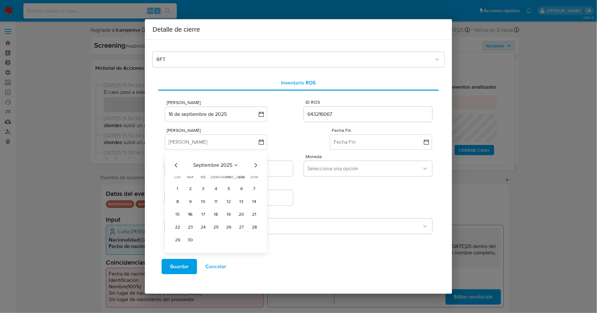
click at [174, 165] on icon "Mes anterior" at bounding box center [176, 165] width 8 height 8
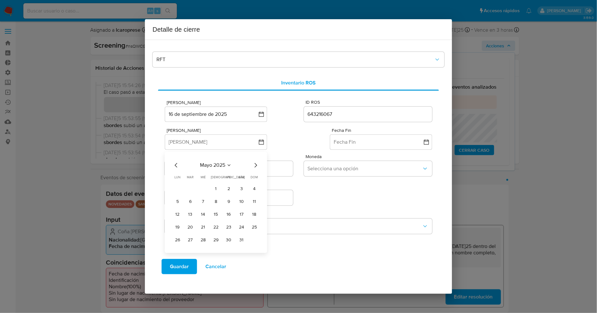
click at [174, 165] on icon "Mes anterior" at bounding box center [176, 165] width 8 height 8
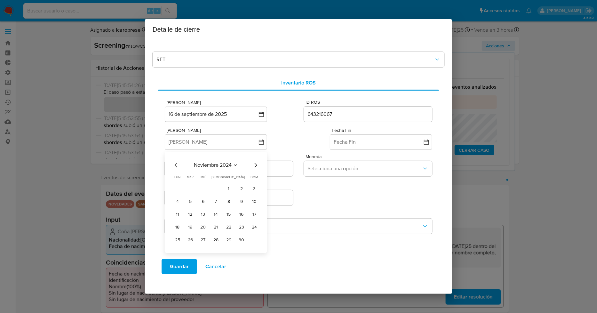
click at [174, 165] on icon "Mes anterior" at bounding box center [176, 165] width 8 height 8
click at [257, 165] on icon "Mes siguiente" at bounding box center [256, 165] width 3 height 4
click at [242, 200] on button "9" at bounding box center [241, 201] width 10 height 10
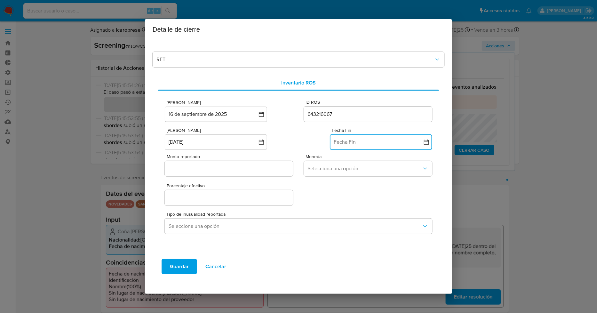
click at [361, 139] on button "Fecha Fin" at bounding box center [381, 141] width 102 height 15
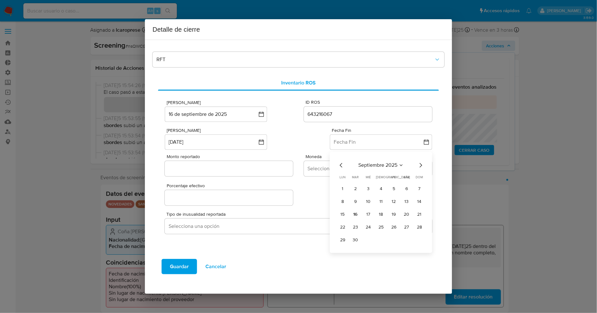
click at [343, 167] on icon "Mes anterior" at bounding box center [342, 165] width 8 height 8
click at [421, 164] on icon "Mes siguiente" at bounding box center [421, 165] width 8 height 8
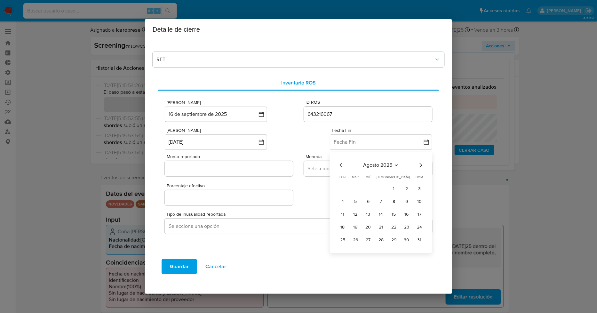
click at [419, 166] on icon "Mes siguiente" at bounding box center [421, 165] width 8 height 8
click at [345, 211] on button "15" at bounding box center [343, 214] width 10 height 10
drag, startPoint x: 339, startPoint y: 196, endPoint x: 324, endPoint y: 193, distance: 15.1
click at [338, 196] on div "Porcentaje efectivo" at bounding box center [298, 193] width 267 height 28
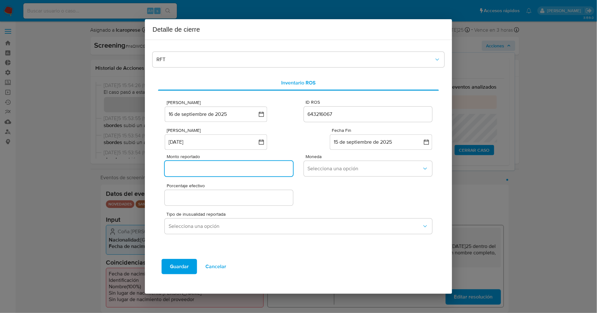
click at [239, 168] on input "Monto reportado" at bounding box center [229, 168] width 128 height 8
paste input "2167961"
type input "2167961"
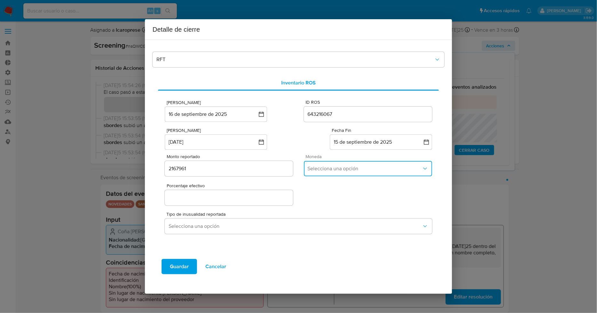
click at [343, 168] on span "Selecciona una opción" at bounding box center [365, 168] width 114 height 6
drag, startPoint x: 333, startPoint y: 215, endPoint x: 329, endPoint y: 213, distance: 4.9
click at [333, 216] on div "ARS" at bounding box center [368, 217] width 121 height 15
click at [264, 203] on div at bounding box center [229, 197] width 128 height 15
click at [261, 197] on input "Porcentaje efectivo" at bounding box center [229, 198] width 128 height 8
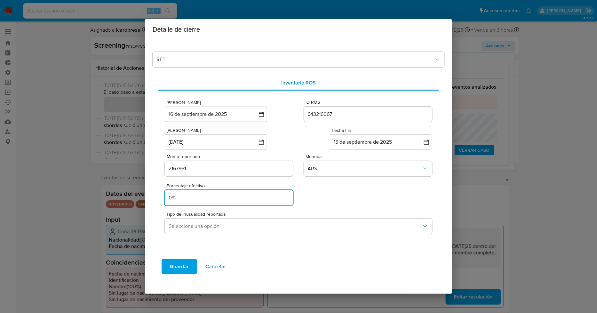
type input "0%"
drag, startPoint x: 336, startPoint y: 190, endPoint x: 318, endPoint y: 208, distance: 25.8
click at [336, 190] on div "Porcentaje efectivo 0%" at bounding box center [298, 193] width 267 height 28
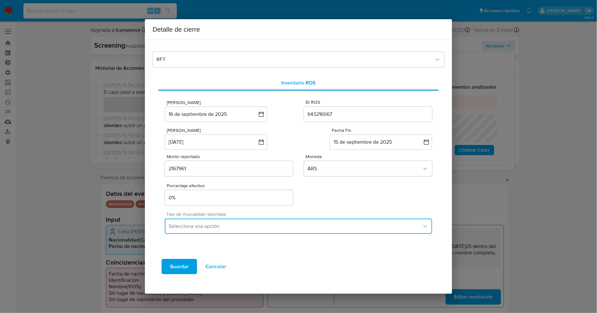
click at [301, 226] on span "Selecciona una opción" at bounding box center [295, 226] width 253 height 6
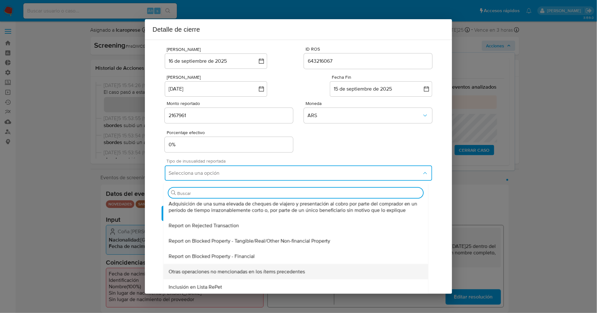
scroll to position [54, 0]
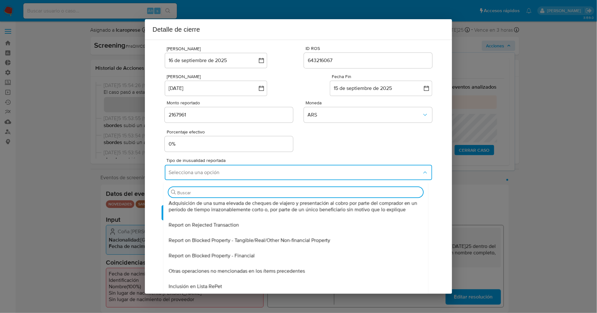
click at [264, 282] on div "Inclusión en Lista RePet" at bounding box center [295, 285] width 255 height 15
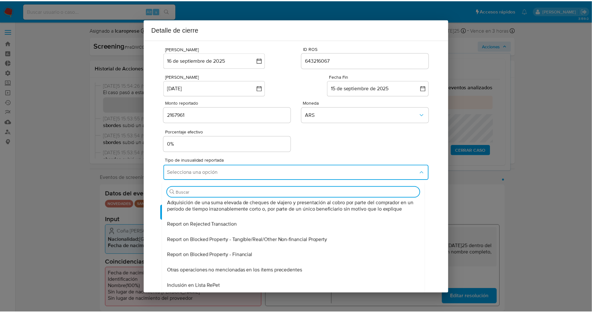
scroll to position [0, 0]
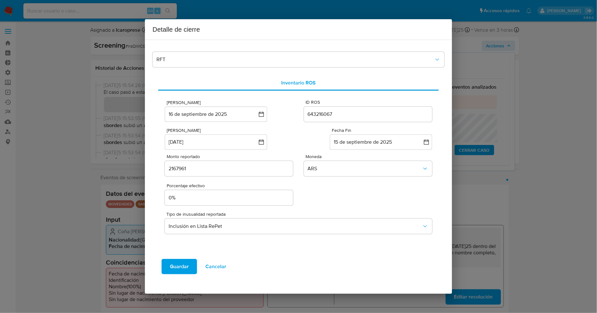
click at [180, 267] on span "Guardar" at bounding box center [179, 266] width 19 height 14
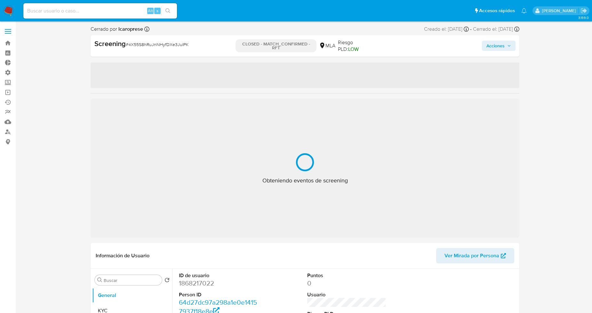
select select "10"
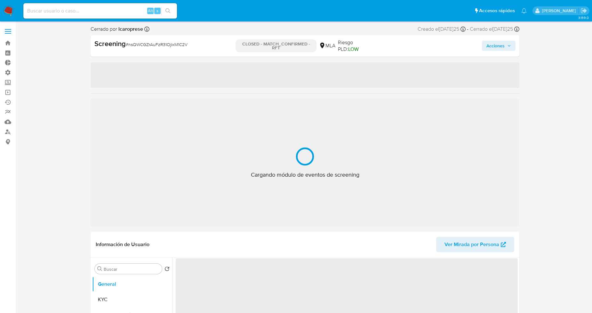
select select "10"
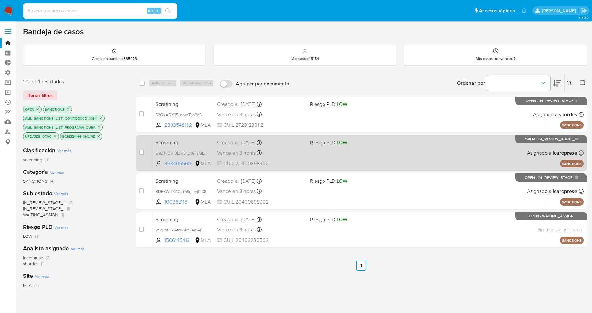
click at [289, 152] on div "Vence en 3 horas Vence el [DATE] 19:00:13" at bounding box center [261, 152] width 88 height 9
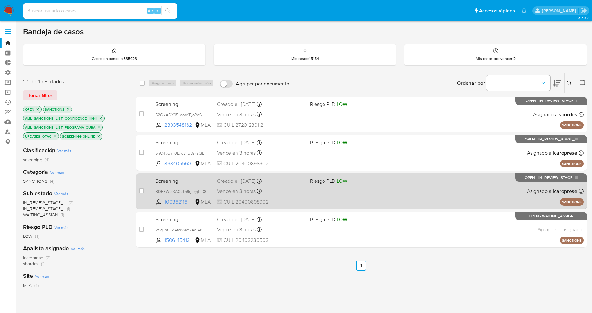
click at [289, 198] on span "CUIL 20400898902" at bounding box center [261, 201] width 88 height 7
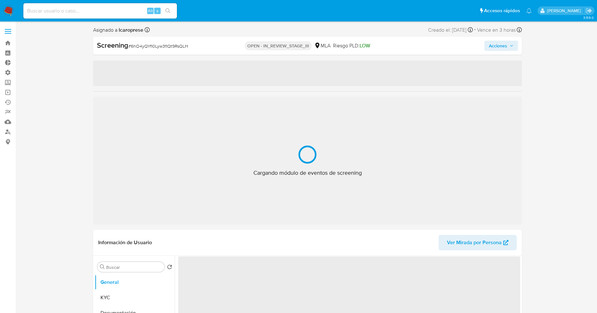
select select "10"
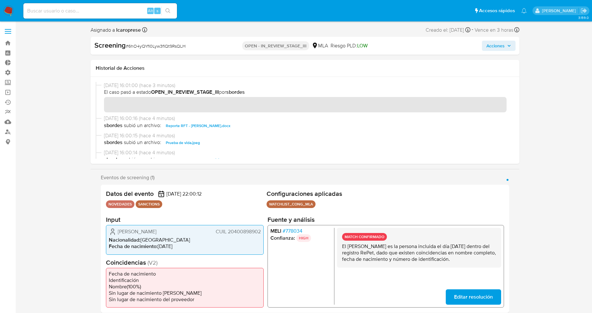
click at [489, 44] on span "Acciones" at bounding box center [495, 46] width 18 height 10
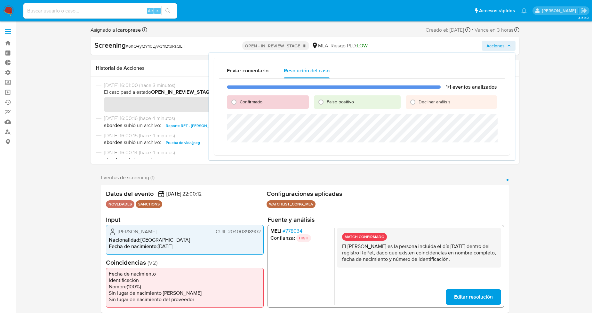
click at [257, 103] on span "Confirmado" at bounding box center [251, 102] width 23 height 6
click at [239, 103] on input "Confirmado" at bounding box center [234, 102] width 10 height 10
radio input "true"
click at [477, 150] on span "Cerrar Caso" at bounding box center [474, 150] width 31 height 9
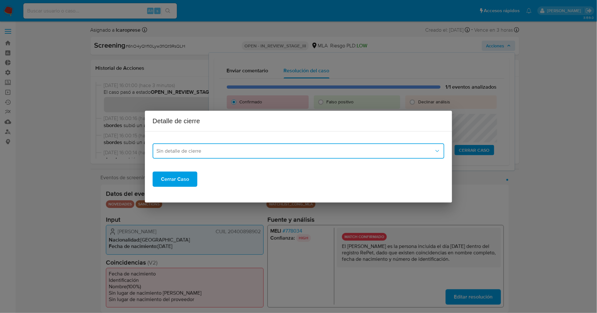
click at [190, 149] on span "Sin detalle de cierre" at bounding box center [295, 151] width 278 height 6
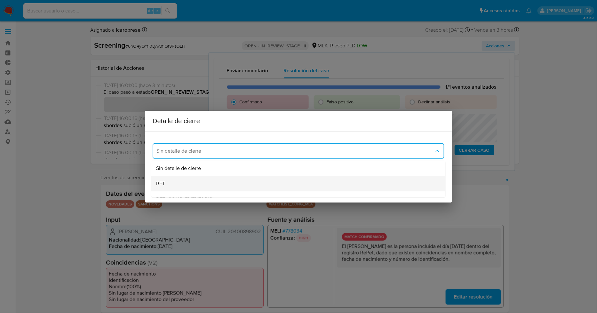
click at [180, 182] on div "RFT" at bounding box center [298, 183] width 284 height 15
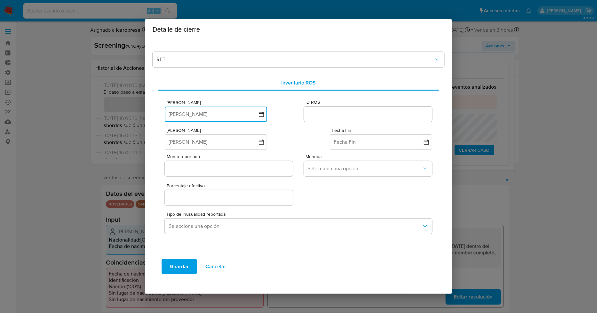
click at [259, 114] on icon "button" at bounding box center [261, 114] width 6 height 6
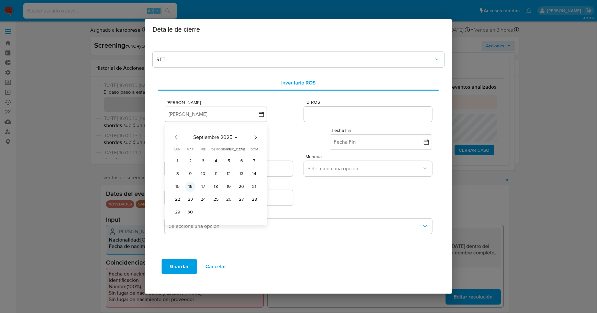
click at [190, 187] on button "16" at bounding box center [190, 186] width 10 height 10
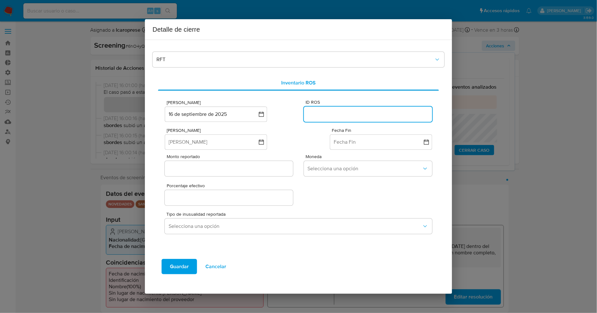
click at [342, 113] on input "ID ROS" at bounding box center [368, 114] width 128 height 8
paste input "643206448"
type input "643206448"
click at [248, 145] on button "[PERSON_NAME]" at bounding box center [216, 141] width 102 height 15
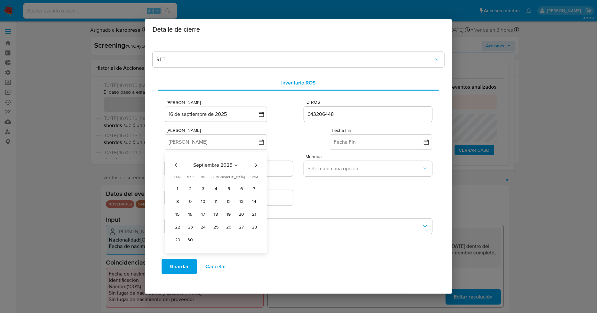
click at [177, 165] on icon "Mes anterior" at bounding box center [176, 165] width 8 height 8
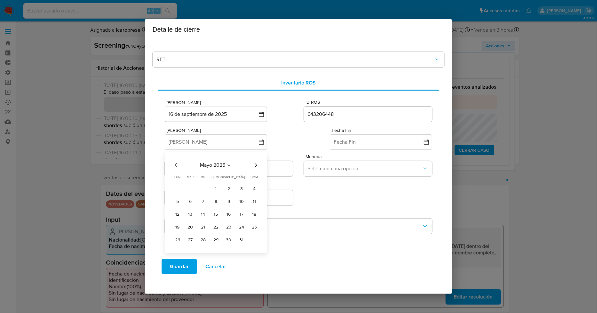
click at [177, 165] on icon "Mes anterior" at bounding box center [176, 165] width 8 height 8
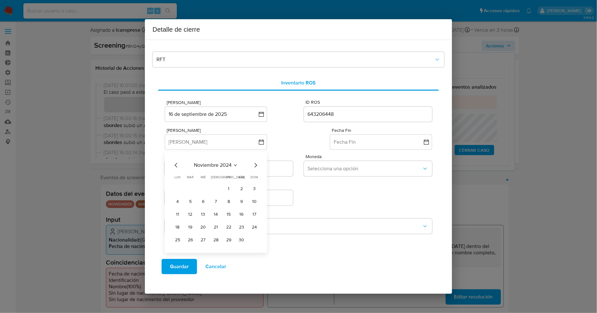
click at [177, 165] on icon "Mes anterior" at bounding box center [176, 165] width 8 height 8
click at [256, 165] on icon "Mes siguiente" at bounding box center [256, 165] width 8 height 8
click at [206, 225] on button "23" at bounding box center [203, 227] width 10 height 10
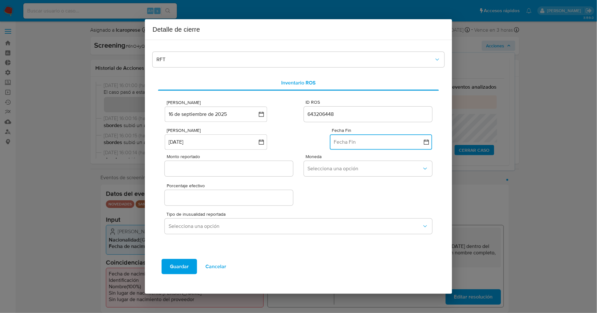
click at [343, 141] on button "Fecha Fin" at bounding box center [381, 141] width 102 height 15
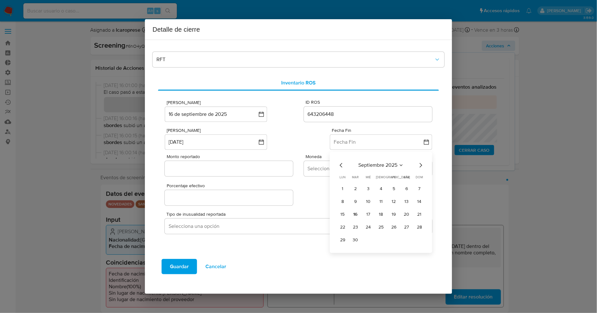
click at [380, 202] on button "11" at bounding box center [381, 201] width 10 height 10
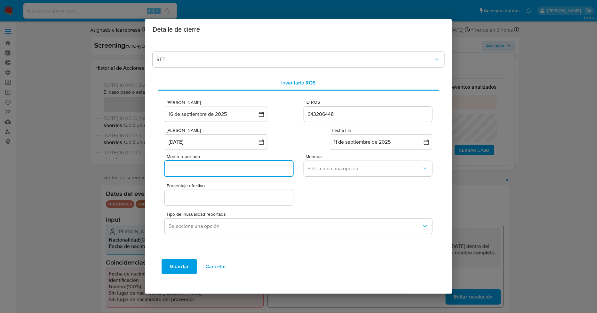
click at [243, 168] on input "Monto reportado" at bounding box center [229, 168] width 128 height 8
paste input "2836221"
type input "2836221"
click at [345, 170] on span "Selecciona una opción" at bounding box center [365, 168] width 114 height 6
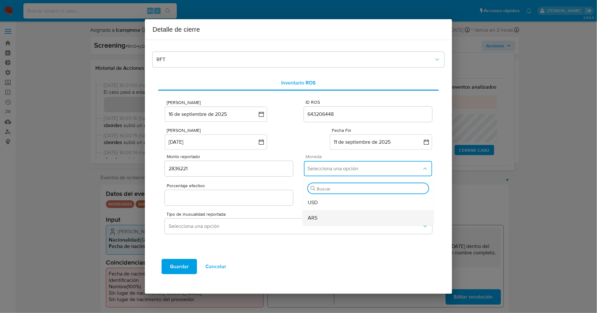
click at [333, 216] on div "ARS" at bounding box center [368, 217] width 121 height 15
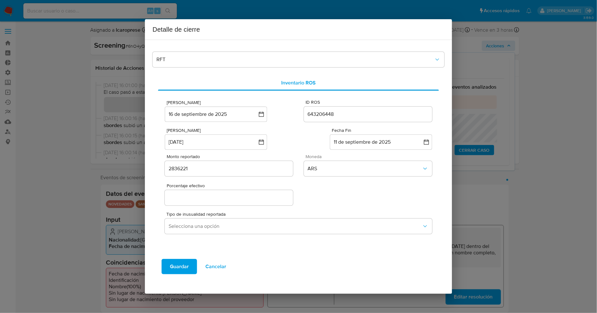
click at [224, 201] on input "Porcentaje efectivo" at bounding box center [229, 198] width 128 height 8
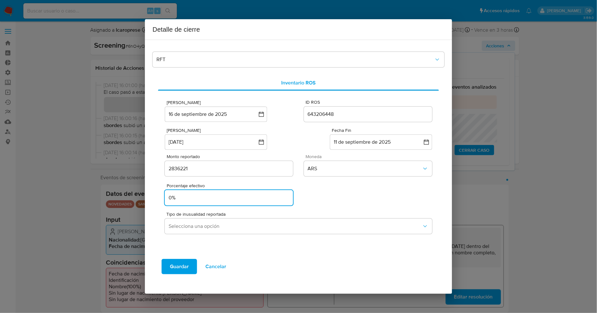
type input "0%"
drag, startPoint x: 342, startPoint y: 193, endPoint x: 298, endPoint y: 223, distance: 54.0
click at [342, 193] on div "Porcentaje efectivo 0%" at bounding box center [298, 193] width 267 height 28
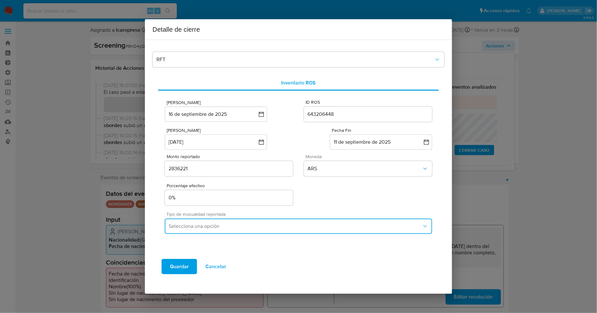
click at [265, 225] on span "Selecciona una opción" at bounding box center [295, 226] width 253 height 6
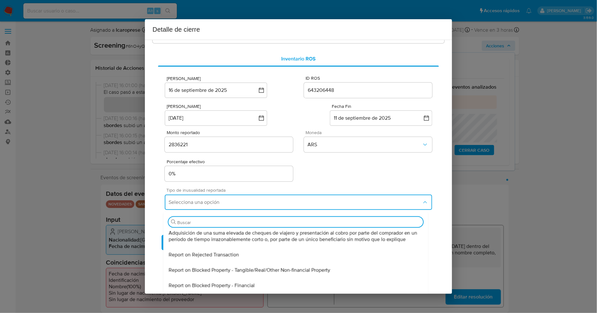
scroll to position [54, 0]
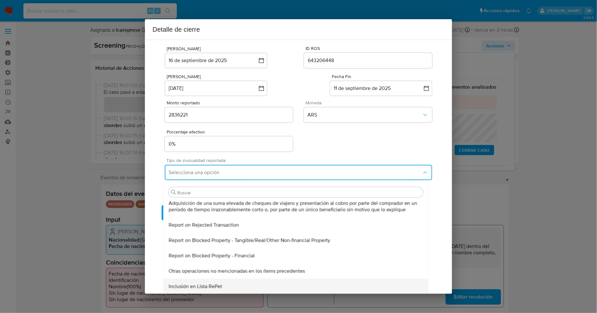
click at [221, 284] on span "Inclusión en Lista RePet" at bounding box center [194, 286] width 53 height 6
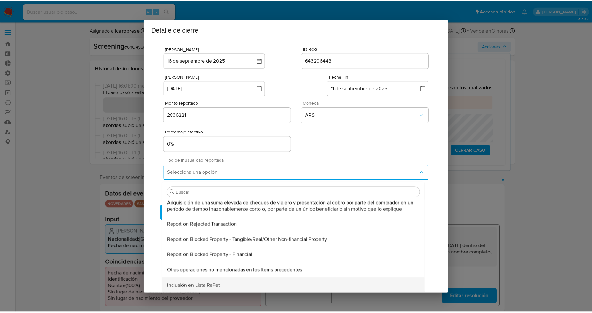
scroll to position [0, 0]
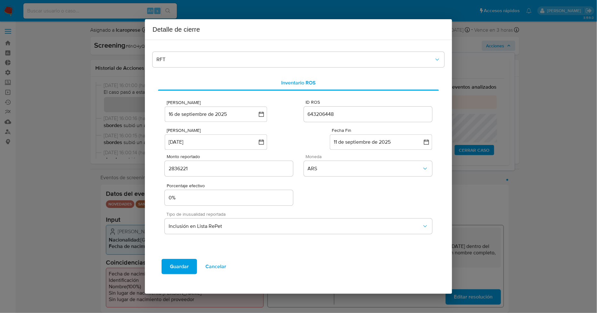
click at [175, 268] on span "Guardar" at bounding box center [179, 266] width 19 height 14
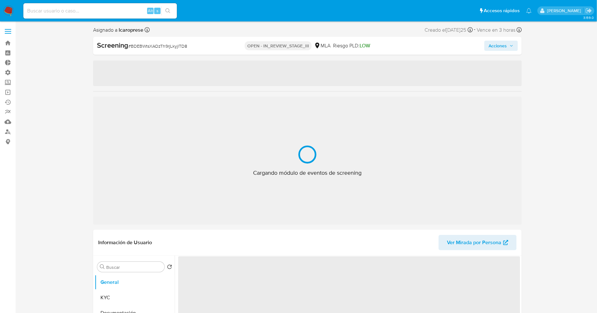
select select "10"
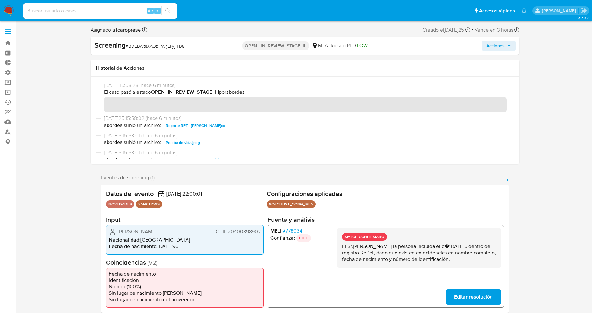
click at [493, 46] on span "Acciones" at bounding box center [495, 46] width 18 height 10
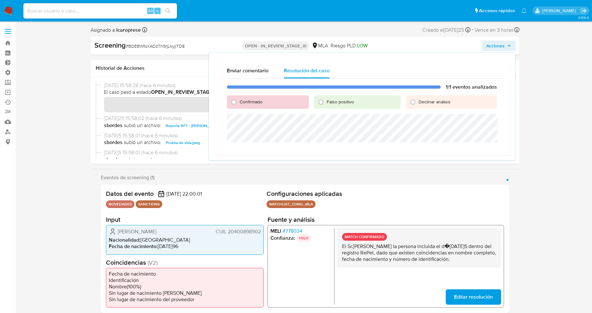
click at [243, 103] on span "Confirmado" at bounding box center [251, 102] width 23 height 6
click at [239, 103] on input "Confirmado" at bounding box center [234, 102] width 10 height 10
radio input "true"
click at [472, 148] on span "Cerrar Caso" at bounding box center [474, 150] width 31 height 9
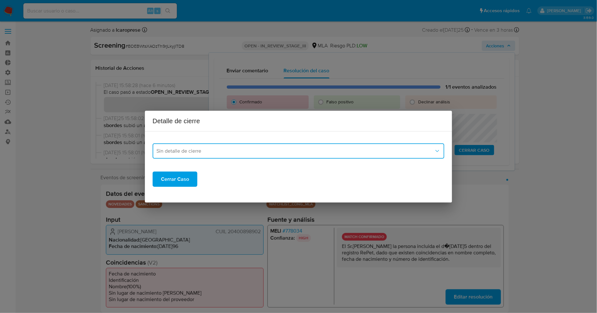
click at [262, 154] on span "Sin detalle de cierre" at bounding box center [295, 151] width 278 height 6
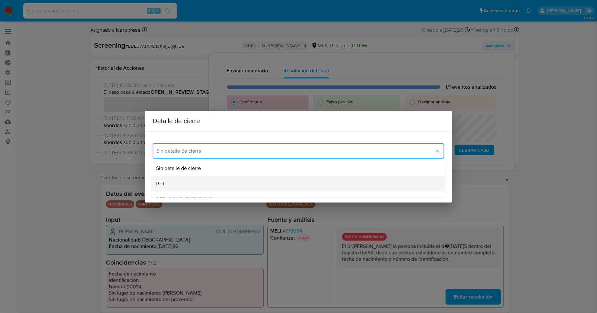
click at [180, 185] on div "RFT" at bounding box center [298, 183] width 284 height 15
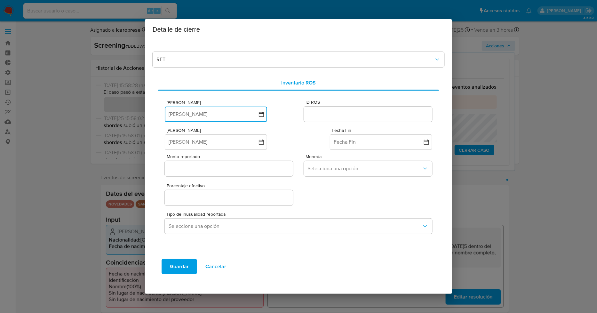
click at [264, 114] on icon "button" at bounding box center [261, 114] width 6 height 6
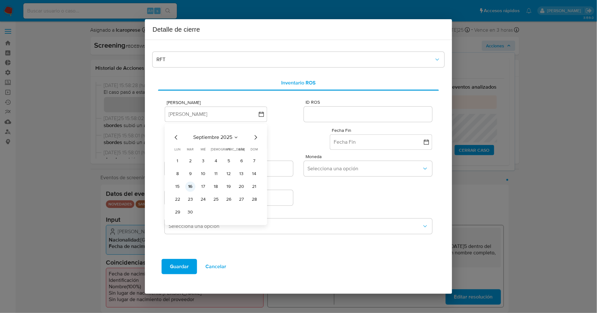
click at [192, 186] on button "16" at bounding box center [190, 186] width 10 height 10
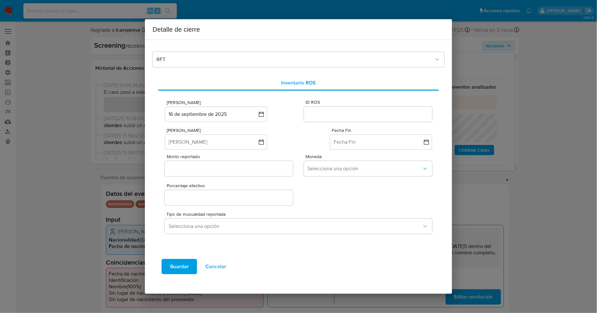
click at [323, 110] on input "ID ROS" at bounding box center [368, 114] width 128 height 8
paste input "643206448"
type input "643206448"
click at [236, 142] on button "[PERSON_NAME]" at bounding box center [216, 141] width 102 height 15
click at [177, 165] on icon "Mes anterior" at bounding box center [176, 165] width 8 height 8
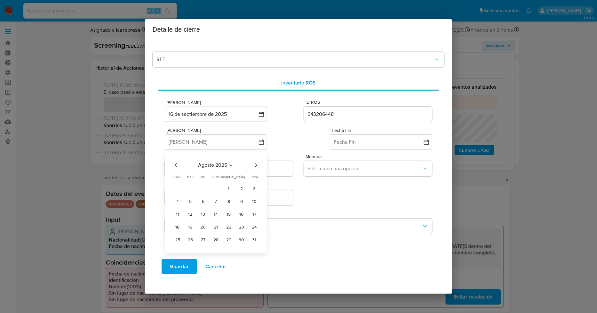
click at [177, 165] on icon "Mes anterior" at bounding box center [176, 165] width 8 height 8
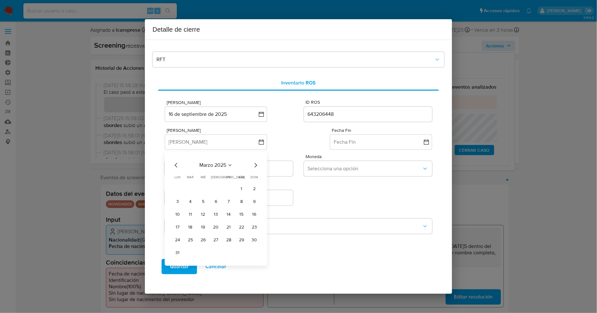
click at [177, 165] on icon "Mes anterior" at bounding box center [176, 165] width 8 height 8
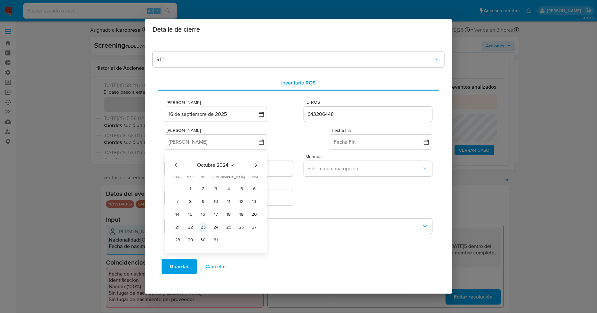
click at [204, 225] on button "23" at bounding box center [203, 227] width 10 height 10
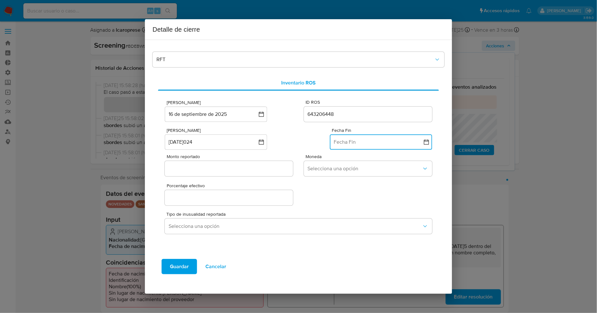
click at [363, 136] on button "Fecha Fin" at bounding box center [381, 141] width 102 height 15
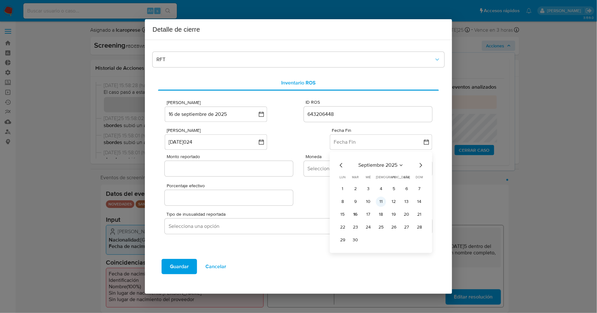
click at [379, 203] on button "11" at bounding box center [381, 201] width 10 height 10
click at [361, 202] on div "Porcentaje efectivo" at bounding box center [298, 193] width 267 height 28
click at [257, 164] on input "Monto reportado" at bounding box center [229, 168] width 128 height 8
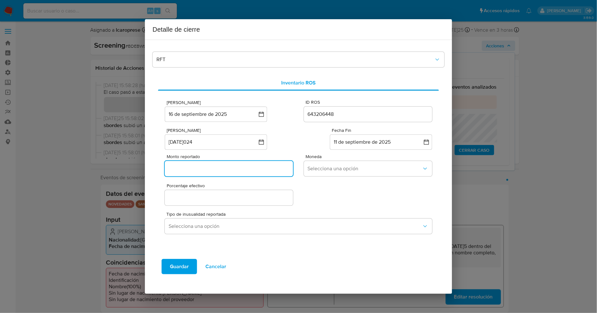
paste input "2836221"
type input "2836221"
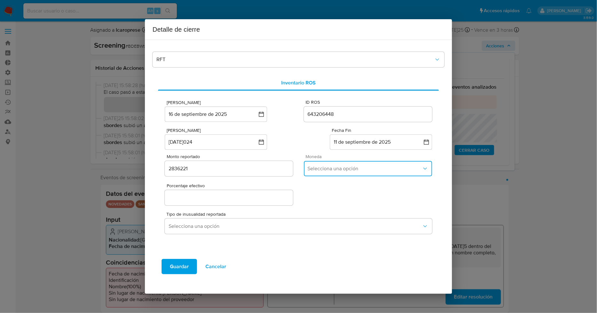
click at [333, 167] on span "Selecciona una opción" at bounding box center [365, 168] width 114 height 6
click at [321, 216] on div "ARS" at bounding box center [368, 217] width 121 height 15
click at [246, 194] on input "Porcentaje efectivo" at bounding box center [229, 198] width 128 height 8
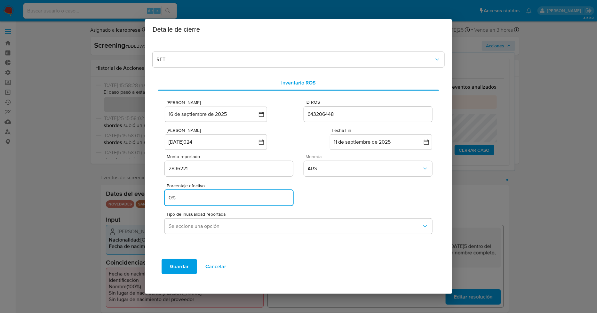
type input "0%"
click at [308, 191] on div "Porcentaje efectivo 0%" at bounding box center [298, 193] width 267 height 28
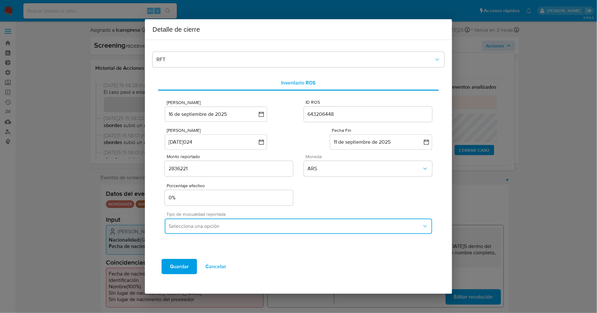
click at [269, 229] on span "Selecciona una opción" at bounding box center [295, 226] width 253 height 6
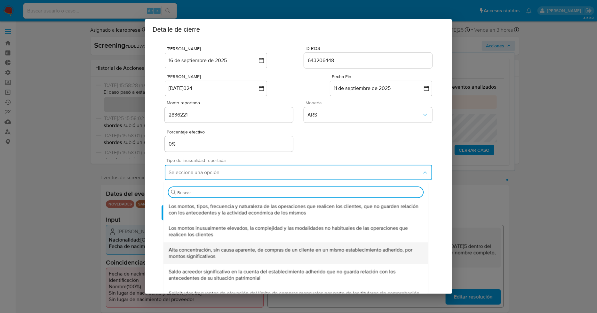
scroll to position [212, 0]
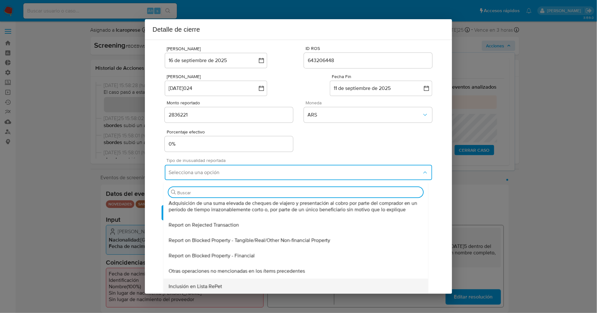
click at [241, 288] on div "Inclusión en Lista RePet" at bounding box center [295, 285] width 255 height 15
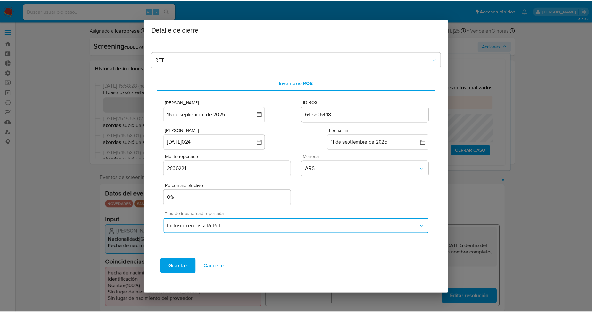
scroll to position [0, 0]
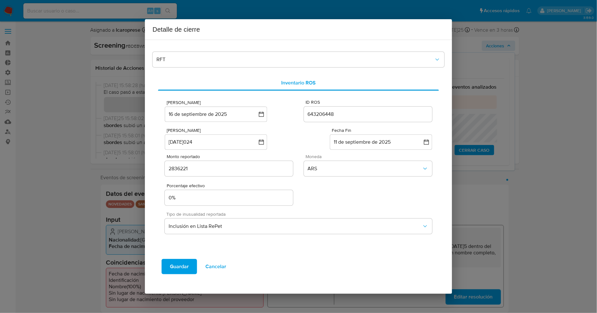
click at [182, 267] on span "Guardar" at bounding box center [179, 266] width 19 height 14
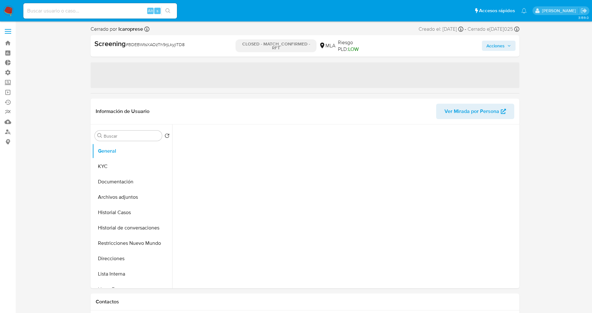
select select "10"
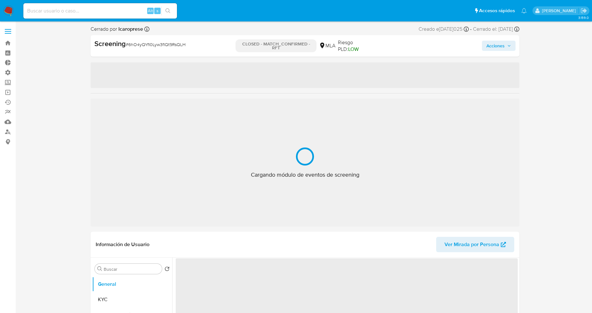
select select "10"
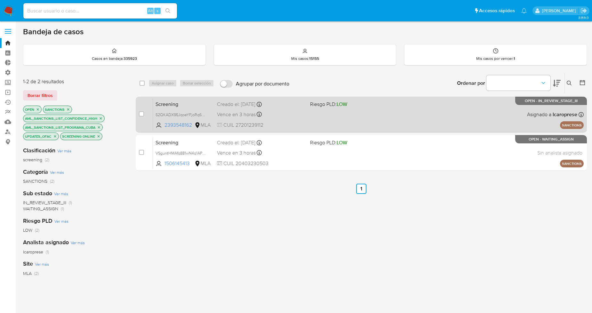
click at [286, 112] on div "Vence en 3 horas Vence el [DATE] 19:22:30" at bounding box center [261, 114] width 88 height 9
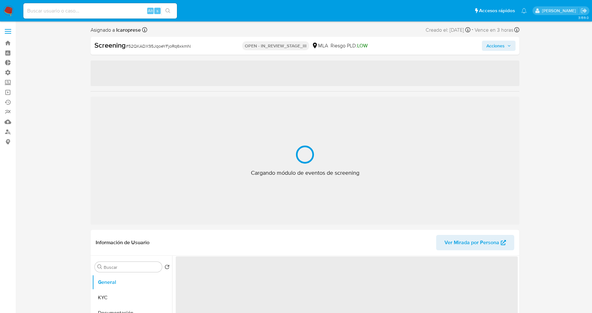
select select "10"
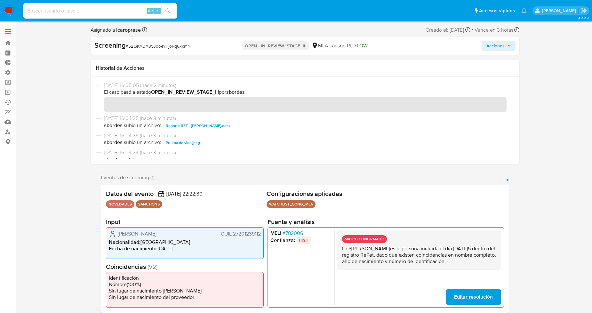
click at [508, 42] on span "Acciones" at bounding box center [498, 45] width 25 height 9
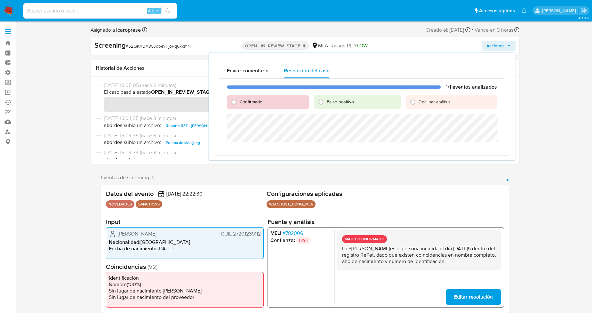
click at [254, 100] on span "Confirmado" at bounding box center [251, 102] width 23 height 6
click at [239, 100] on input "Confirmado" at bounding box center [234, 102] width 10 height 10
radio input "true"
click at [473, 151] on span "Cerrar Caso" at bounding box center [474, 150] width 31 height 9
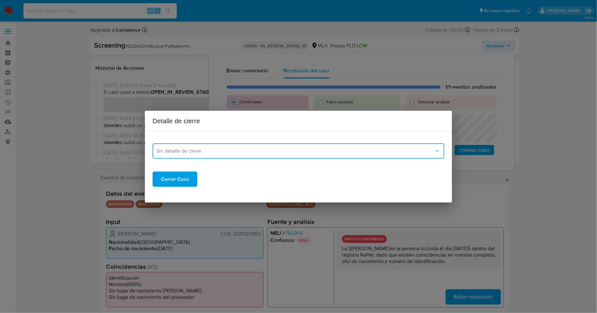
click at [203, 154] on span "Sin detalle de cierre" at bounding box center [295, 151] width 278 height 6
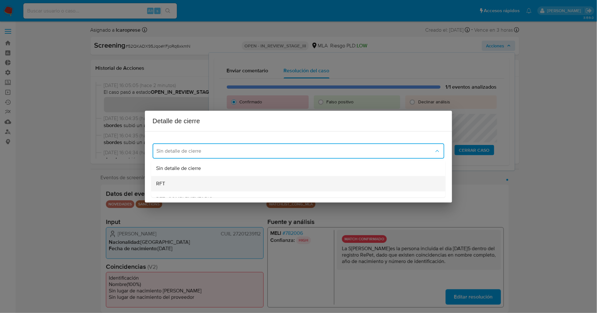
click at [190, 180] on div "RFT" at bounding box center [298, 183] width 284 height 15
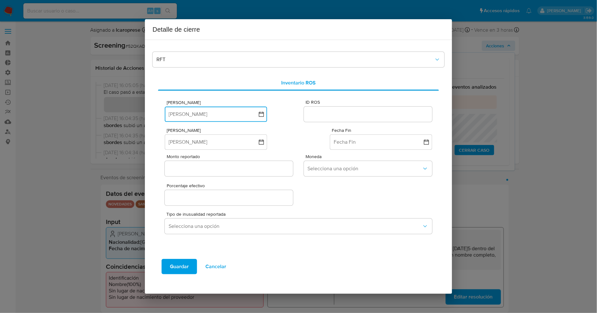
click at [219, 115] on button "Fecha ROS" at bounding box center [216, 114] width 102 height 15
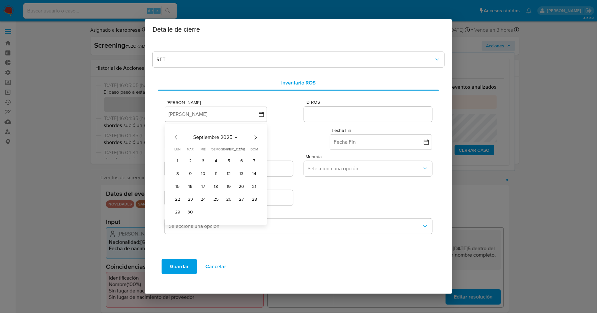
click at [191, 185] on button "16" at bounding box center [190, 186] width 10 height 10
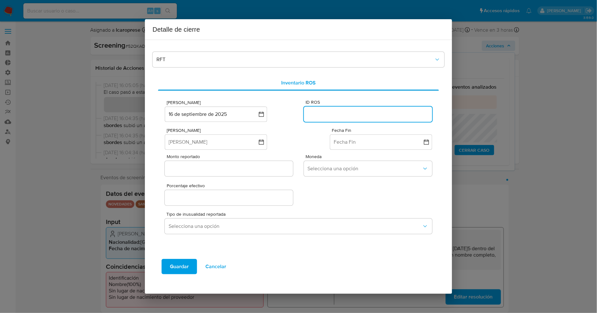
click at [355, 113] on input "ID ROS" at bounding box center [368, 114] width 128 height 8
paste input "643216817"
type input "643216817"
click at [307, 133] on div "Fecha Inicio Fecha Inicio Fecha Fin Fecha Fin" at bounding box center [298, 136] width 267 height 27
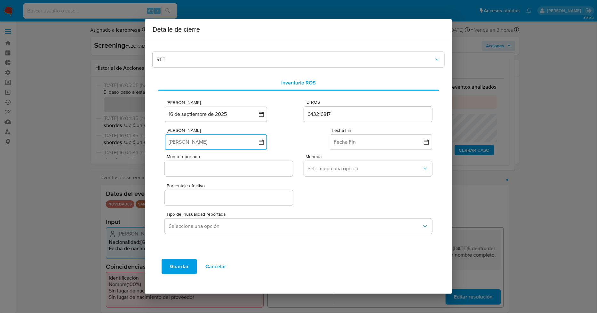
click at [254, 145] on button "Fecha Inicio" at bounding box center [216, 141] width 102 height 15
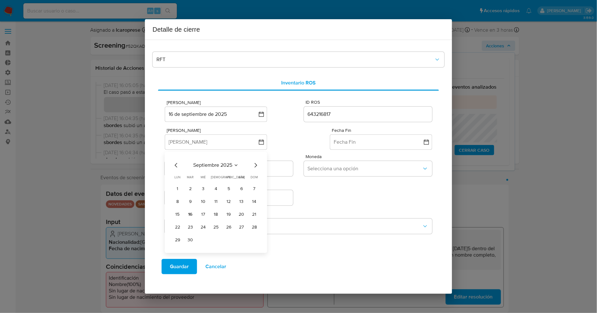
click at [177, 168] on icon "Mes anterior" at bounding box center [176, 165] width 8 height 8
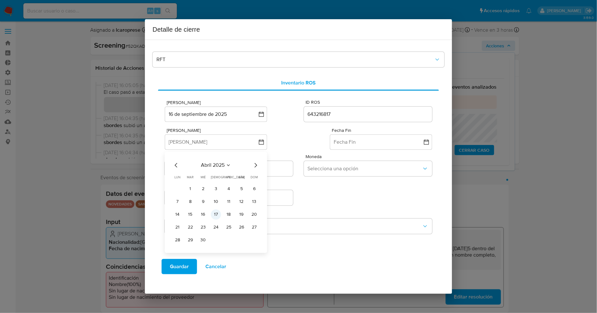
click at [216, 215] on button "17" at bounding box center [216, 214] width 10 height 10
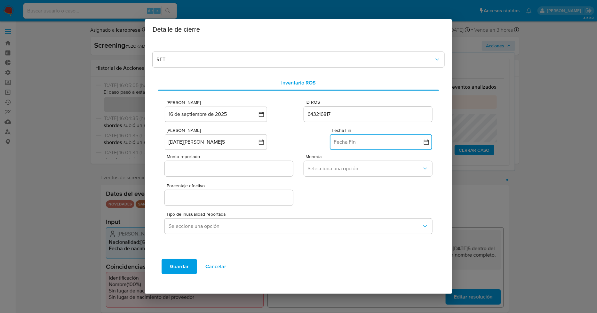
click at [372, 141] on button "Fecha Fin" at bounding box center [381, 141] width 102 height 15
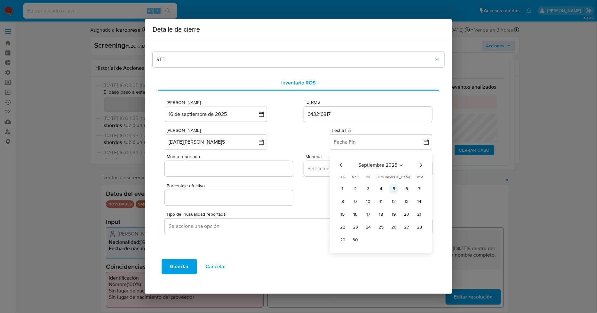
click at [394, 189] on button "5" at bounding box center [394, 189] width 10 height 10
click at [364, 190] on div "Porcentaje efectivo" at bounding box center [298, 193] width 267 height 28
click at [222, 166] on input "Monto reportado" at bounding box center [229, 168] width 128 height 8
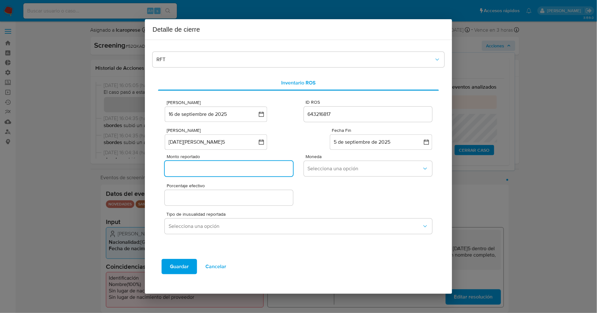
paste input "800000"
type input "800000"
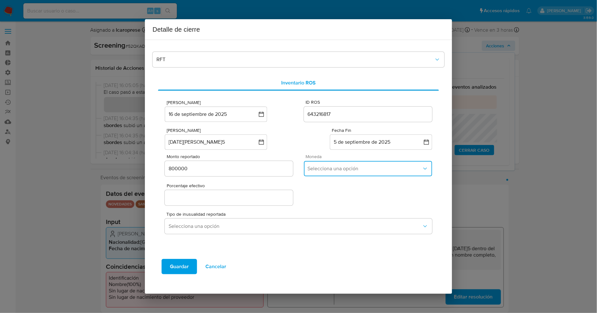
click at [318, 166] on span "Selecciona una opción" at bounding box center [365, 168] width 114 height 6
click at [316, 216] on span "ARS" at bounding box center [313, 217] width 10 height 6
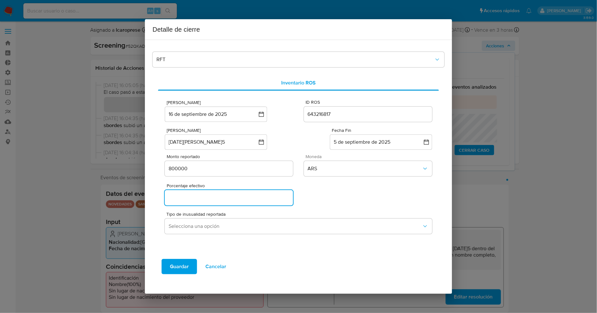
click at [235, 197] on input "Porcentaje efectivo" at bounding box center [229, 198] width 128 height 8
type input "0%"
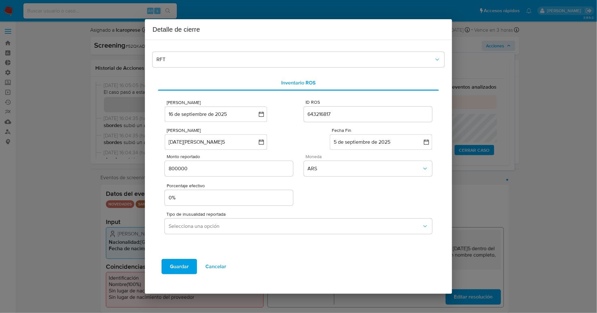
click at [336, 197] on div "Porcentaje efectivo 0%" at bounding box center [298, 193] width 267 height 28
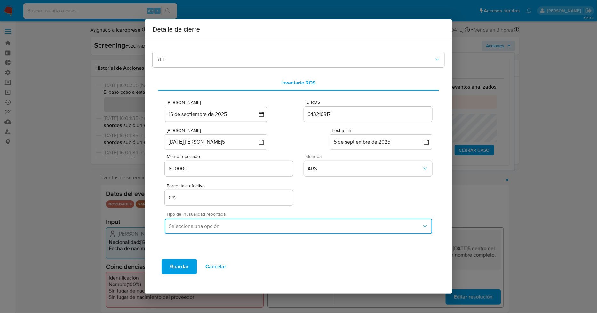
click at [237, 228] on span "Selecciona una opción" at bounding box center [295, 226] width 253 height 6
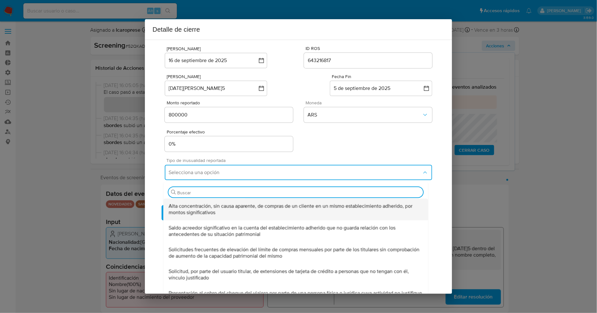
scroll to position [212, 0]
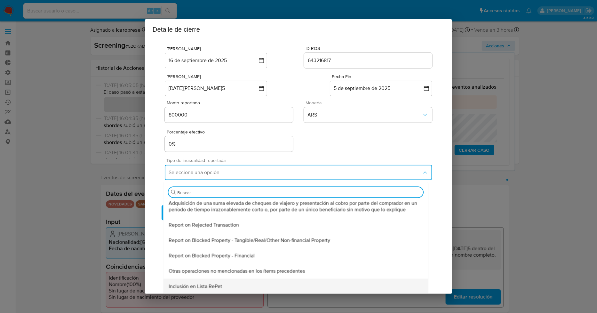
click at [222, 284] on div "Inclusión en Lista RePet" at bounding box center [295, 285] width 255 height 15
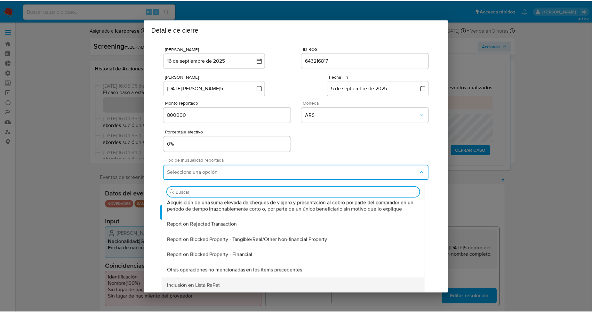
scroll to position [0, 0]
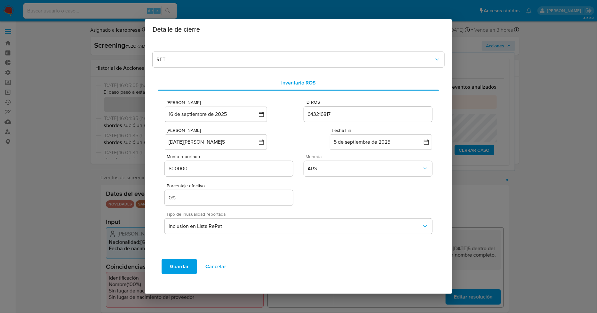
click at [180, 266] on span "Guardar" at bounding box center [179, 266] width 19 height 14
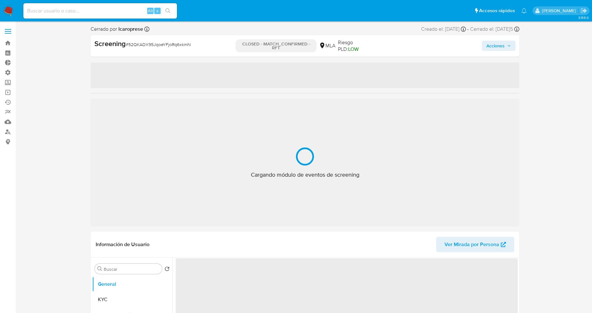
select select "10"
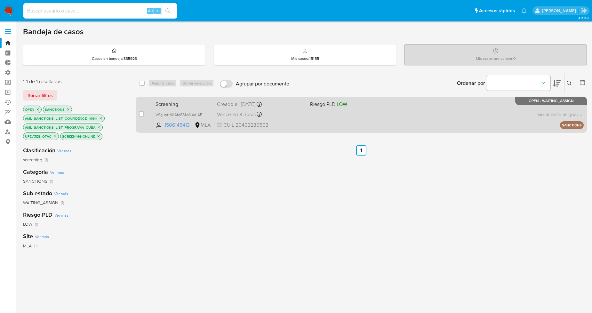
click at [200, 104] on span "Screening" at bounding box center [183, 104] width 56 height 8
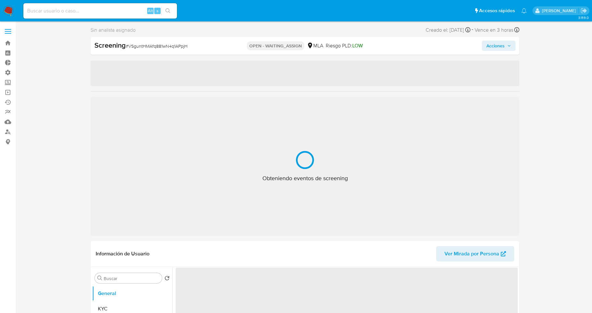
select select "10"
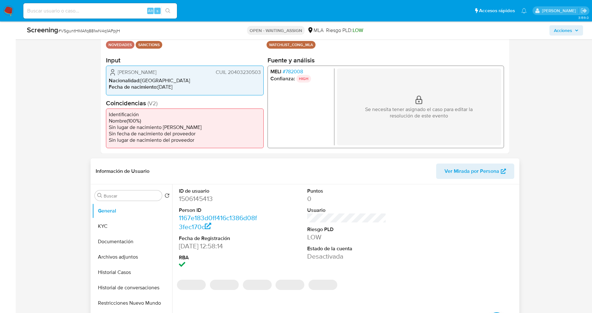
scroll to position [142, 0]
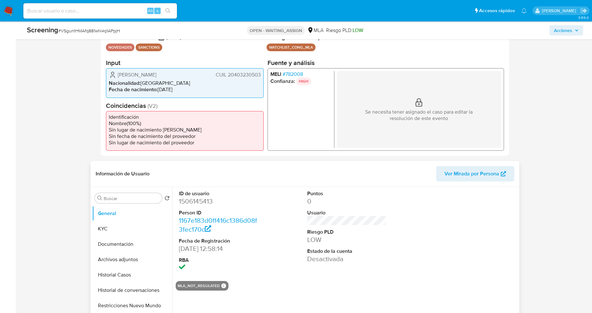
scroll to position [249, 0]
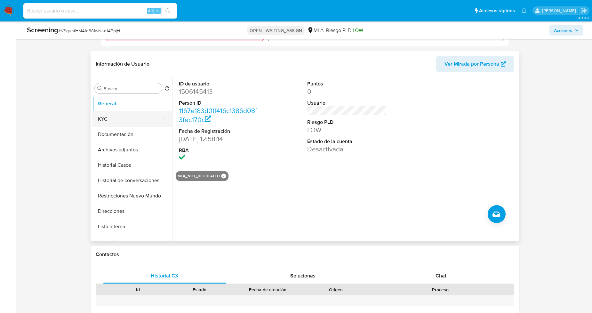
click at [124, 113] on button "KYC" at bounding box center [129, 118] width 75 height 15
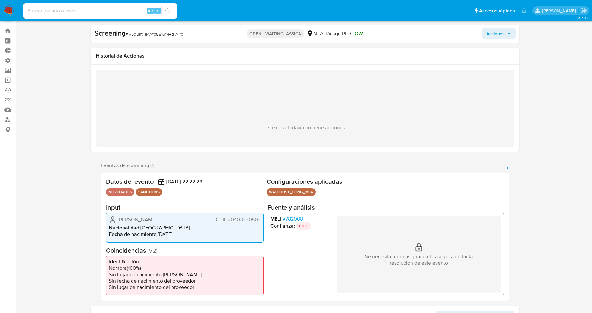
scroll to position [0, 0]
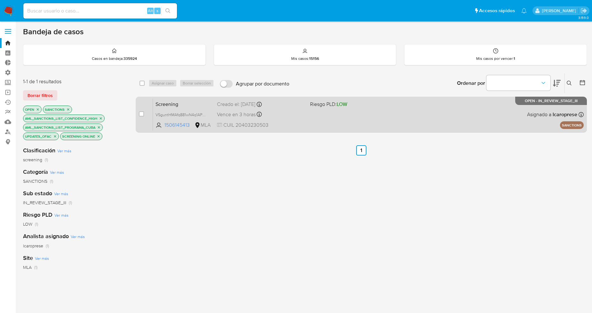
click at [206, 105] on span "Screening" at bounding box center [183, 104] width 56 height 8
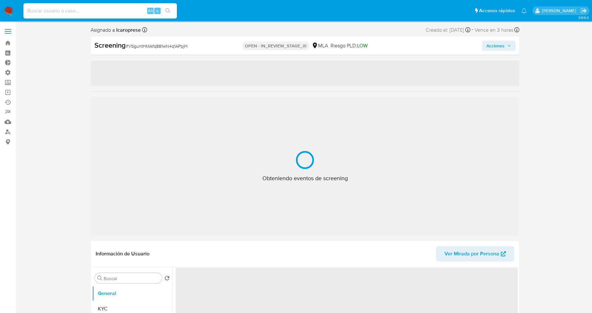
select select "10"
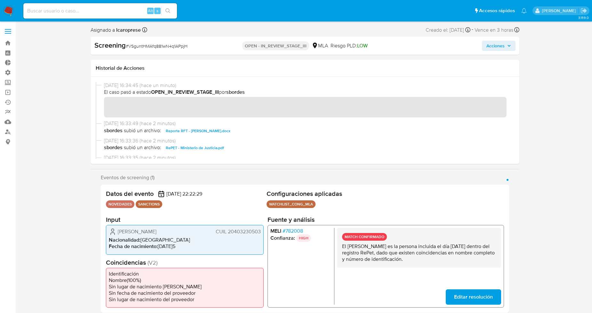
click at [499, 47] on span "Acciones" at bounding box center [495, 46] width 18 height 10
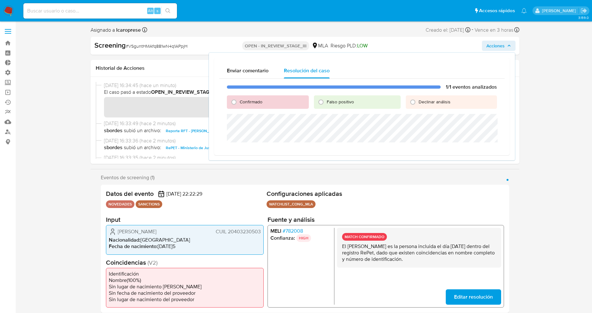
click at [257, 103] on span "Confirmado" at bounding box center [251, 102] width 23 height 6
click at [239, 103] on input "Confirmado" at bounding box center [234, 102] width 10 height 10
radio input "true"
click at [472, 149] on span "Cerrar Caso" at bounding box center [474, 150] width 31 height 9
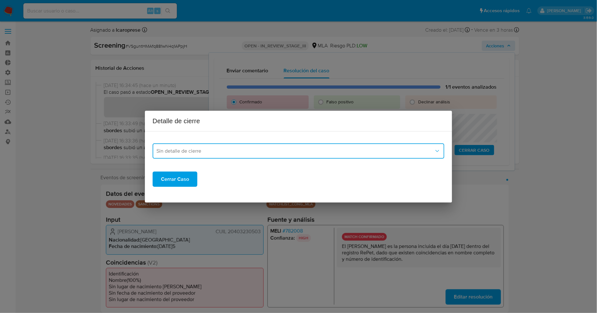
click at [206, 155] on button "Sin detalle de cierre" at bounding box center [299, 150] width 292 height 15
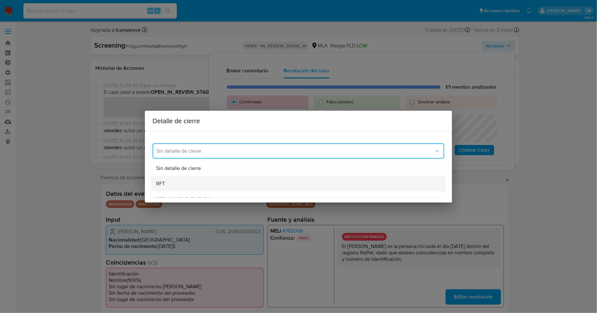
click at [203, 183] on div "RFT" at bounding box center [298, 183] width 284 height 15
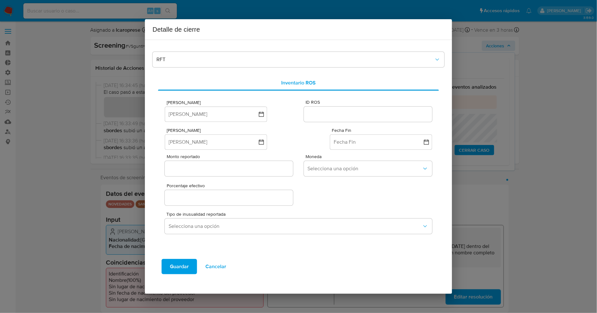
click at [328, 113] on input "ID ROS" at bounding box center [368, 114] width 128 height 8
paste input "643222237"
type input "643222237"
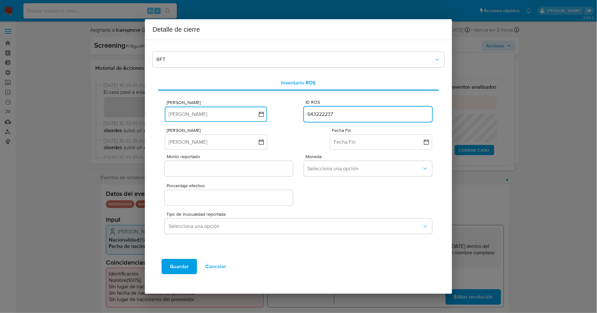
click at [262, 116] on icon "button" at bounding box center [261, 114] width 6 height 6
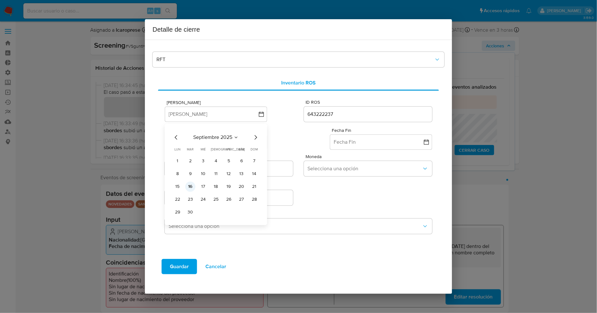
click at [191, 186] on button "16" at bounding box center [190, 186] width 10 height 10
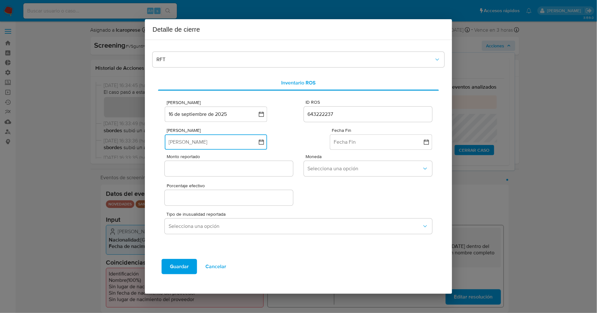
click at [262, 141] on icon "button" at bounding box center [261, 142] width 5 height 5
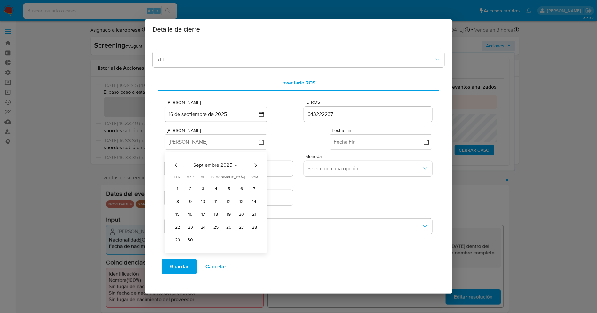
click at [232, 163] on span "septiembre 2025" at bounding box center [212, 165] width 39 height 6
click at [218, 166] on span "2025" at bounding box center [212, 165] width 12 height 6
click at [218, 166] on span "septiembre 2025" at bounding box center [212, 165] width 39 height 6
click at [177, 166] on icon "Año anterior" at bounding box center [176, 165] width 8 height 8
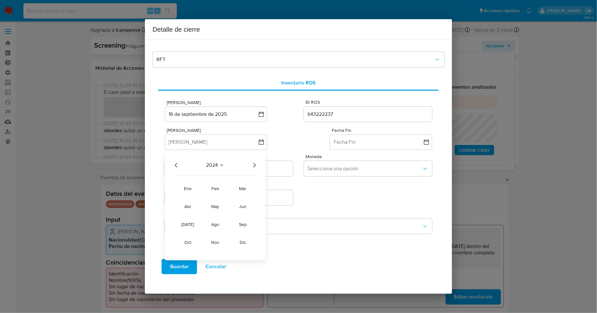
click at [177, 166] on icon "Año anterior" at bounding box center [176, 165] width 8 height 8
click at [257, 164] on icon "Año siguiente" at bounding box center [255, 165] width 8 height 8
click at [188, 243] on span "oct" at bounding box center [187, 242] width 7 height 6
click at [191, 215] on button "10" at bounding box center [190, 214] width 10 height 10
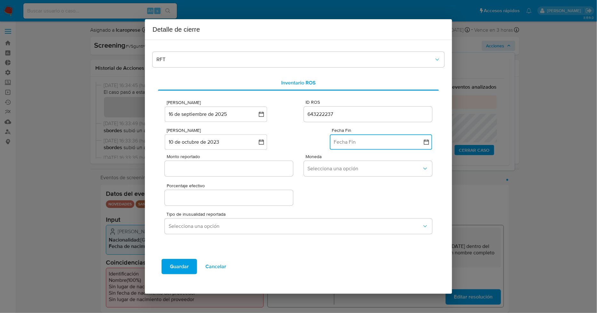
click at [373, 141] on button "Fecha Fin" at bounding box center [381, 141] width 102 height 15
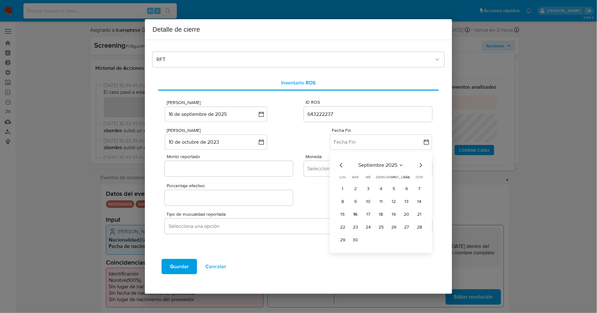
click at [375, 165] on span "septiembre 2025" at bounding box center [377, 165] width 39 height 6
click at [342, 166] on icon "Año anterior" at bounding box center [342, 165] width 8 height 8
click at [354, 243] on span "oct" at bounding box center [352, 242] width 7 height 6
click at [355, 211] on button "10" at bounding box center [355, 214] width 10 height 10
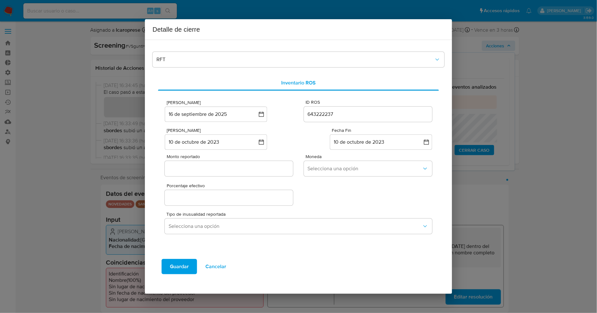
click at [245, 169] on input "Monto reportado" at bounding box center [229, 168] width 128 height 8
type input "0"
click at [350, 170] on span "Selecciona una opción" at bounding box center [365, 168] width 114 height 6
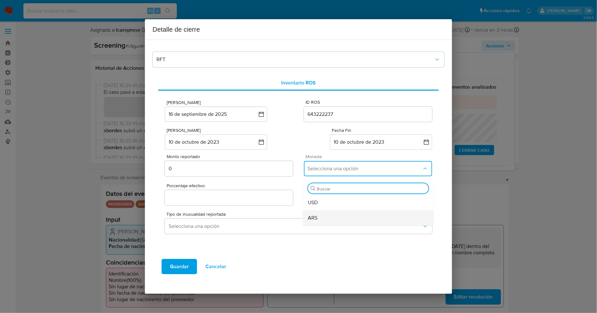
click at [333, 216] on div "ARS" at bounding box center [368, 217] width 121 height 15
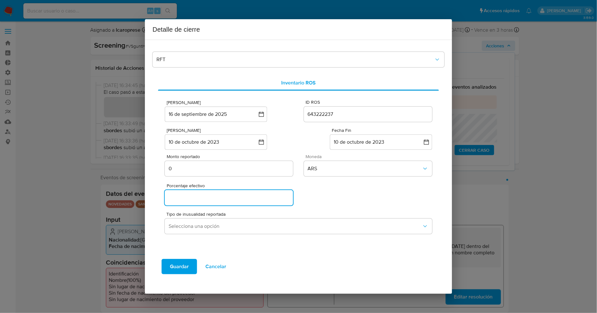
click at [226, 201] on input "Porcentaje efectivo" at bounding box center [229, 198] width 128 height 8
type input "0%"
click at [334, 196] on div "Porcentaje efectivo 0%" at bounding box center [298, 193] width 267 height 28
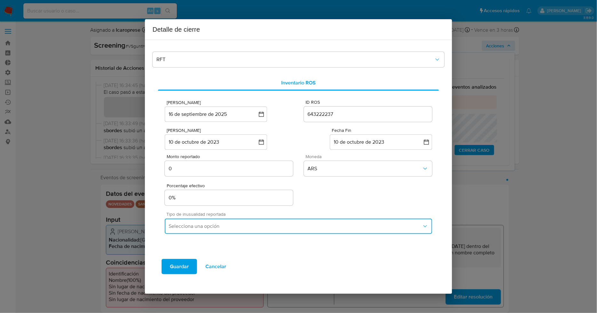
click at [311, 225] on span "Selecciona una opción" at bounding box center [295, 226] width 253 height 6
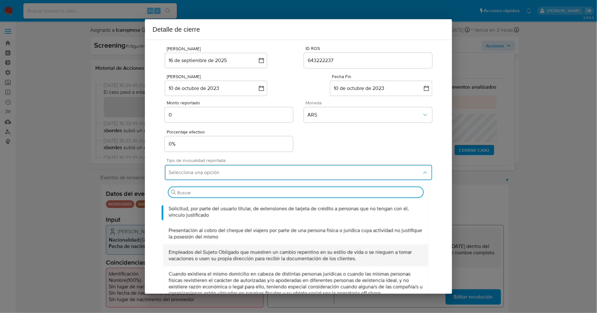
scroll to position [212, 0]
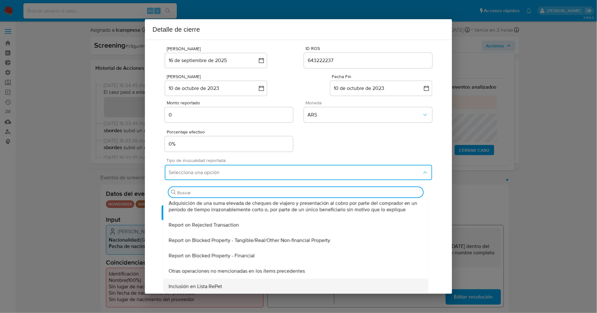
click at [222, 285] on div "Inclusión en Lista RePet" at bounding box center [295, 285] width 255 height 15
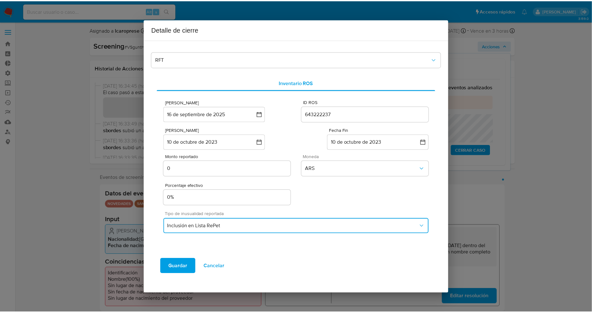
scroll to position [0, 0]
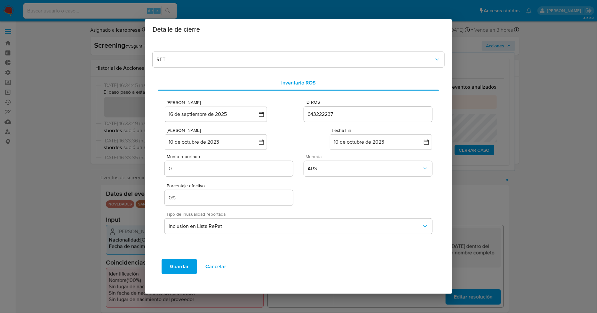
click at [179, 264] on span "Guardar" at bounding box center [179, 266] width 19 height 14
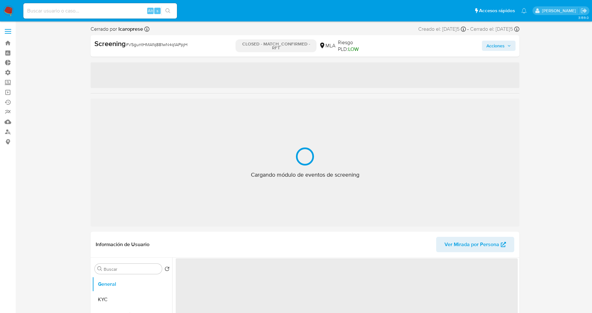
select select "10"
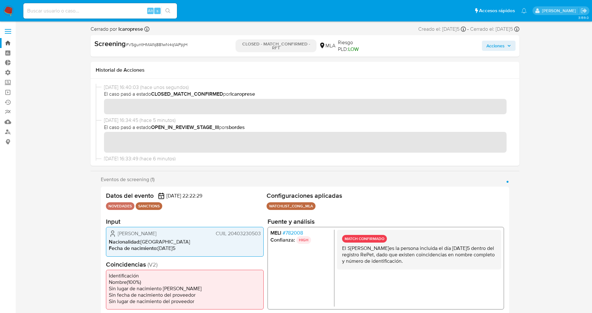
click at [10, 44] on link "Bandeja" at bounding box center [38, 43] width 76 height 10
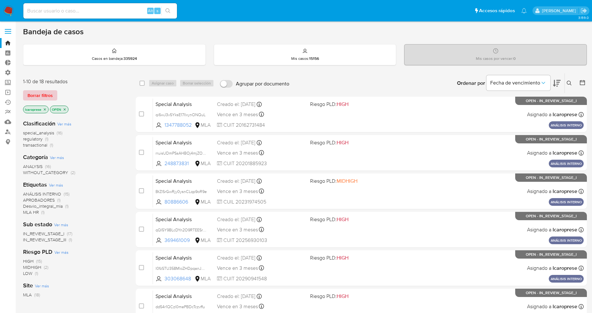
click at [49, 92] on span "Borrar filtros" at bounding box center [40, 95] width 25 height 9
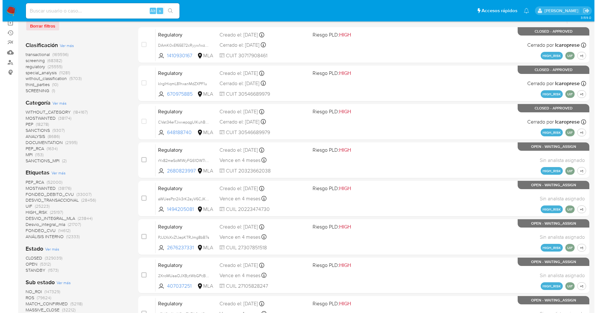
scroll to position [71, 0]
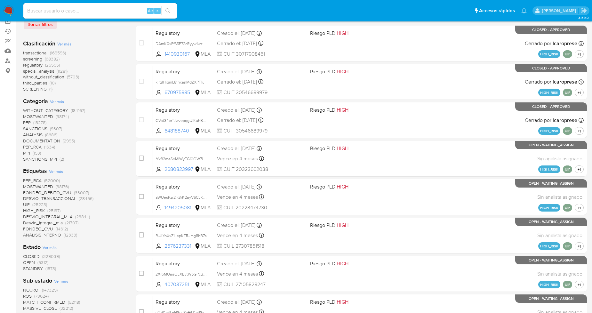
click at [58, 171] on span "Ver más" at bounding box center [56, 171] width 14 height 6
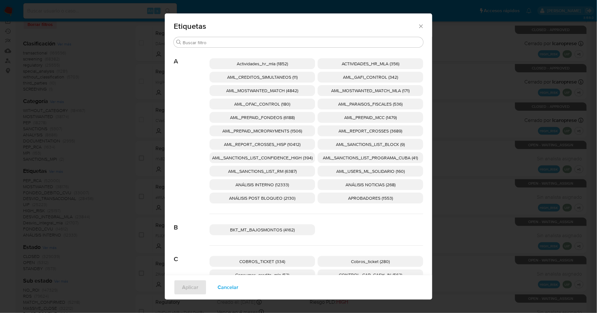
click at [295, 159] on span "AML_SANCTIONS_LIST_CONFIDENCE_HIGH (394)" at bounding box center [262, 158] width 100 height 6
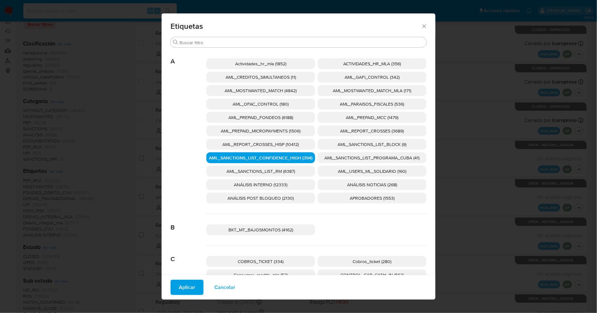
click at [328, 157] on span "AML_SANCTIONS_LIST_PROGRAMA_CUBA (41)" at bounding box center [372, 158] width 95 height 6
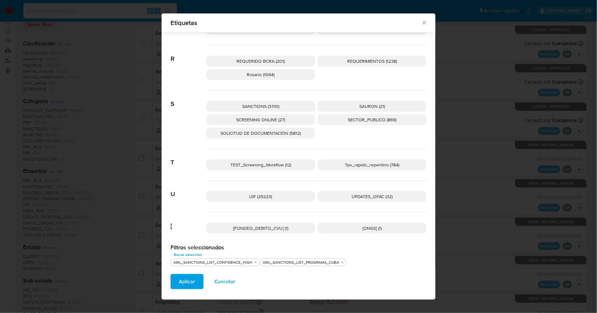
scroll to position [971, 0]
click at [381, 196] on span "UPDATES_OFAC (32)" at bounding box center [372, 195] width 41 height 6
click at [286, 119] on p "SCREENING ONLINE (27)" at bounding box center [260, 118] width 109 height 11
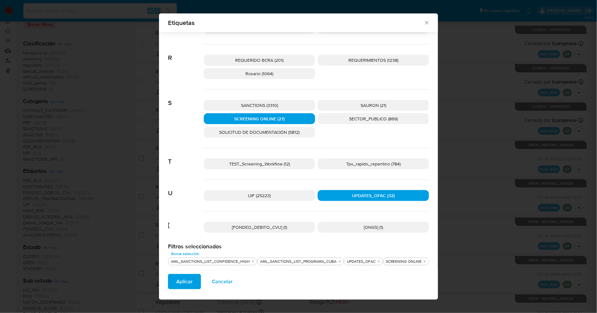
click at [283, 104] on p "SANCTIONS (3310)" at bounding box center [259, 105] width 111 height 11
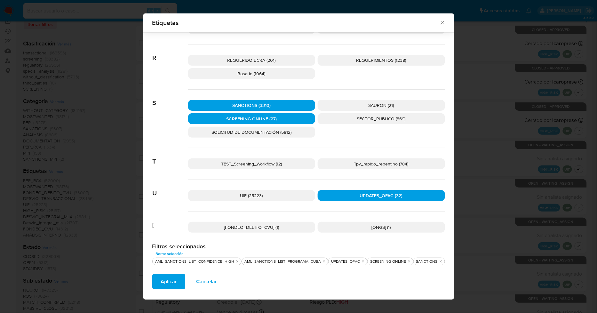
click at [175, 281] on span "Aplicar" at bounding box center [169, 282] width 16 height 14
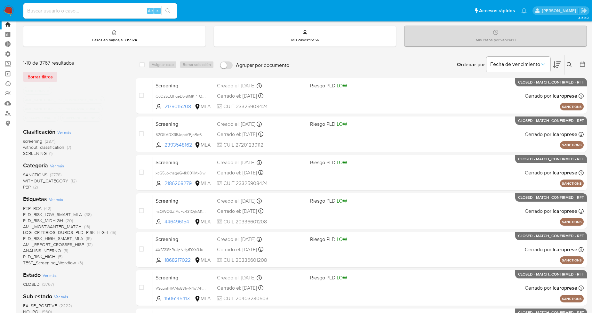
scroll to position [36, 0]
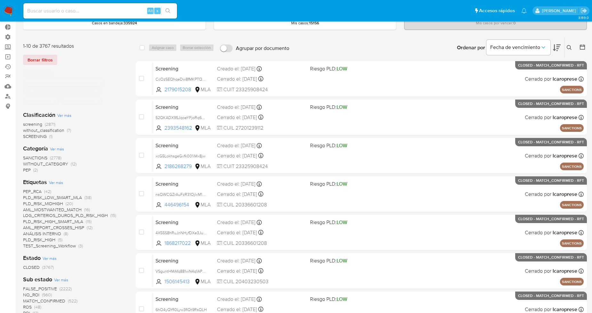
click at [33, 268] on span "CLOSED" at bounding box center [31, 267] width 17 height 6
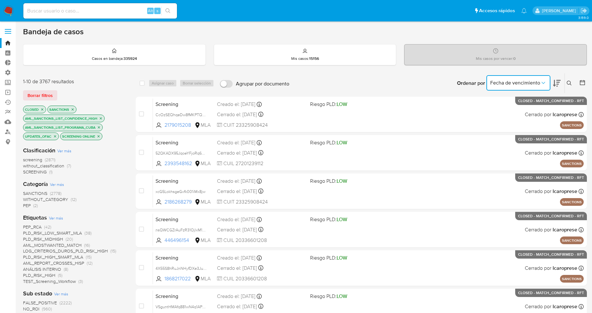
click at [536, 87] on button "Fecha de vencimiento" at bounding box center [518, 82] width 64 height 15
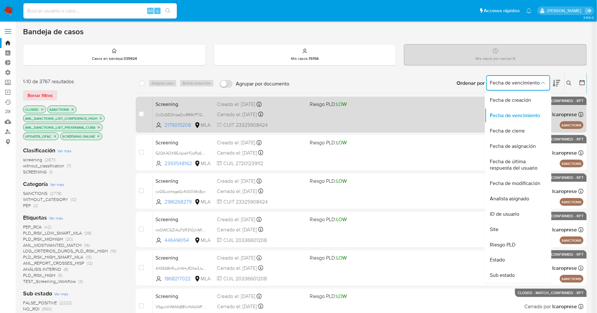
click at [522, 97] on span "Fecha de creación" at bounding box center [510, 100] width 41 height 6
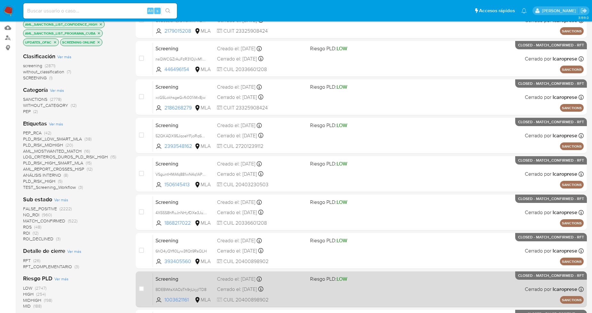
scroll to position [107, 0]
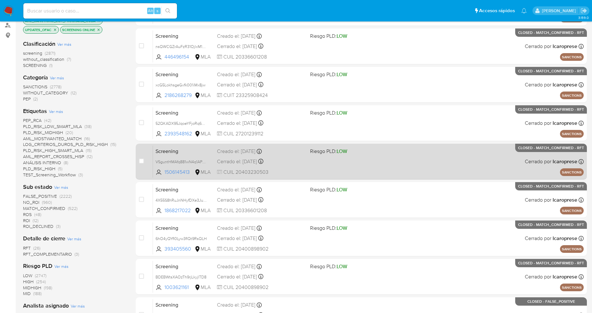
click at [296, 162] on div "Cerrado el: 16/09/2025 Cerrado el: 16/09/2025 16:40:03" at bounding box center [261, 161] width 88 height 7
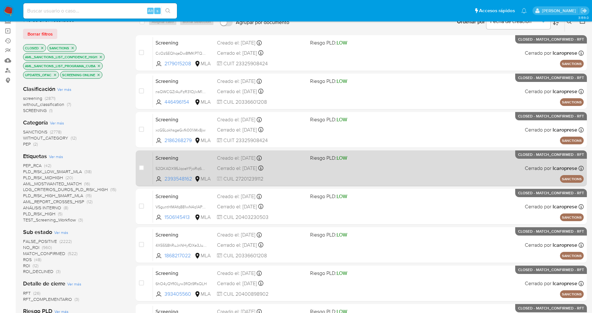
scroll to position [0, 0]
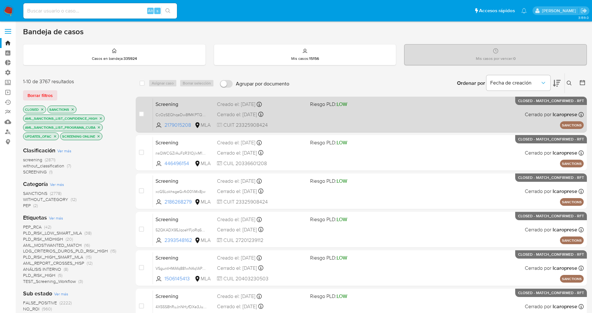
click at [302, 109] on div "Screening CcOzSEQhqeDw8fMKPTQWJy31 2179015208 MLA Riesgo PLD: LOW Creado el: 15…" at bounding box center [368, 114] width 431 height 32
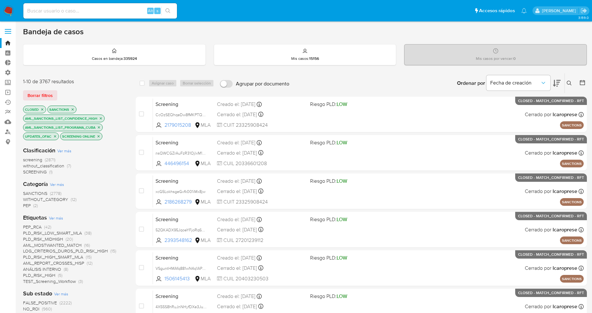
click at [40, 109] on icon "close-filter" at bounding box center [42, 110] width 4 height 4
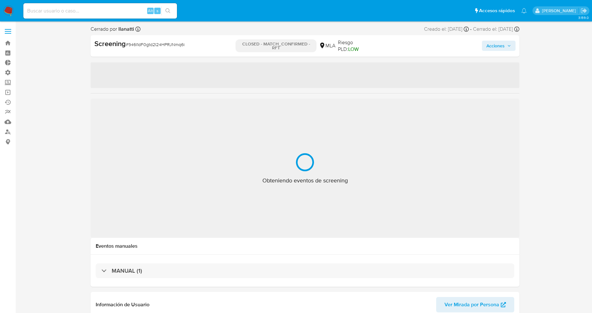
select select "10"
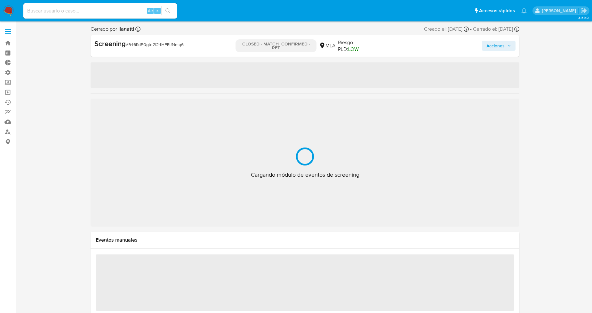
select select "10"
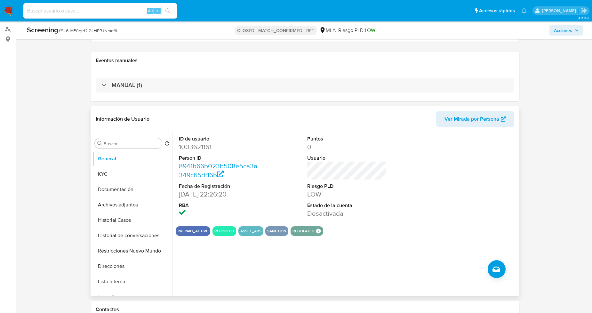
scroll to position [142, 0]
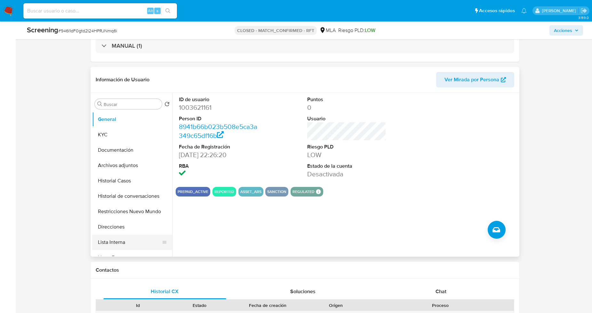
click at [133, 242] on button "Lista Interna" at bounding box center [129, 242] width 75 height 15
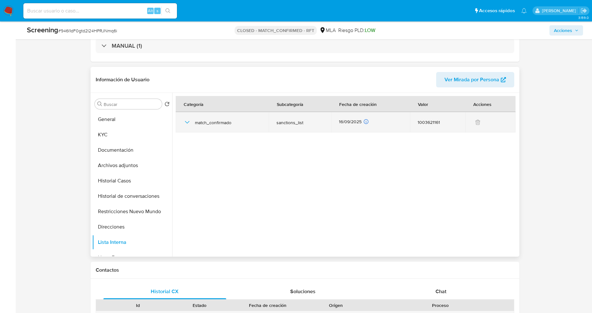
click at [186, 122] on icon "button" at bounding box center [187, 122] width 8 height 8
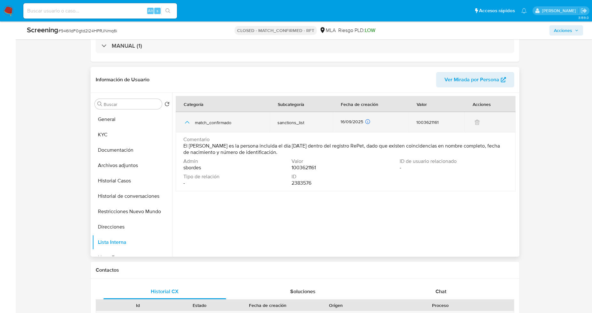
click at [186, 122] on icon "button" at bounding box center [187, 122] width 8 height 8
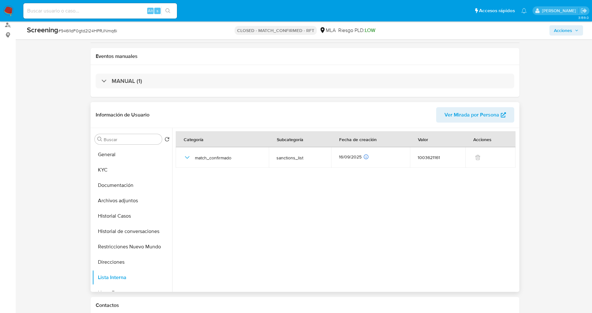
scroll to position [0, 0]
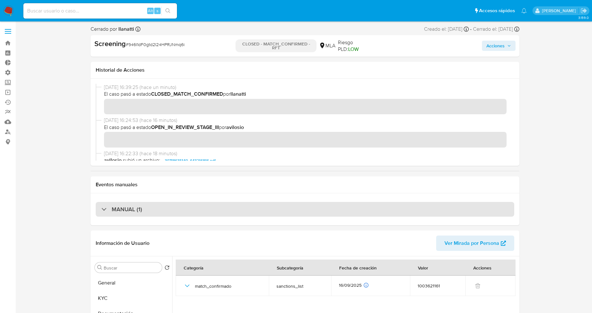
click at [175, 212] on div "MANUAL (1)" at bounding box center [305, 209] width 419 height 15
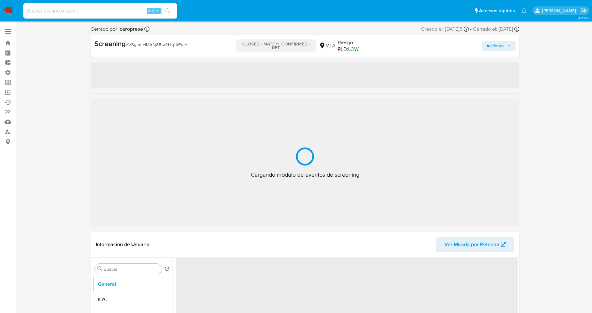
select select "10"
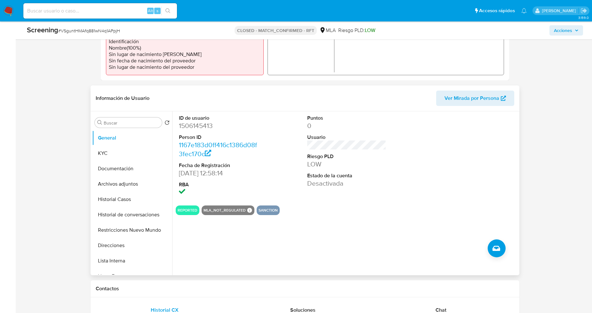
scroll to position [213, 0]
click at [128, 259] on button "Lista Interna" at bounding box center [129, 260] width 75 height 15
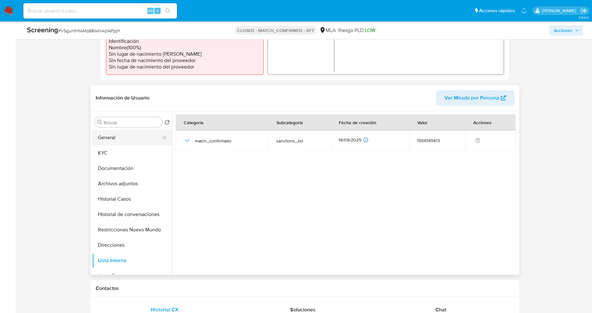
click at [141, 138] on button "General" at bounding box center [129, 137] width 75 height 15
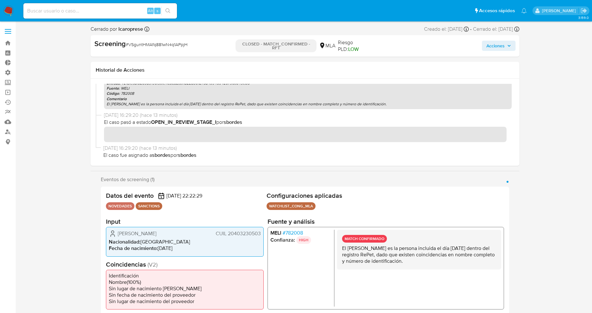
scroll to position [0, 0]
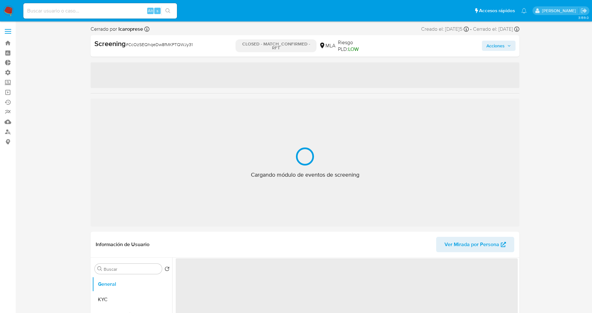
select select "10"
